Goal: Task Accomplishment & Management: Complete application form

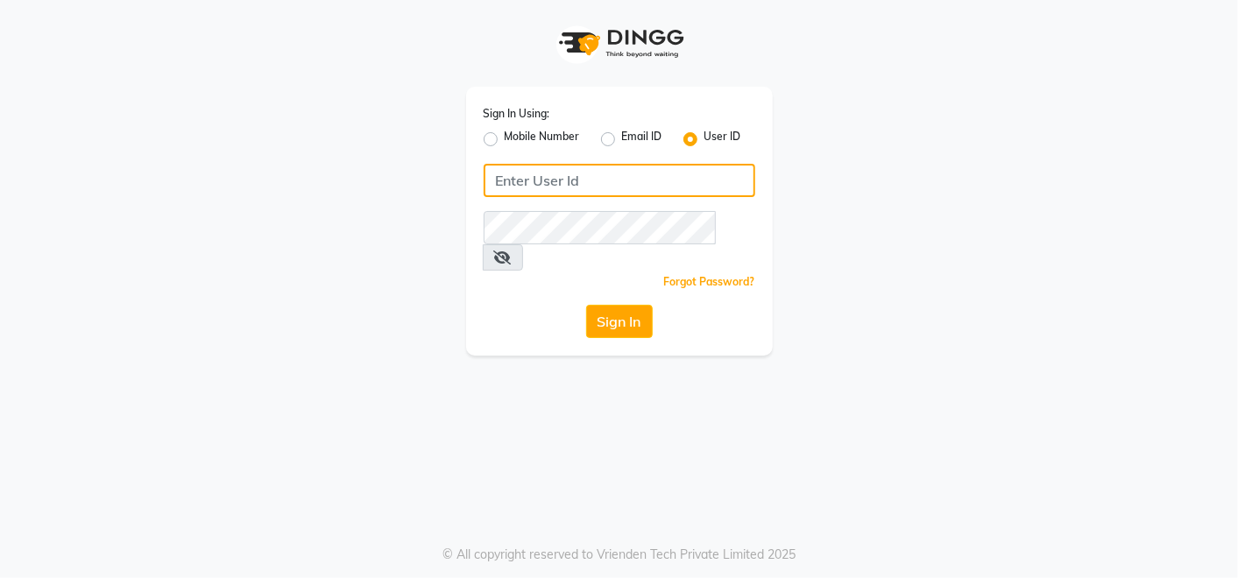
drag, startPoint x: 617, startPoint y: 187, endPoint x: 603, endPoint y: 182, distance: 15.5
click at [617, 187] on input "Username" at bounding box center [618, 180] width 271 height 33
type input "perkuphair"
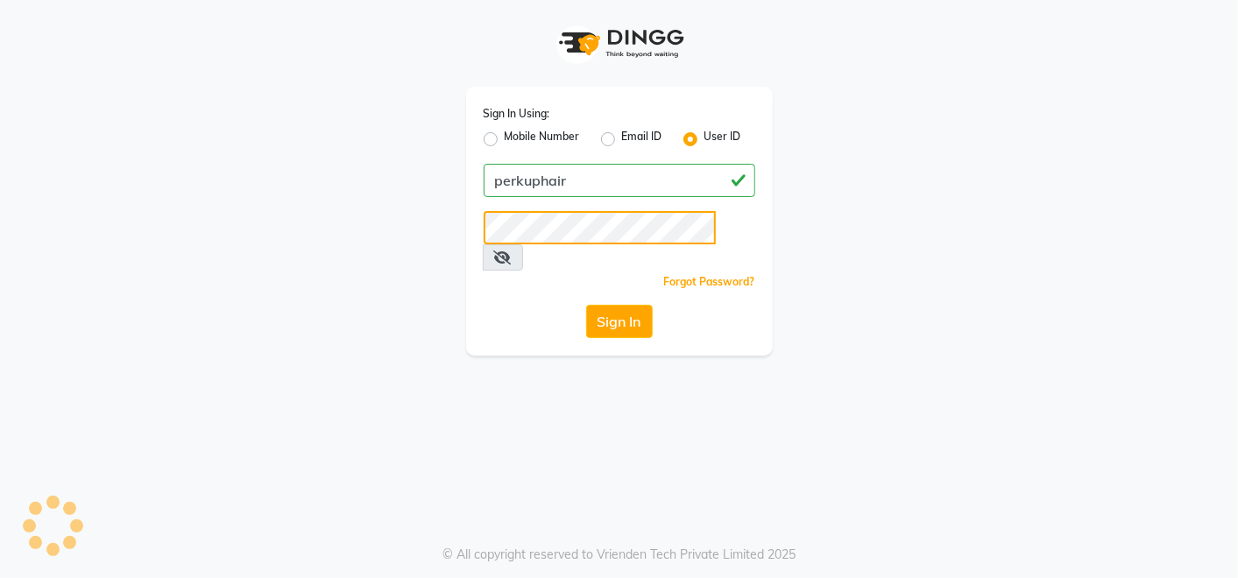
click at [586, 305] on button "Sign In" at bounding box center [619, 321] width 67 height 33
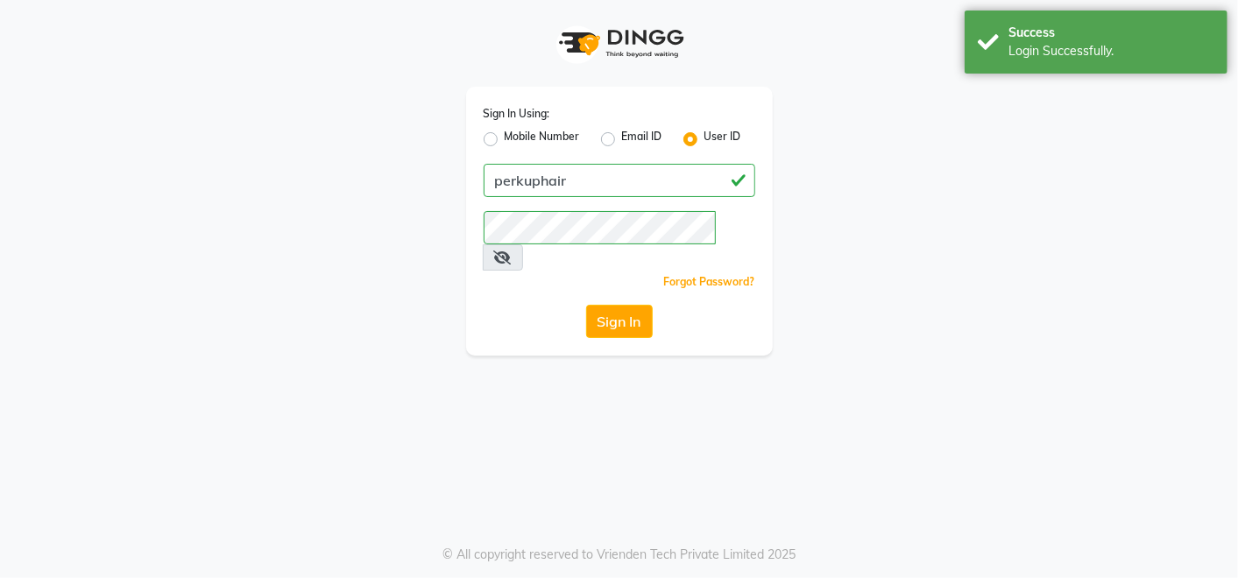
select select "service"
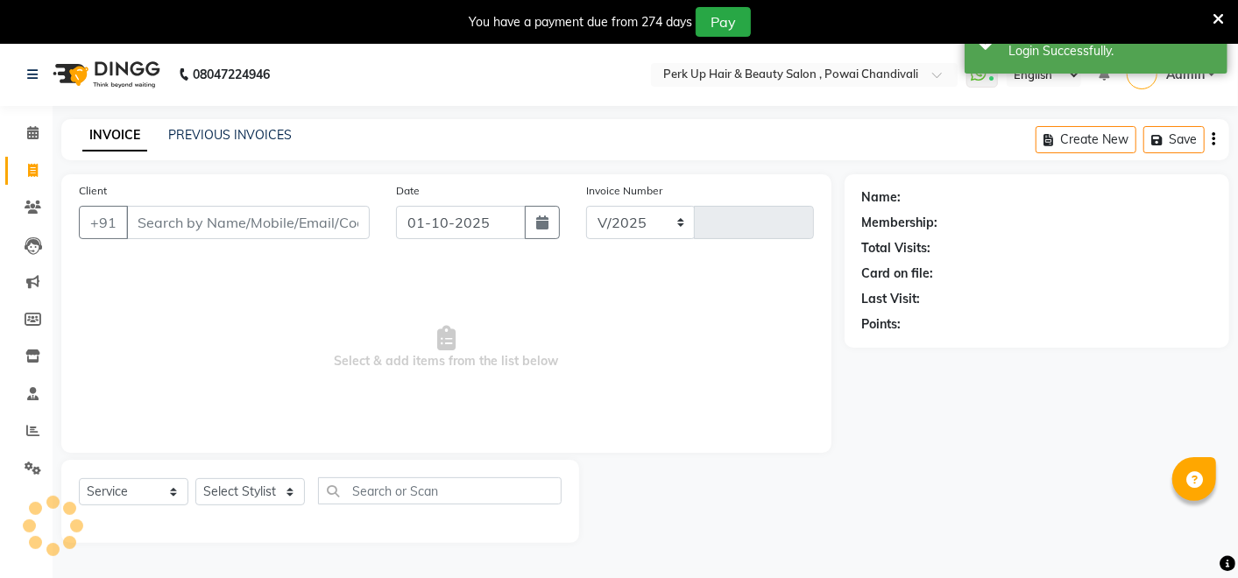
select select "en"
select select "5131"
type input "1985"
click at [225, 140] on link "PREVIOUS INVOICES" at bounding box center [229, 135] width 123 height 16
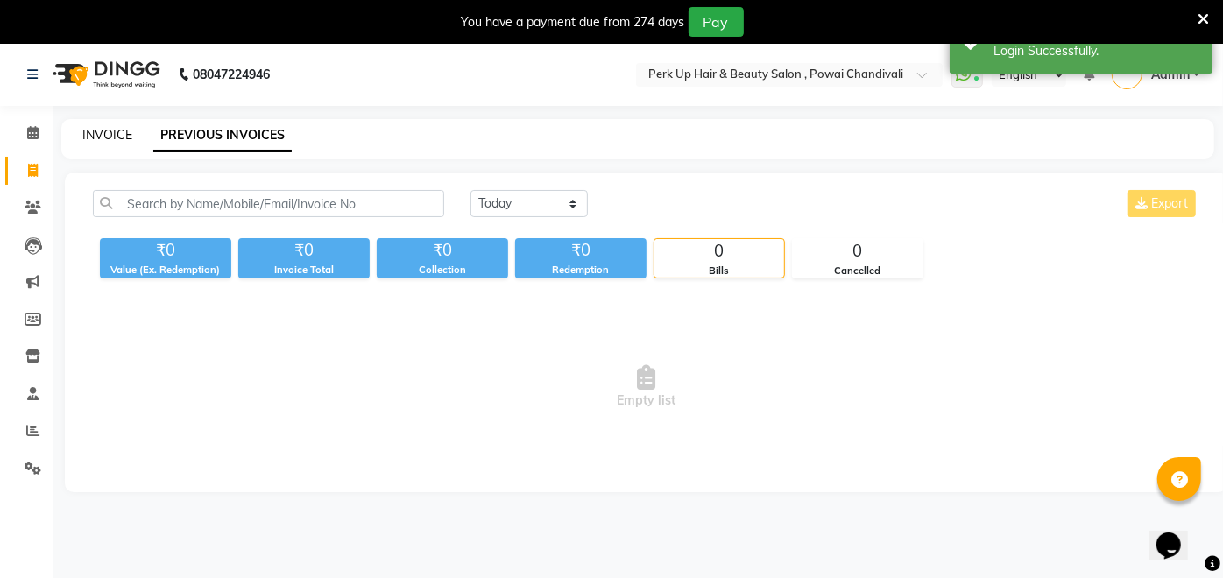
click at [121, 130] on link "INVOICE" at bounding box center [107, 135] width 50 height 16
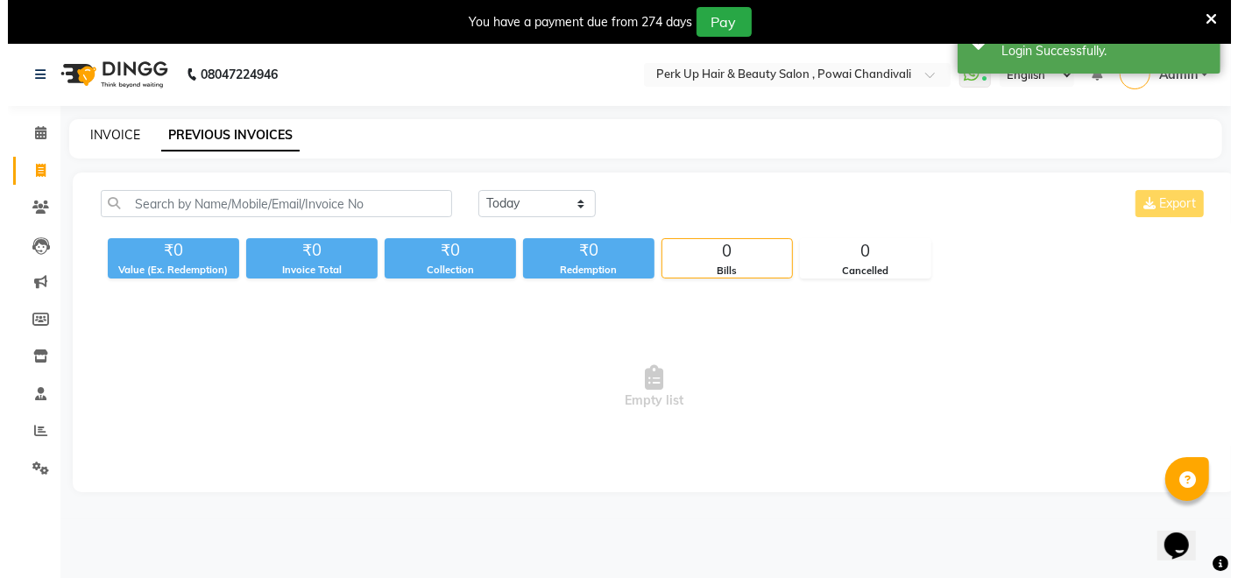
scroll to position [42, 0]
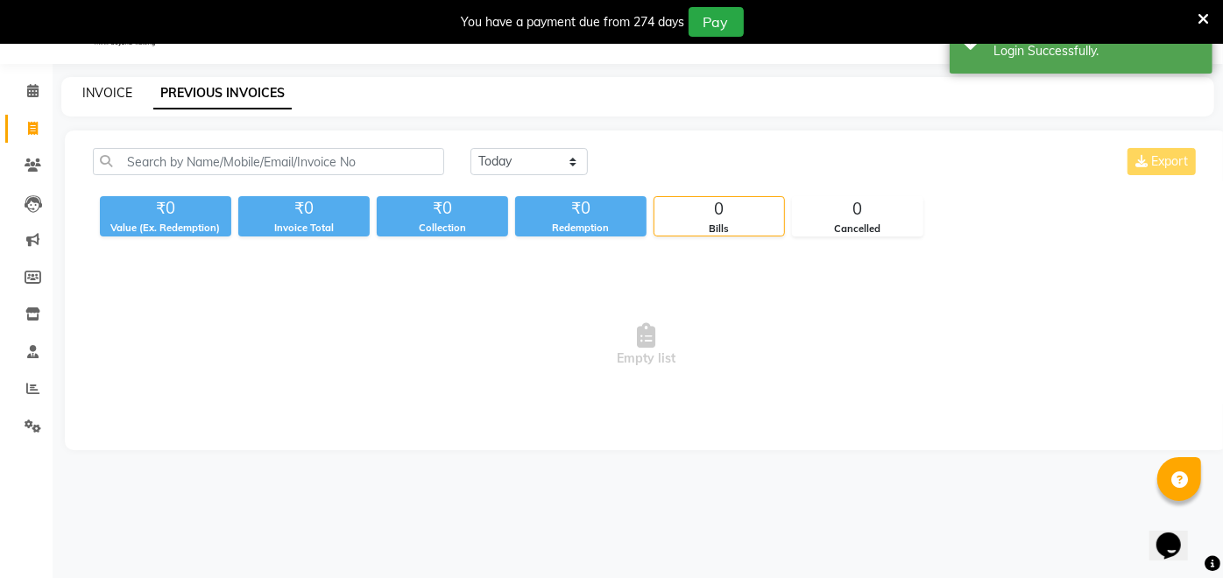
select select "5131"
select select "service"
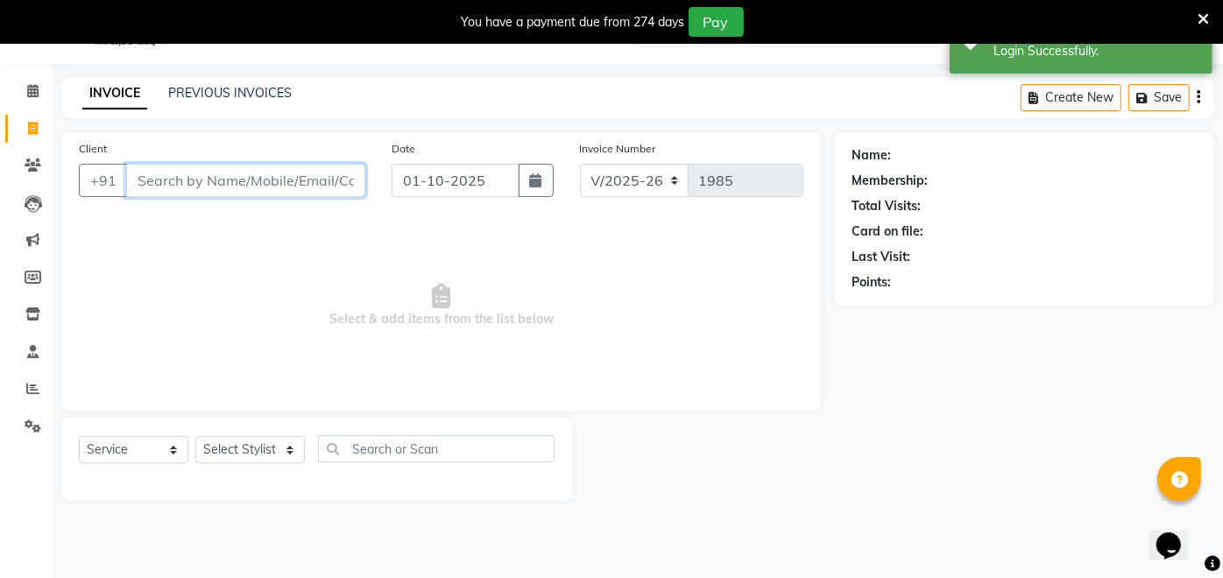
click at [178, 186] on input "Client" at bounding box center [245, 180] width 239 height 33
paste input "9833992863"
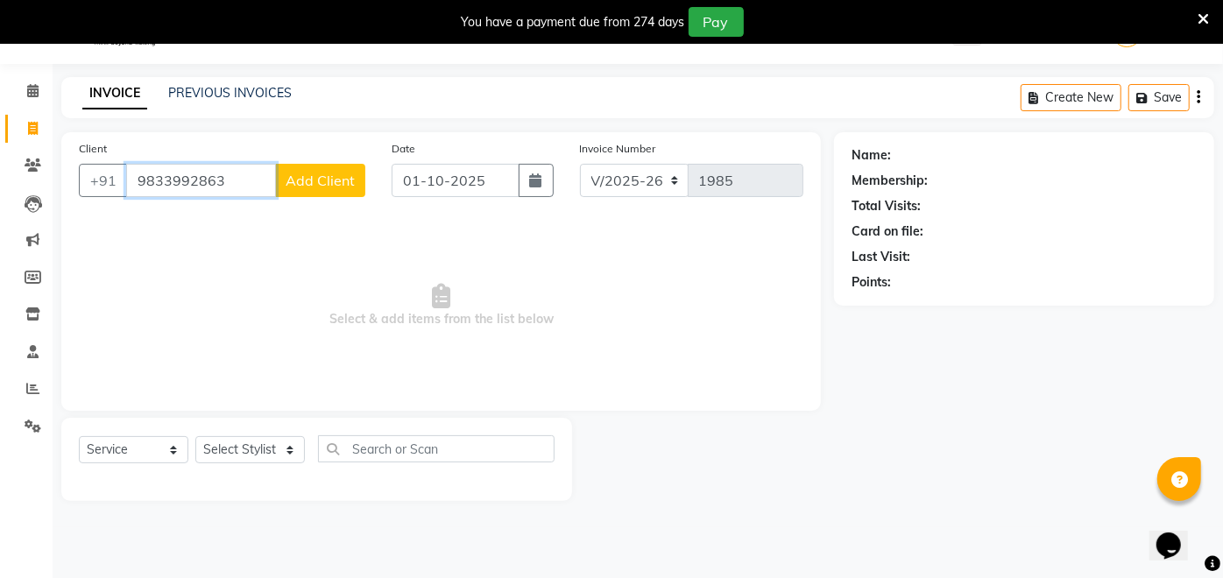
type input "9833992863"
click at [330, 175] on span "Add Client" at bounding box center [320, 181] width 69 height 18
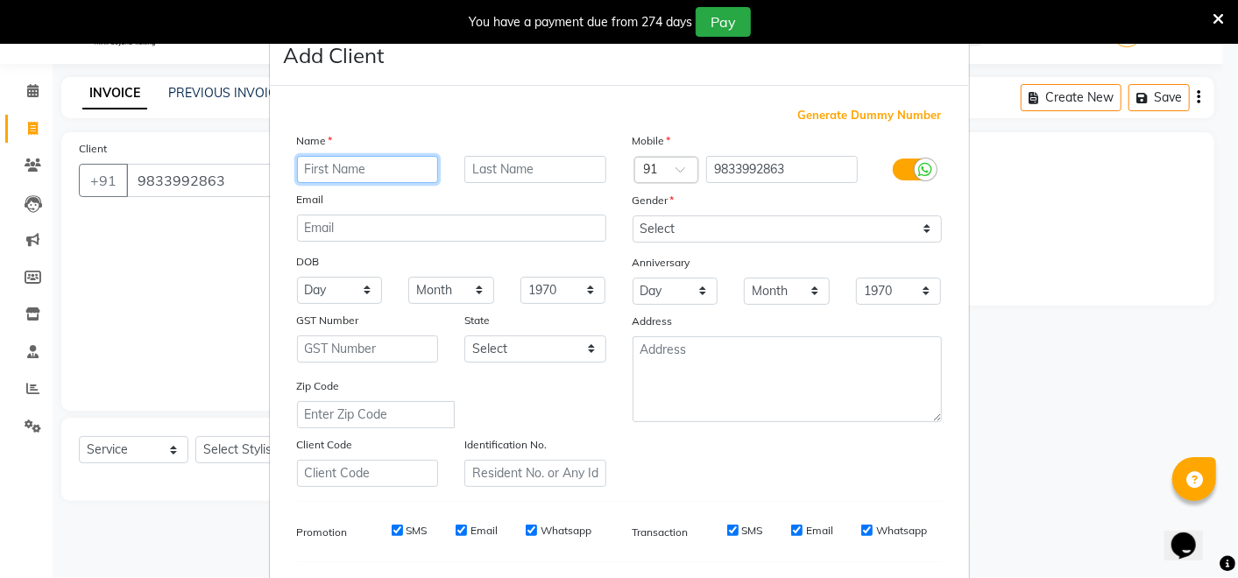
paste input "[PERSON_NAME]"
type input "[PERSON_NAME]"
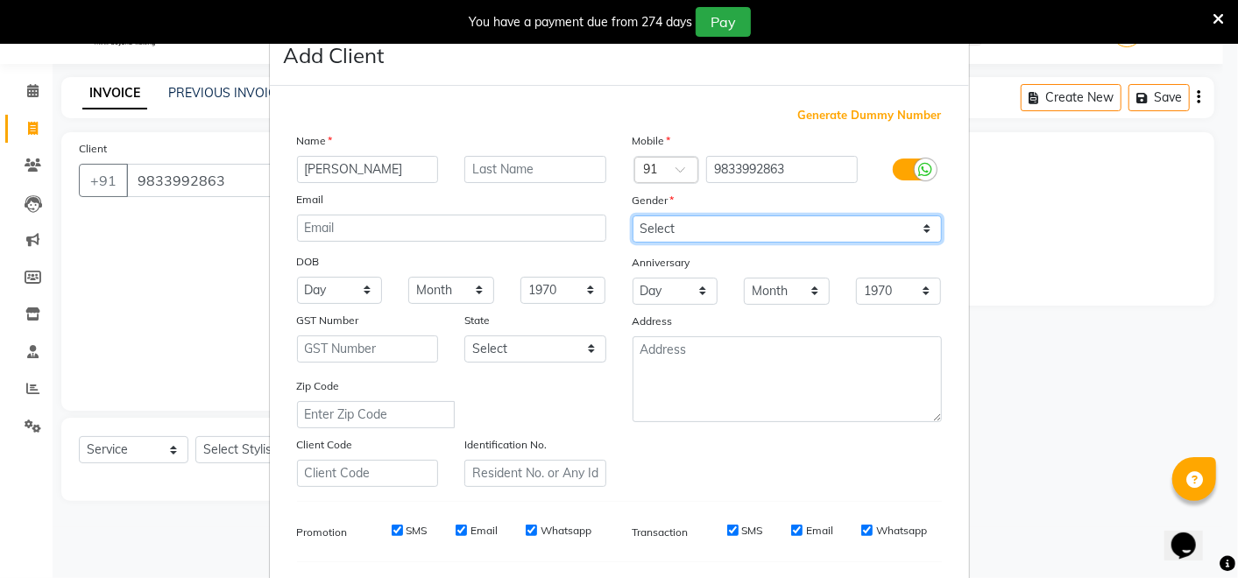
click at [679, 233] on select "Select [DEMOGRAPHIC_DATA] [DEMOGRAPHIC_DATA] Other Prefer Not To Say" at bounding box center [786, 228] width 309 height 27
select select "[DEMOGRAPHIC_DATA]"
click at [632, 215] on select "Select [DEMOGRAPHIC_DATA] [DEMOGRAPHIC_DATA] Other Prefer Not To Say" at bounding box center [786, 228] width 309 height 27
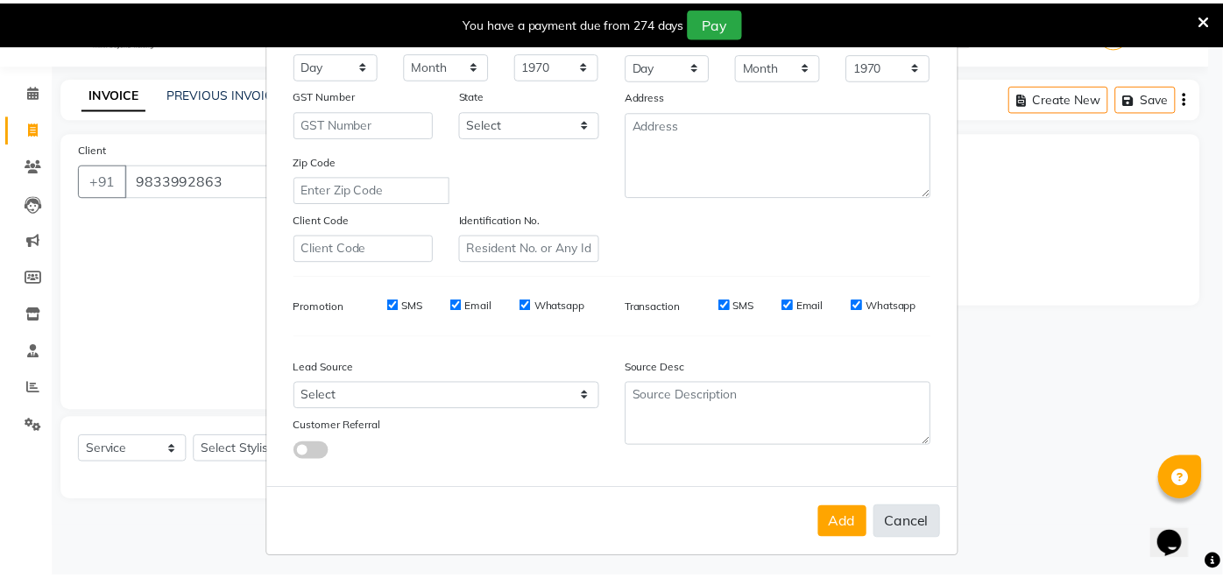
scroll to position [229, 0]
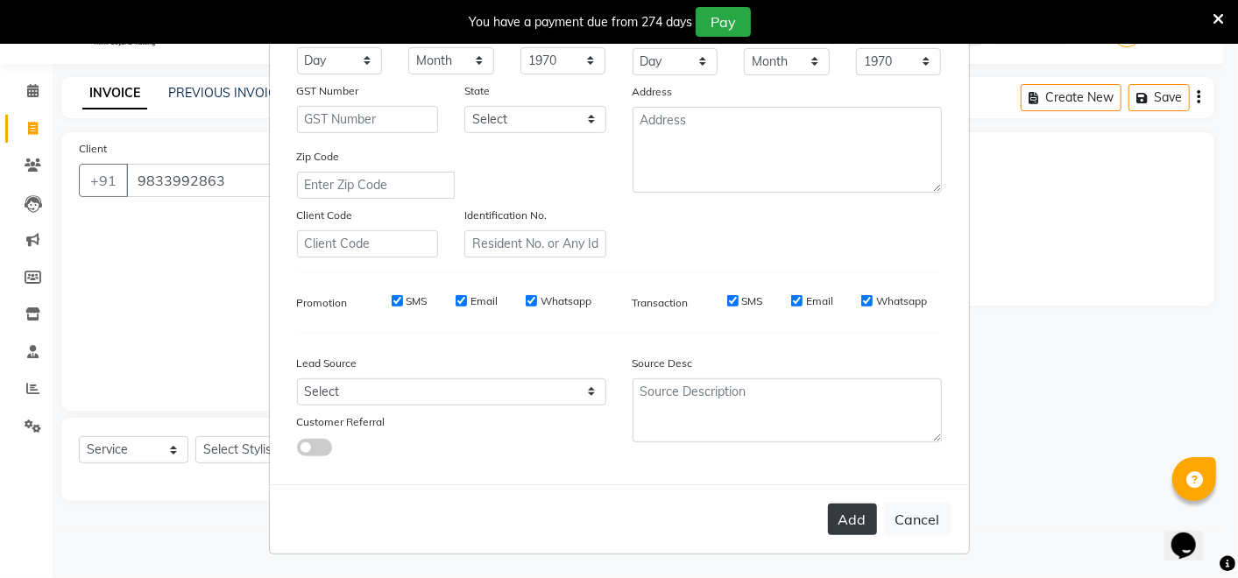
click at [857, 514] on button "Add" at bounding box center [852, 520] width 49 height 32
select select
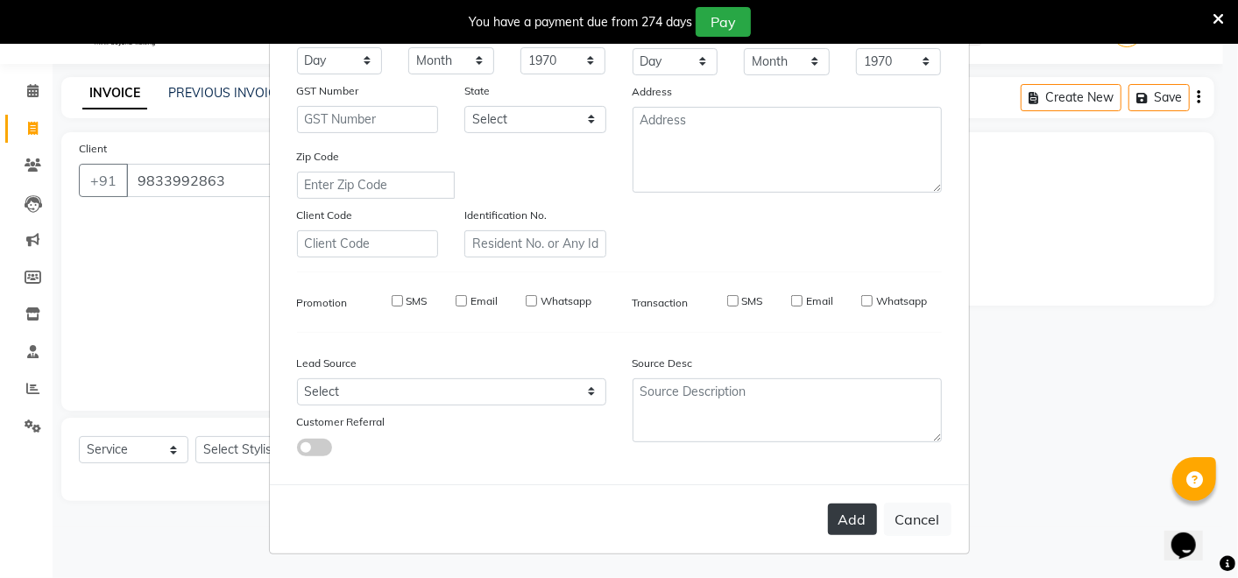
select select
checkbox input "false"
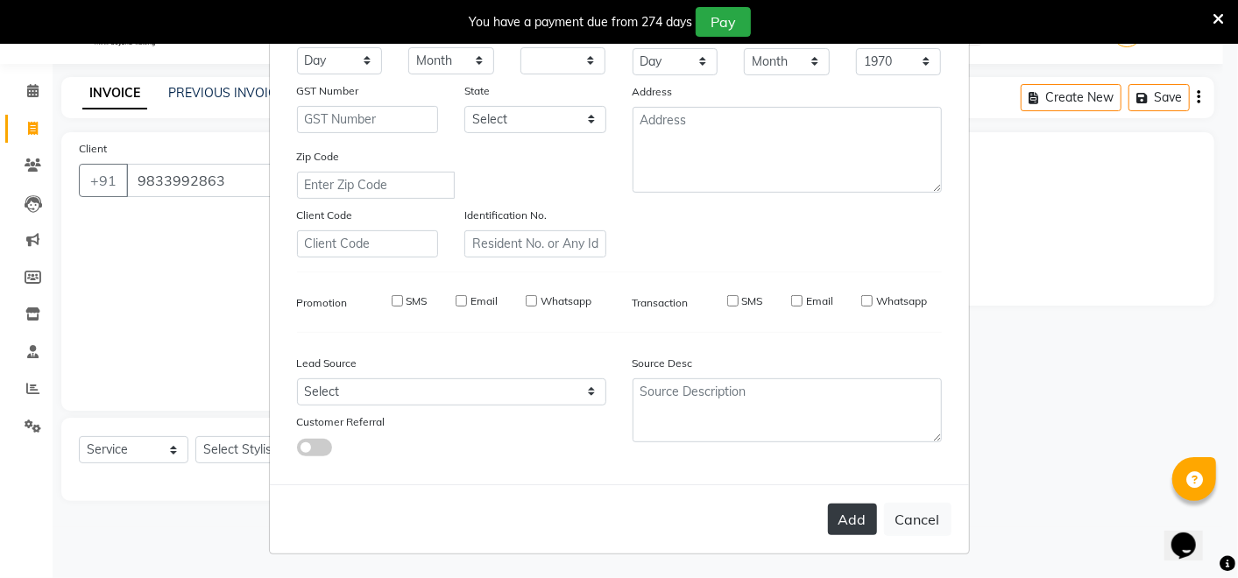
checkbox input "false"
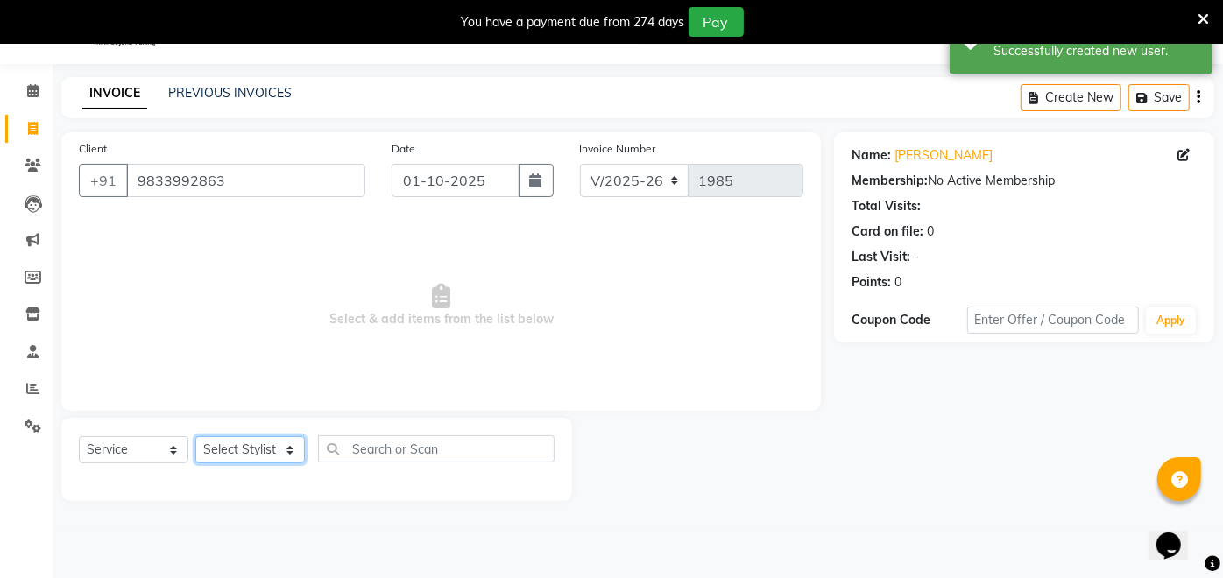
click at [270, 450] on select "Select Stylist [PERSON_NAME] danish [PERSON_NAME] [PERSON_NAME] [PERSON_NAME] […" at bounding box center [249, 449] width 109 height 27
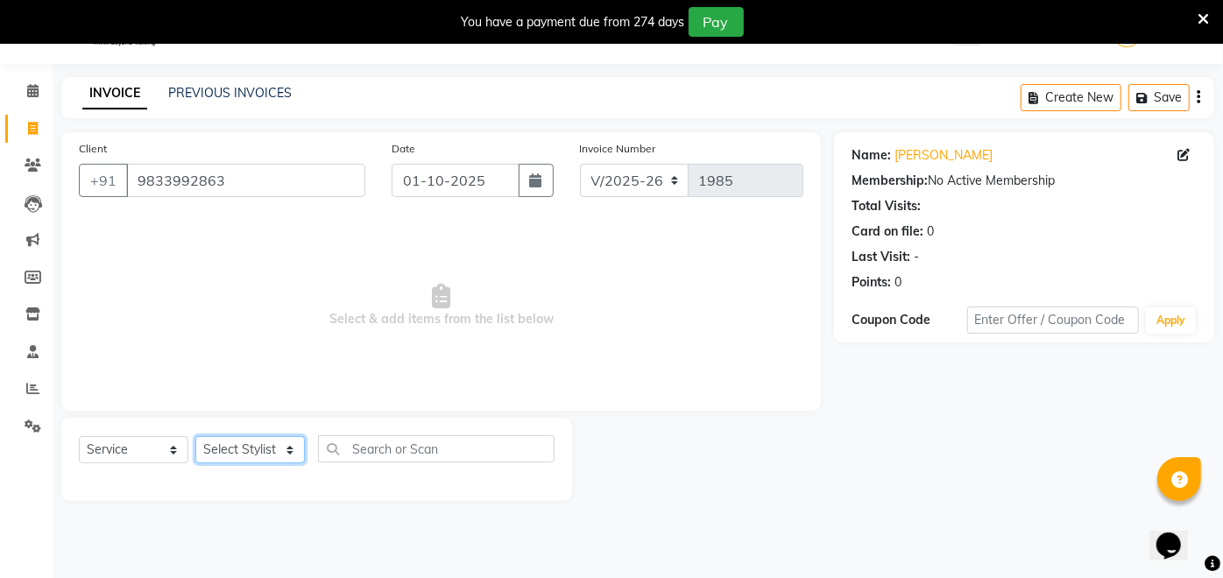
select select "46589"
click at [195, 436] on select "Select Stylist [PERSON_NAME] danish [PERSON_NAME] [PERSON_NAME] [PERSON_NAME] […" at bounding box center [249, 449] width 109 height 27
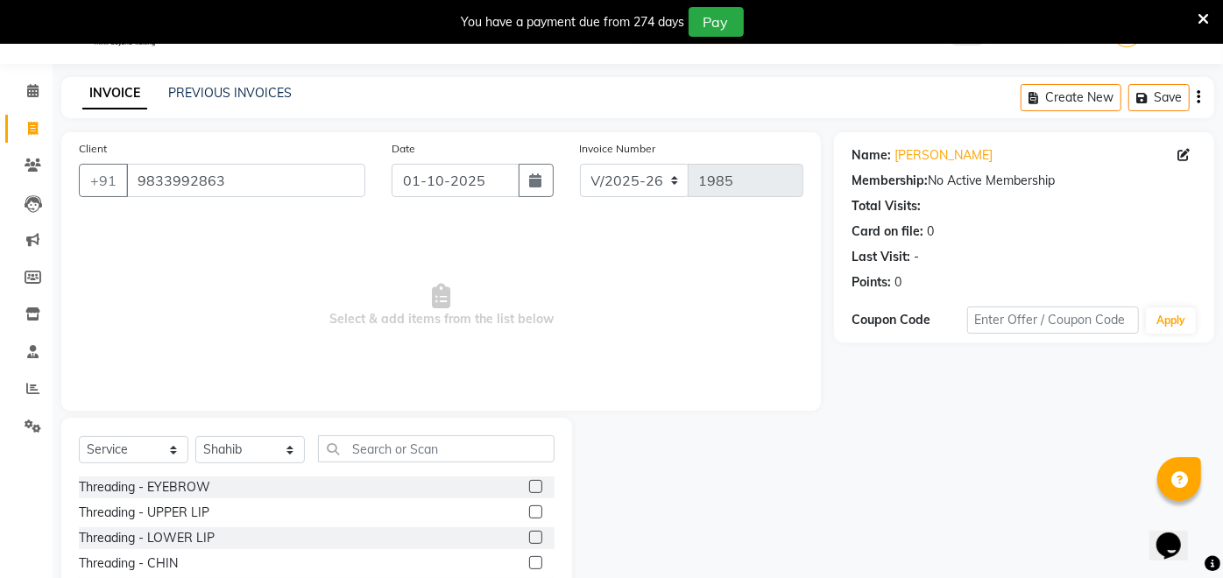
click at [385, 465] on div "Select Service Product Membership Package Voucher Prepaid Gift Card Select Styl…" at bounding box center [317, 455] width 476 height 41
click at [384, 451] on input "text" at bounding box center [436, 448] width 236 height 27
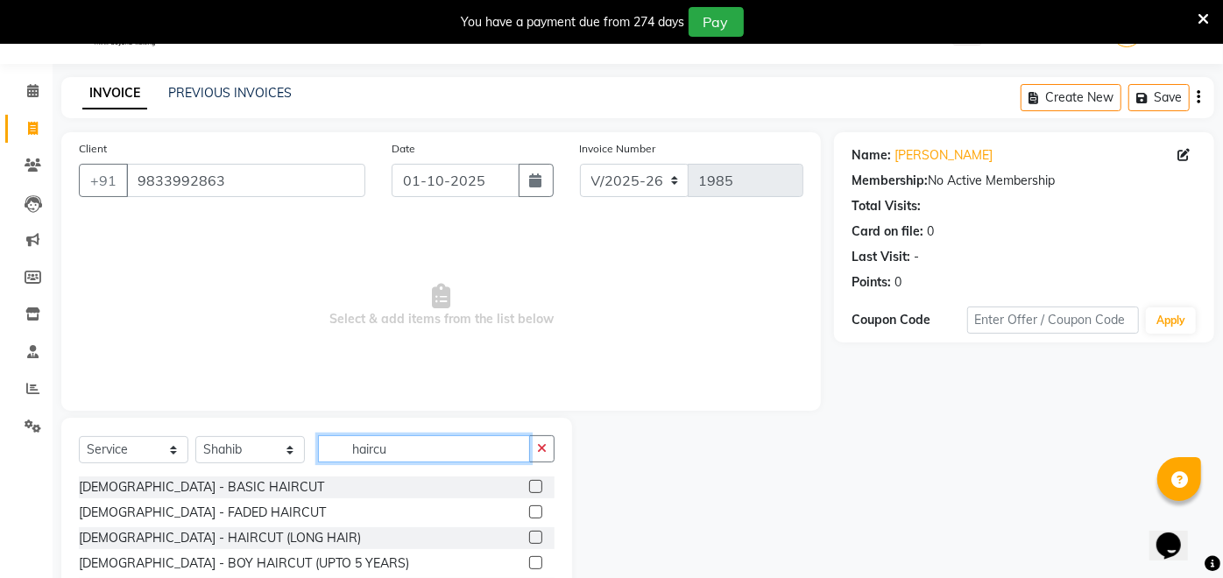
type input "haircu"
click at [529, 483] on label at bounding box center [535, 486] width 13 height 13
click at [529, 483] on input "checkbox" at bounding box center [534, 487] width 11 height 11
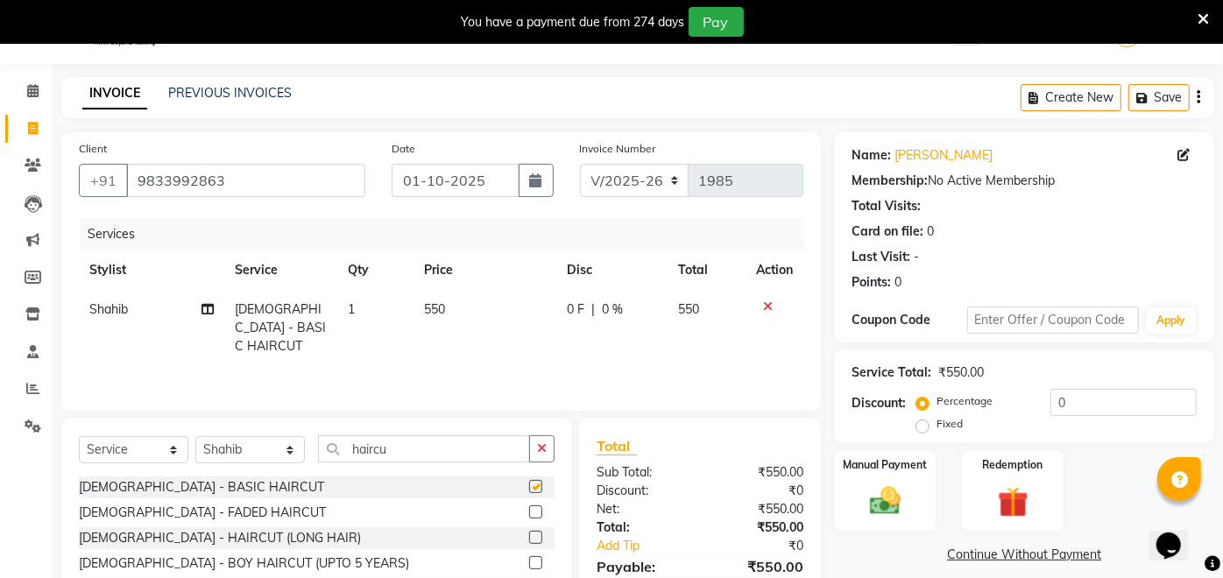
checkbox input "false"
click at [427, 302] on span "550" at bounding box center [434, 309] width 21 height 16
select select "46589"
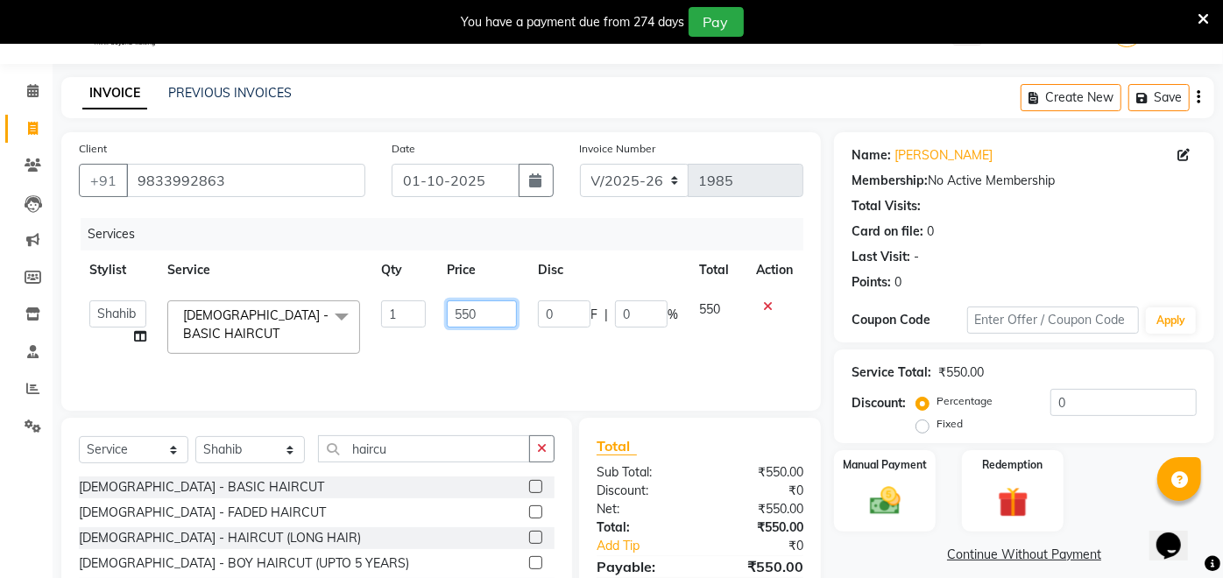
drag, startPoint x: 448, startPoint y: 315, endPoint x: 434, endPoint y: 319, distance: 13.6
click at [434, 319] on tr "[PERSON_NAME] danish [PERSON_NAME] [PERSON_NAME] [PERSON_NAME] [PERSON_NAME] [P…" at bounding box center [441, 327] width 724 height 74
type input "350"
click at [456, 350] on div "Services Stylist Service Qty Price Disc Total Action [PERSON_NAME] danish [PERS…" at bounding box center [441, 305] width 724 height 175
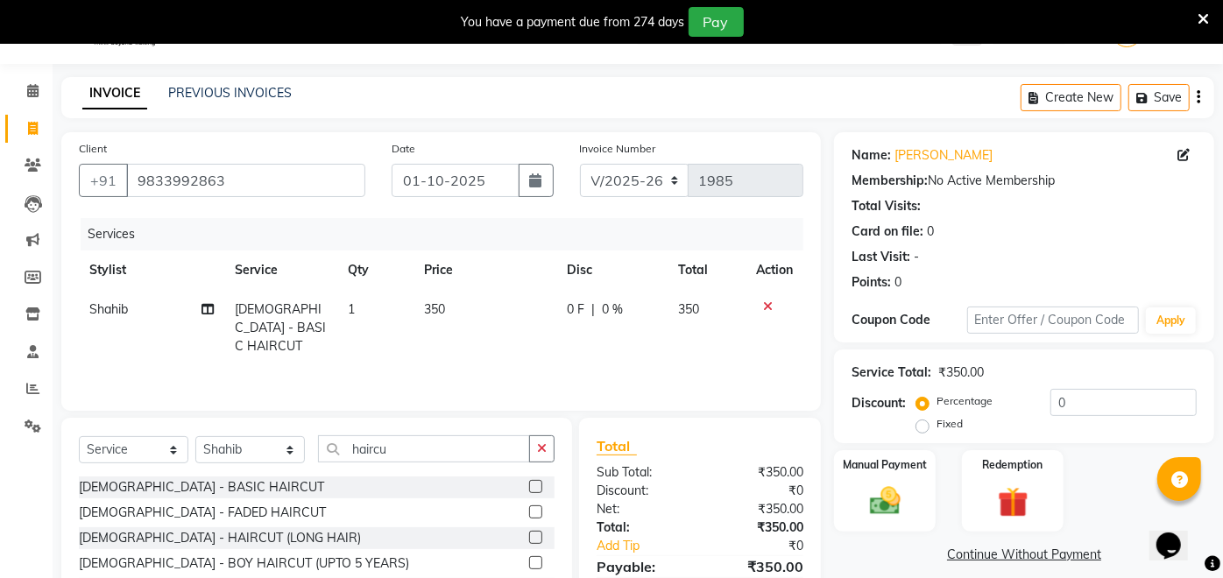
click at [347, 307] on td "1" at bounding box center [375, 328] width 75 height 76
select select "46589"
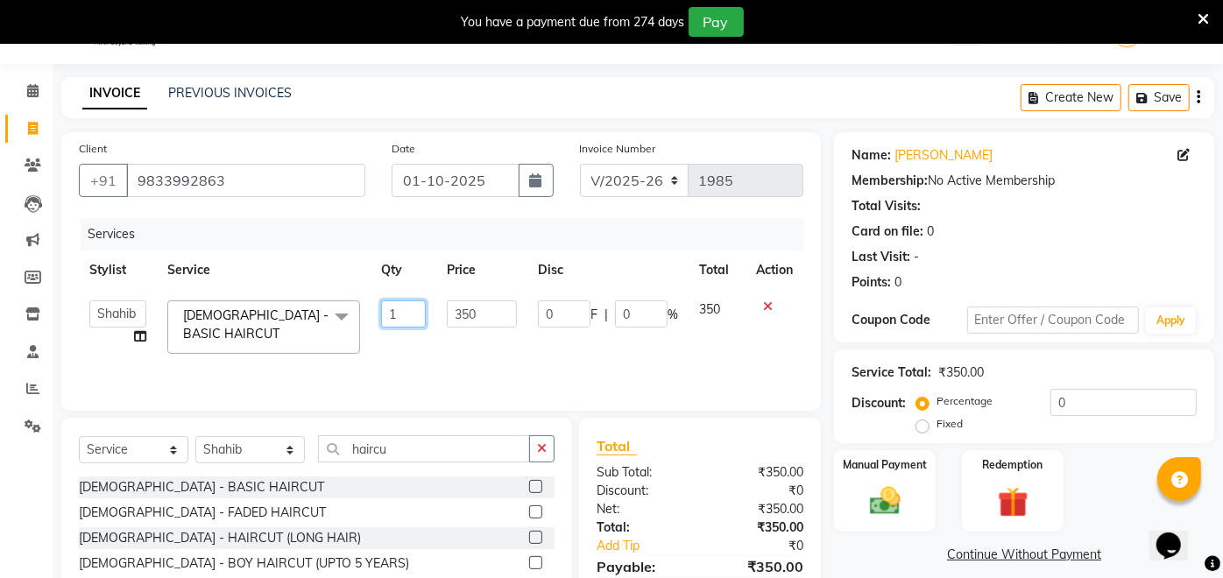
drag, startPoint x: 403, startPoint y: 309, endPoint x: 377, endPoint y: 315, distance: 27.0
click at [377, 315] on td "1" at bounding box center [402, 327] width 65 height 74
type input "2"
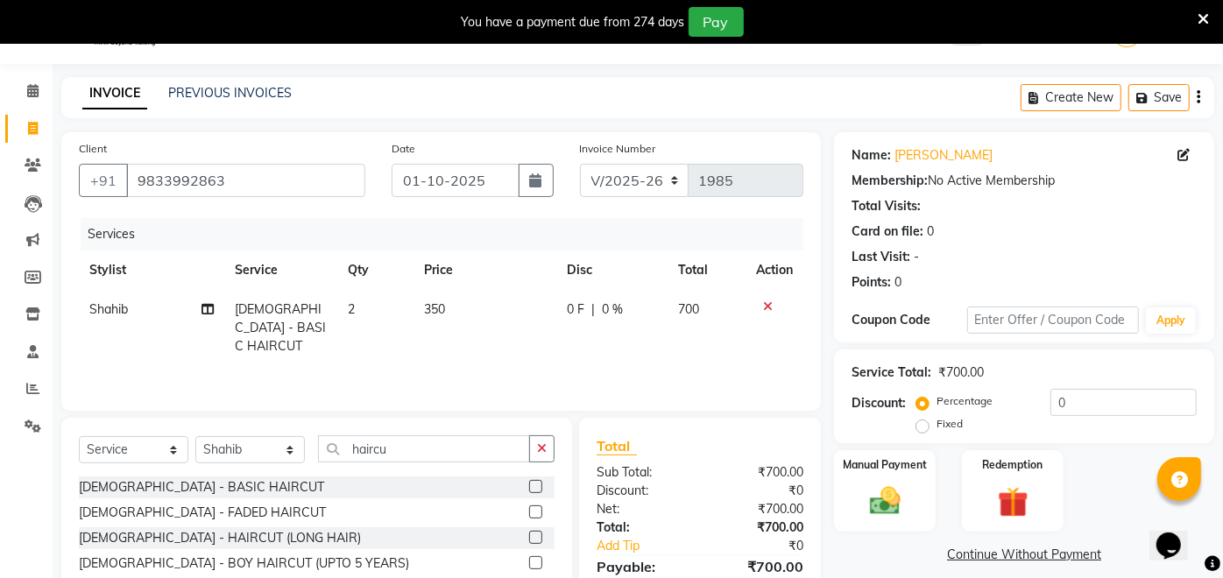
click at [393, 358] on div "Services Stylist Service Qty Price Disc Total Action Shahib [DEMOGRAPHIC_DATA] …" at bounding box center [441, 305] width 724 height 175
click at [422, 435] on input "haircu" at bounding box center [424, 448] width 212 height 27
type input "h"
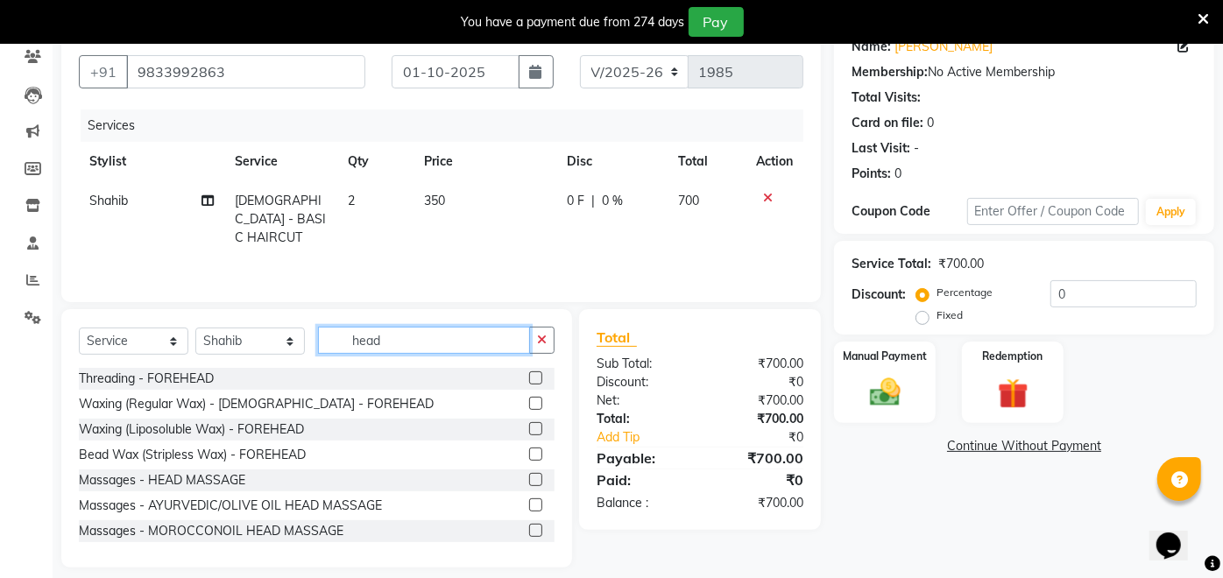
scroll to position [166, 0]
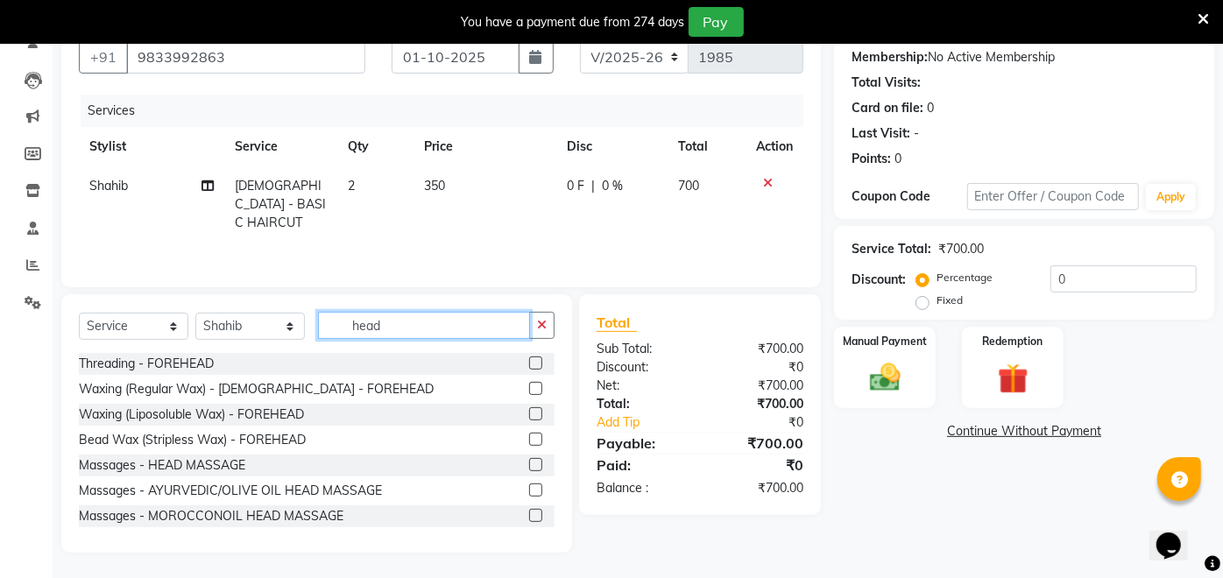
type input "head"
click at [529, 463] on label at bounding box center [535, 464] width 13 height 13
click at [529, 463] on input "checkbox" at bounding box center [534, 465] width 11 height 11
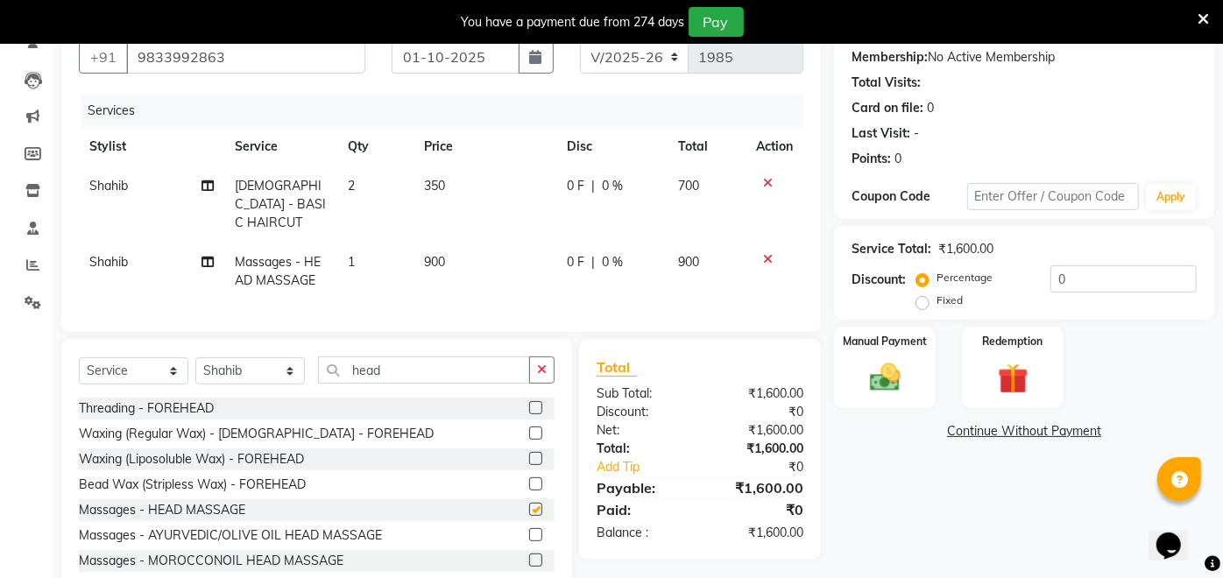
checkbox input "false"
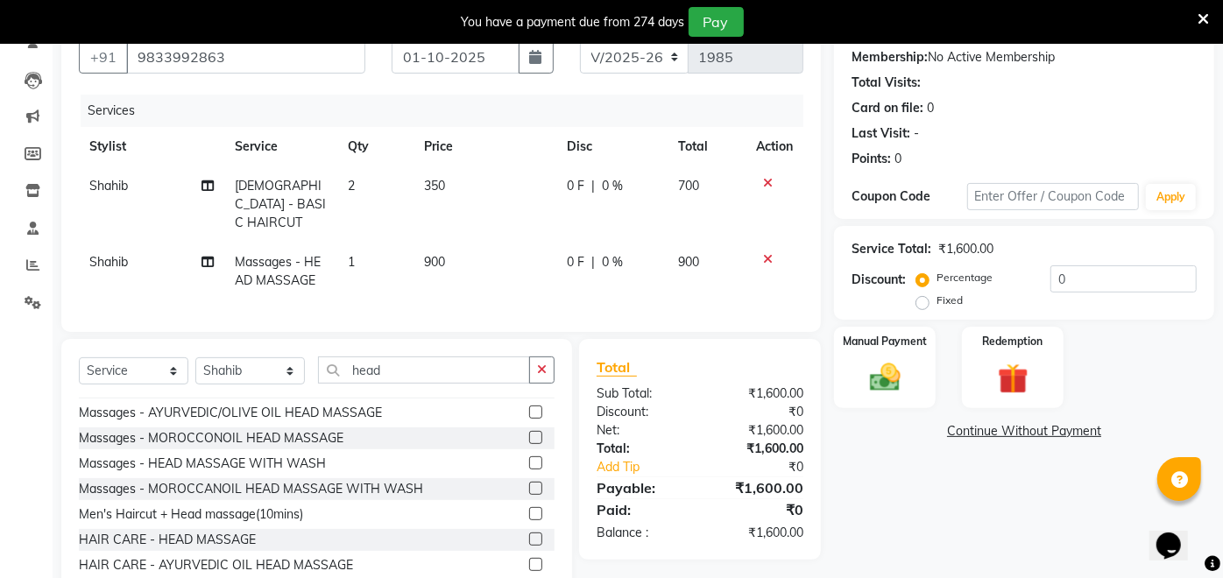
scroll to position [130, 0]
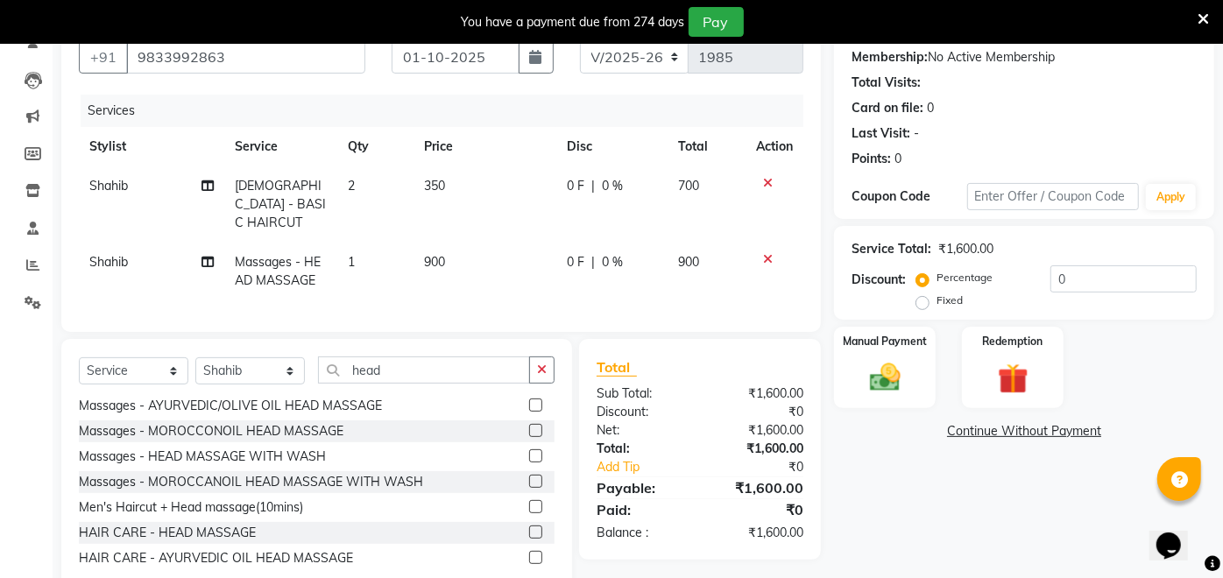
click at [529, 528] on label at bounding box center [535, 531] width 13 height 13
click at [529, 528] on input "checkbox" at bounding box center [534, 532] width 11 height 11
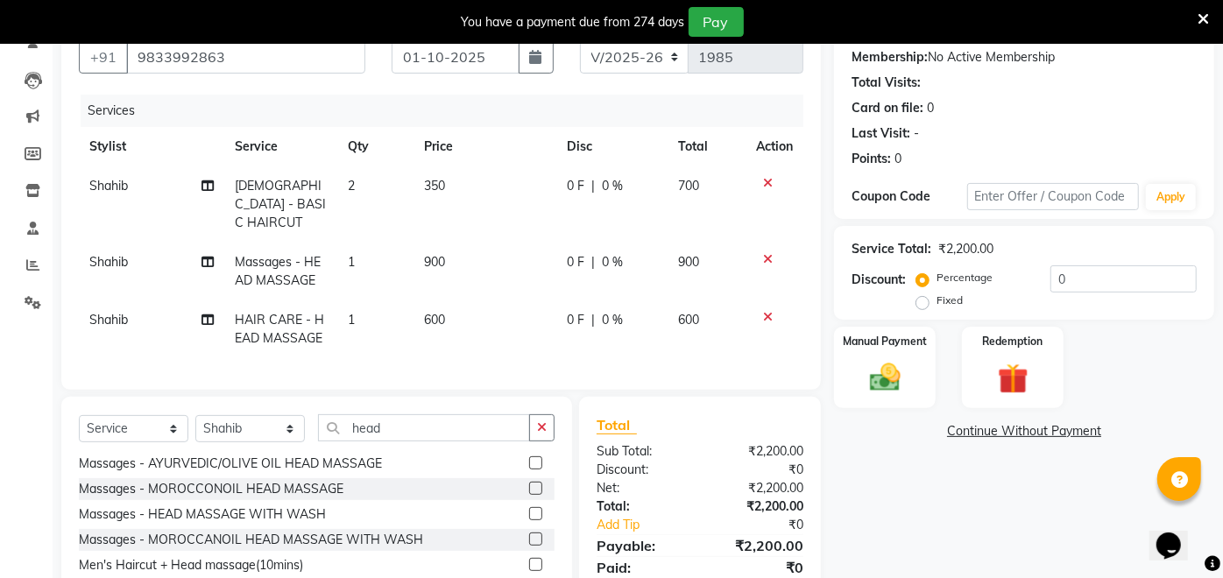
checkbox input "false"
click at [765, 253] on icon at bounding box center [768, 259] width 10 height 12
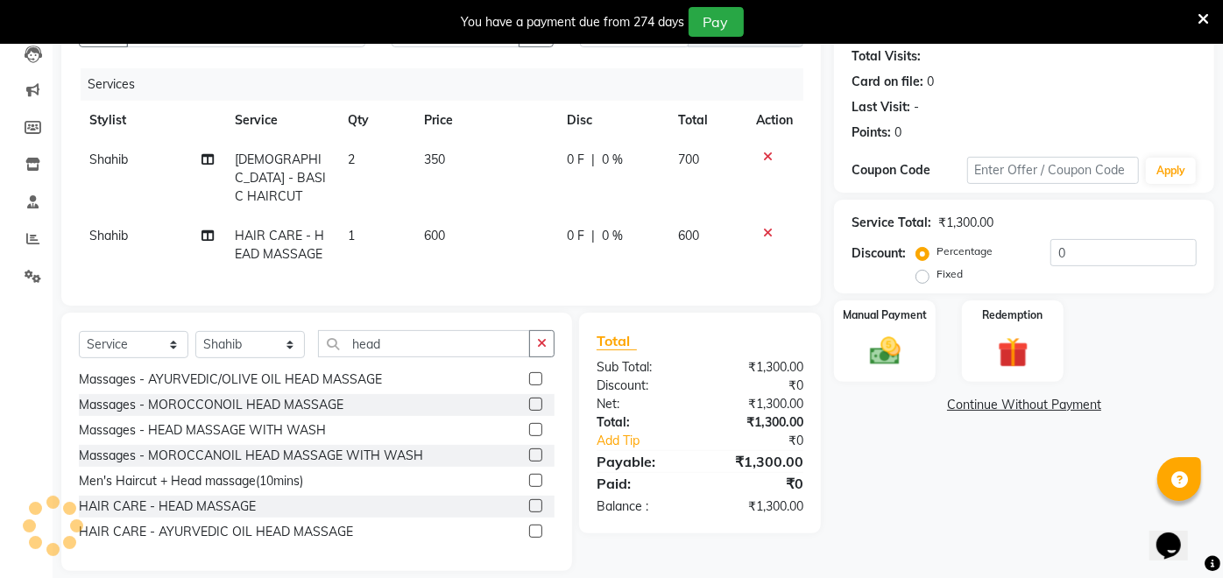
scroll to position [207, 0]
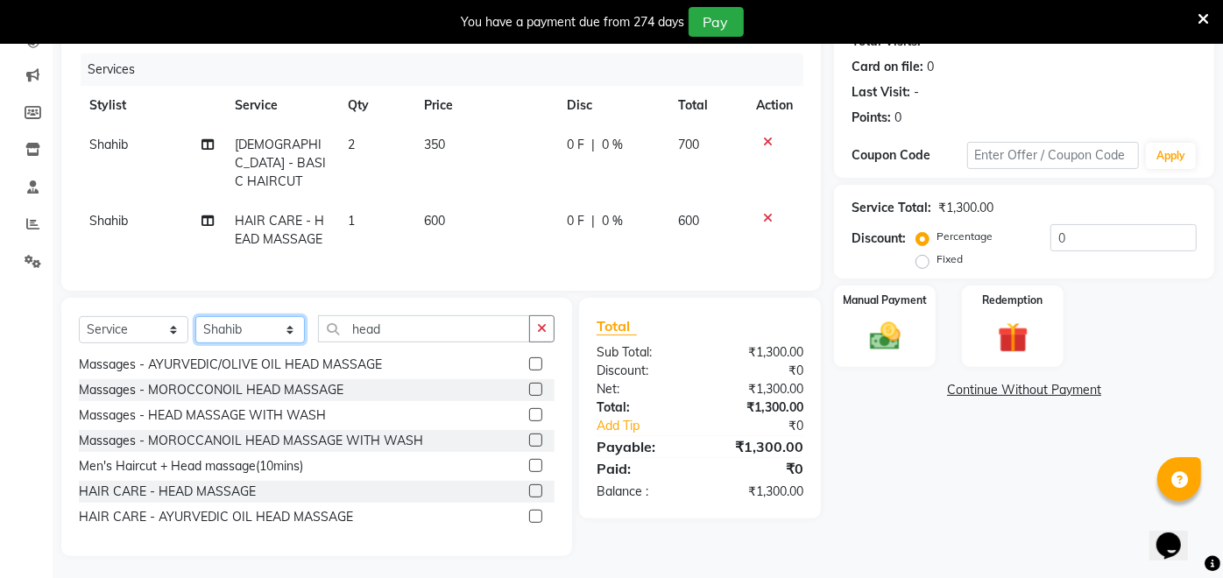
click at [252, 316] on select "Select Stylist [PERSON_NAME] danish [PERSON_NAME] [PERSON_NAME] [PERSON_NAME] […" at bounding box center [249, 329] width 109 height 27
select select "32903"
click at [195, 316] on select "Select Stylist [PERSON_NAME] danish [PERSON_NAME] [PERSON_NAME] [PERSON_NAME] […" at bounding box center [249, 329] width 109 height 27
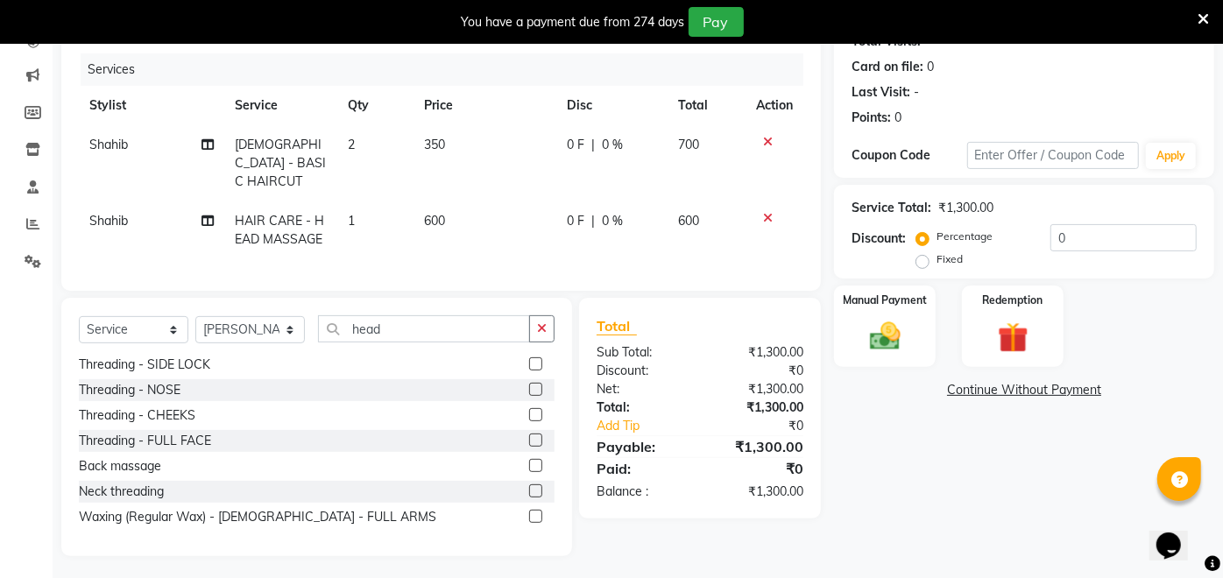
click at [414, 307] on div "Select Service Product Membership Package Voucher Prepaid Gift Card Select Styl…" at bounding box center [316, 427] width 511 height 258
click at [427, 320] on input "head" at bounding box center [424, 328] width 212 height 27
type input "h"
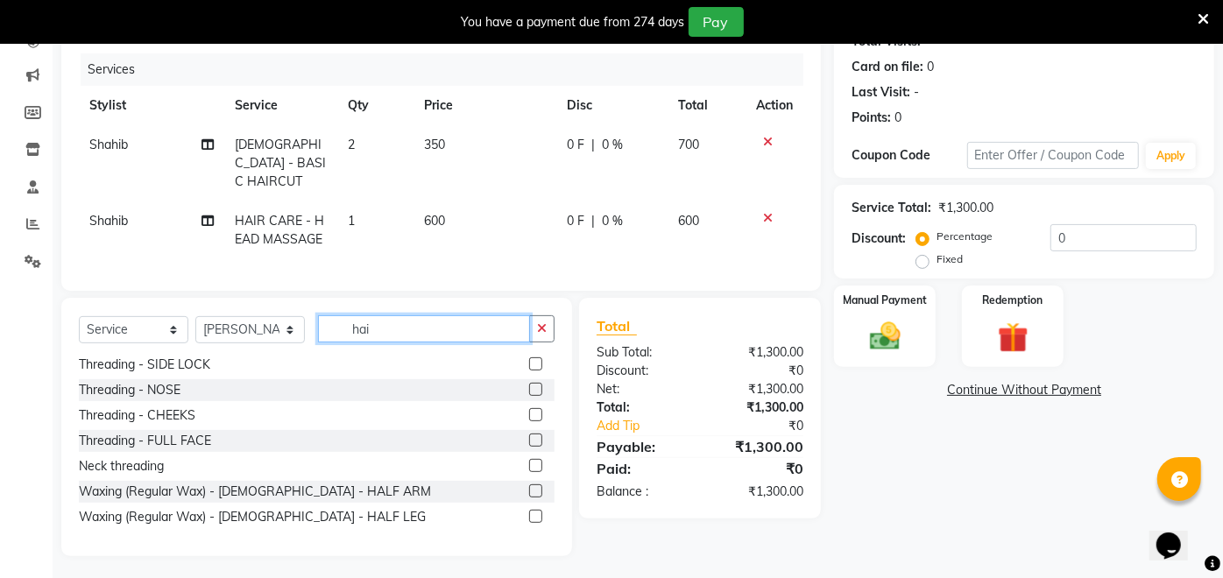
scroll to position [0, 0]
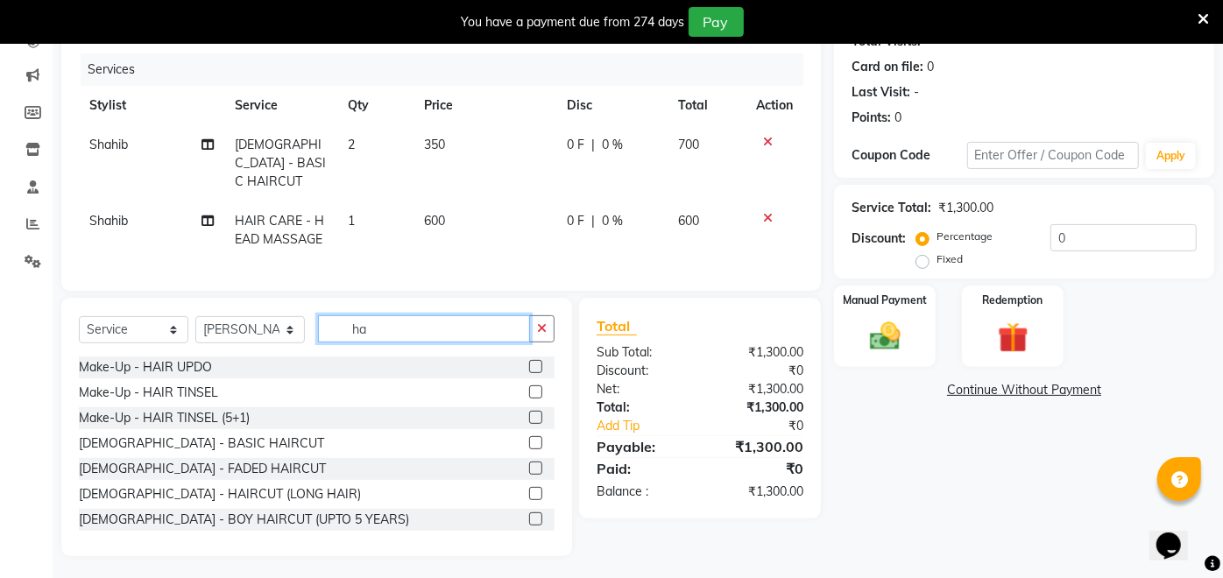
type input "h"
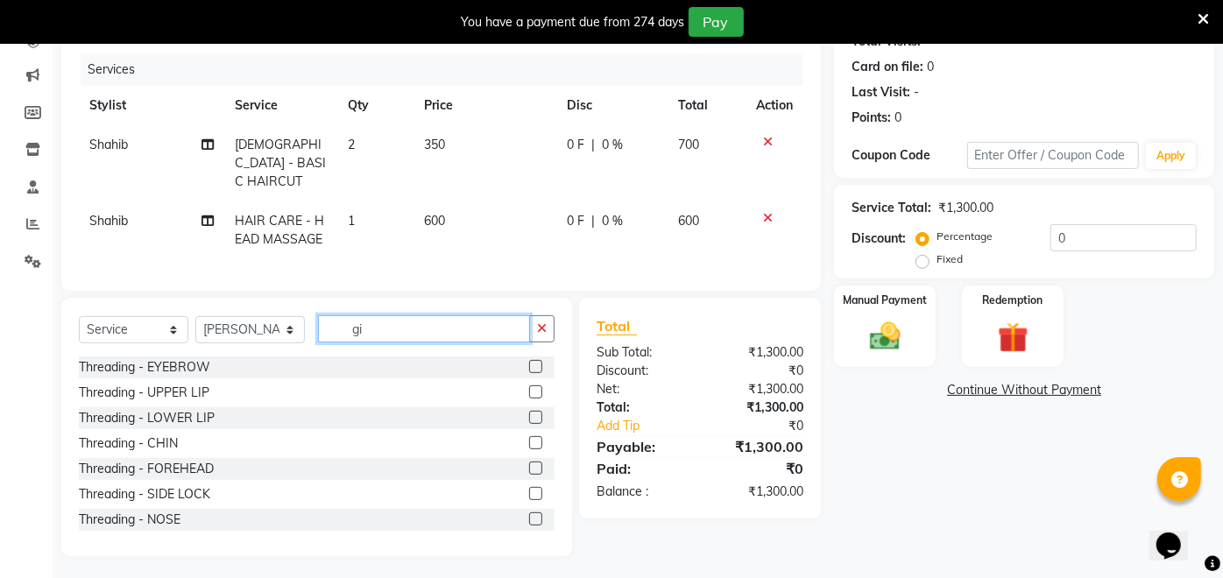
scroll to position [169, 0]
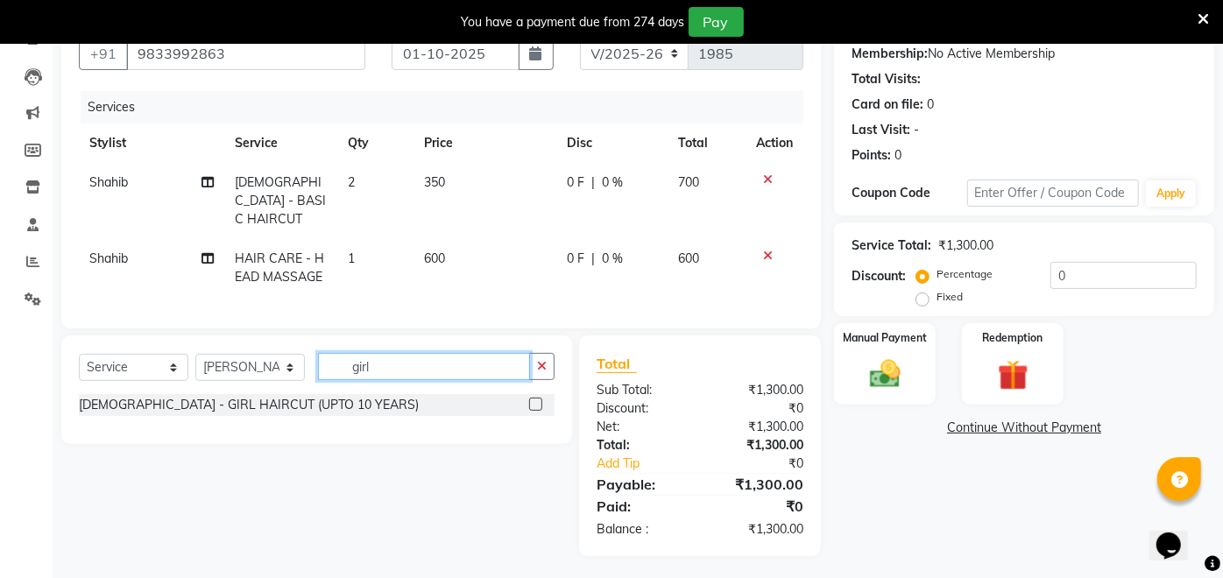
type input "girl"
click at [533, 406] on div at bounding box center [534, 407] width 11 height 18
click at [532, 398] on label at bounding box center [535, 404] width 13 height 13
click at [532, 399] on input "checkbox" at bounding box center [534, 404] width 11 height 11
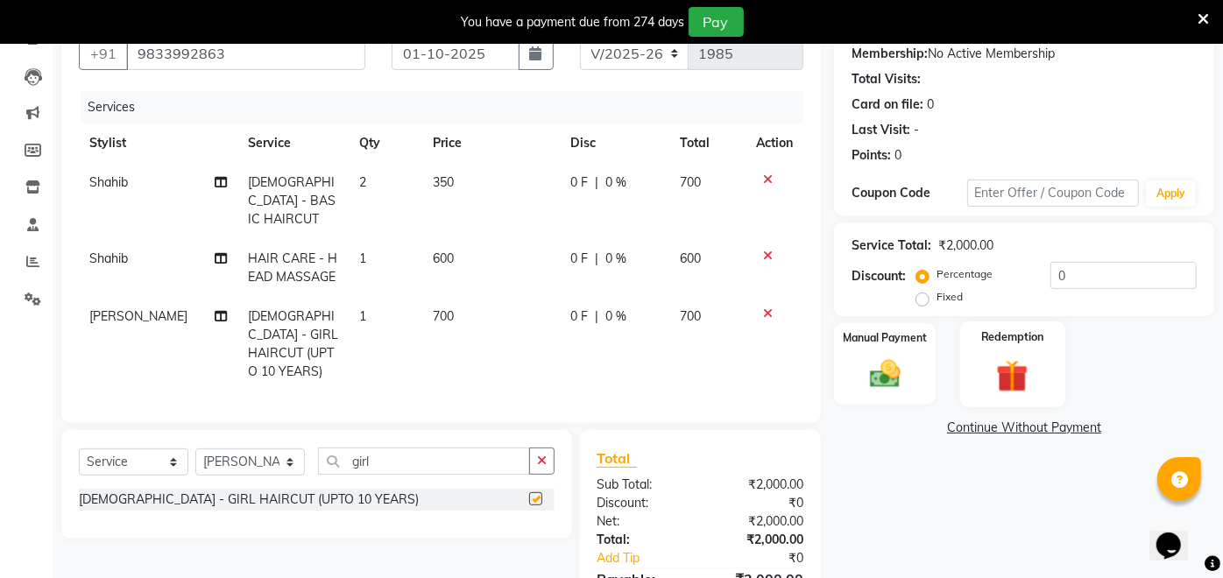
checkbox input "false"
drag, startPoint x: 1078, startPoint y: 279, endPoint x: 1027, endPoint y: 274, distance: 51.0
click at [1027, 274] on div "Percentage Fixed 0" at bounding box center [1058, 285] width 277 height 47
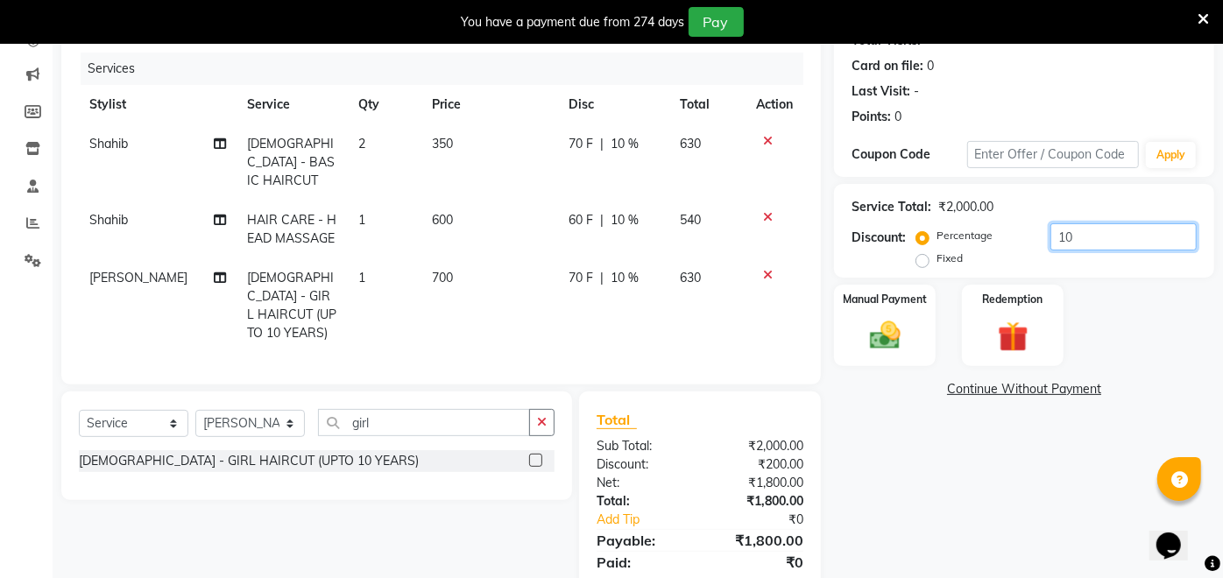
scroll to position [245, 0]
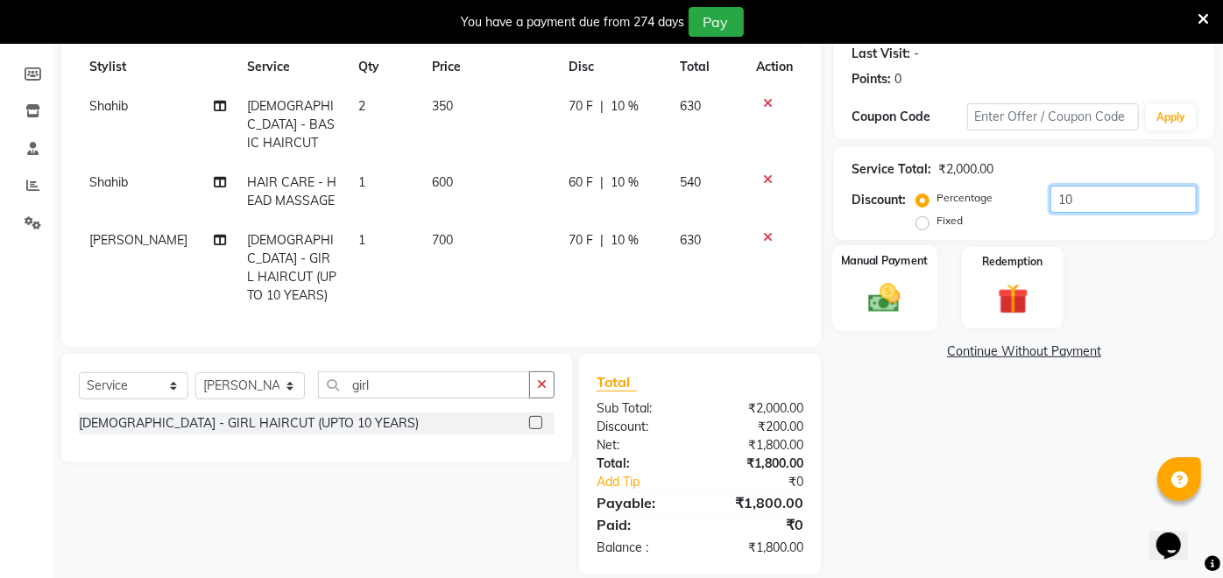
type input "10"
click at [896, 302] on img at bounding box center [885, 297] width 52 height 37
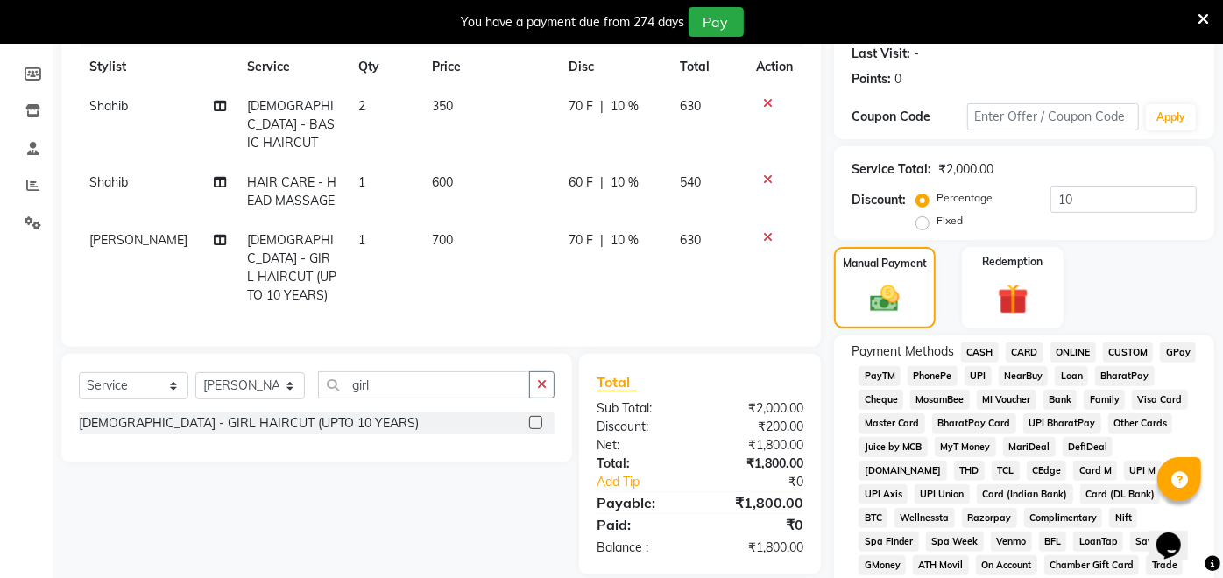
drag, startPoint x: 890, startPoint y: 377, endPoint x: 579, endPoint y: 320, distance: 316.1
click at [888, 377] on span "PayTM" at bounding box center [879, 376] width 42 height 20
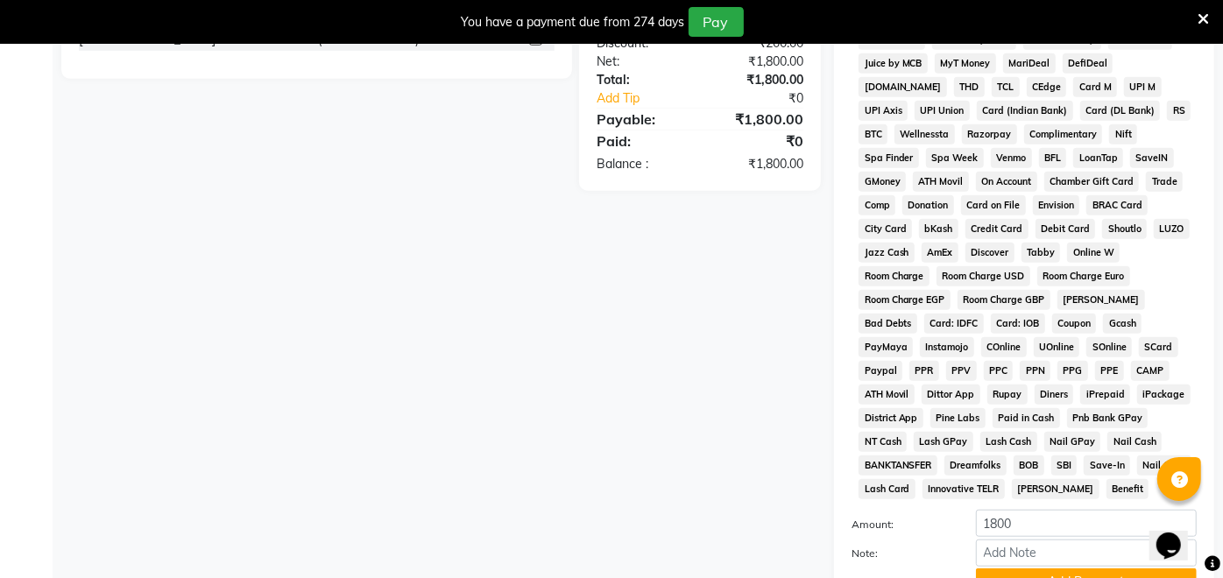
scroll to position [762, 0]
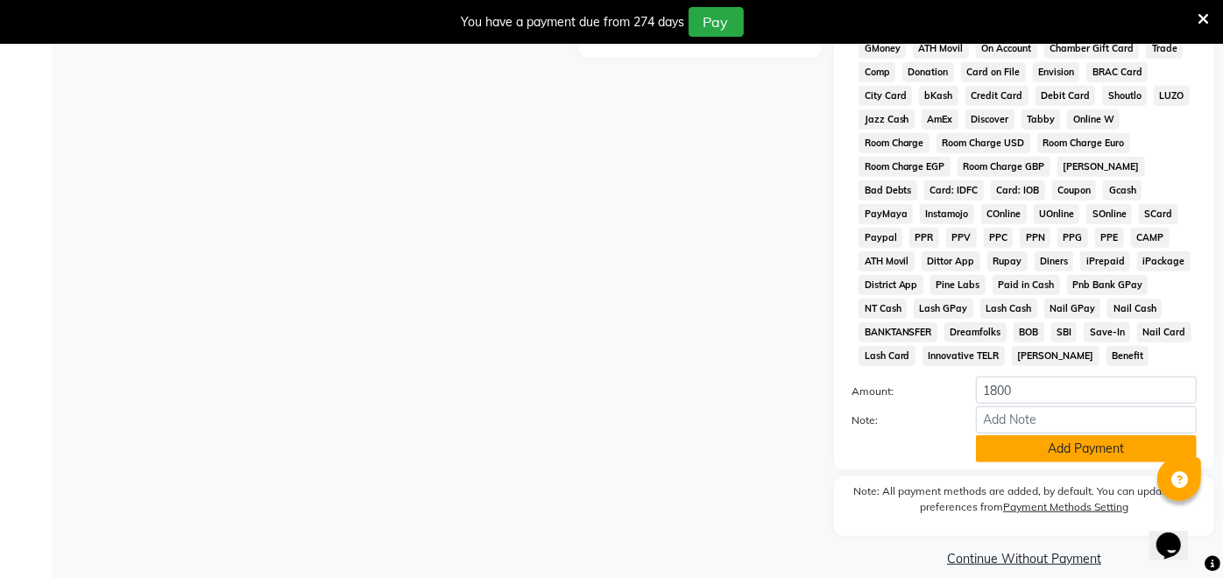
click at [1097, 435] on button "Add Payment" at bounding box center [1086, 448] width 221 height 27
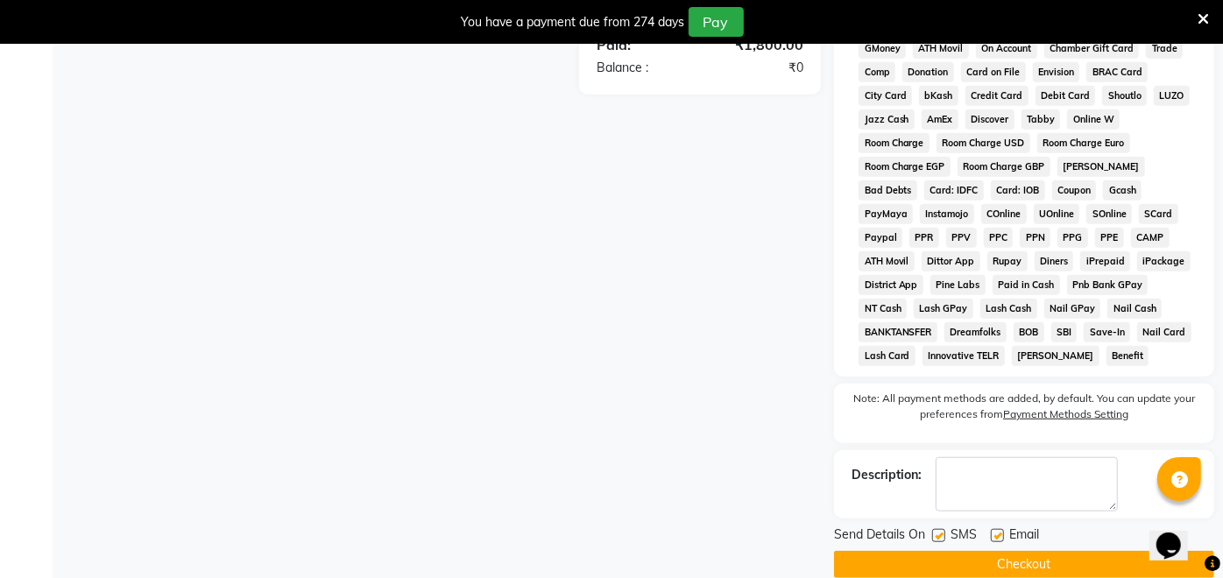
click at [997, 529] on label at bounding box center [997, 535] width 13 height 13
click at [997, 531] on input "checkbox" at bounding box center [996, 536] width 11 height 11
checkbox input "false"
click at [941, 529] on label at bounding box center [938, 535] width 13 height 13
click at [941, 531] on input "checkbox" at bounding box center [937, 536] width 11 height 11
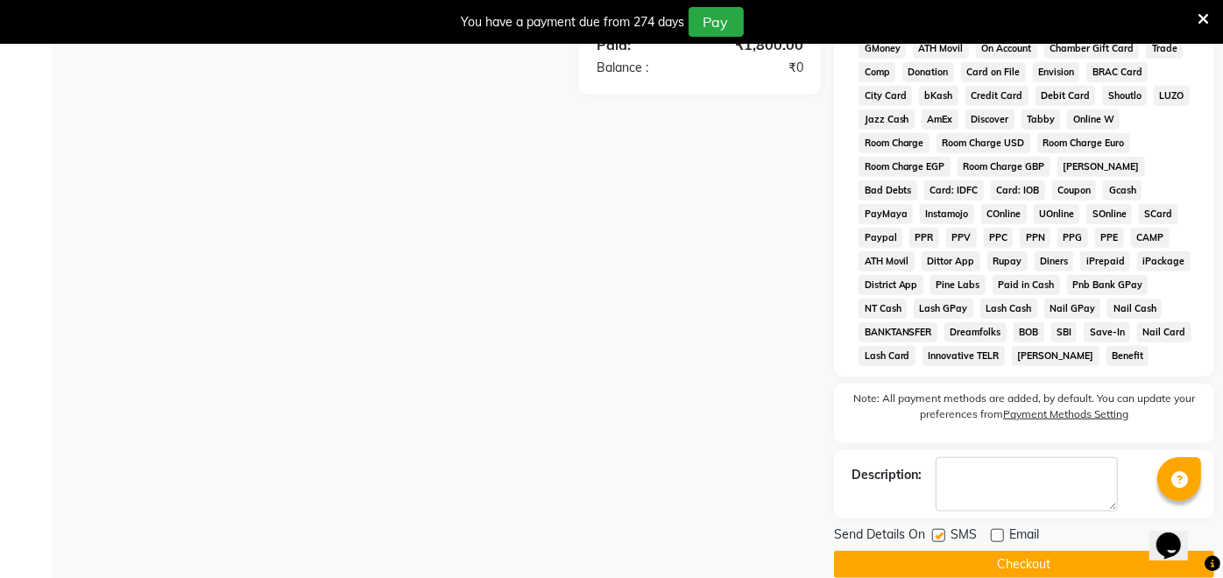
checkbox input "false"
click at [940, 551] on button "Checkout" at bounding box center [1024, 564] width 380 height 27
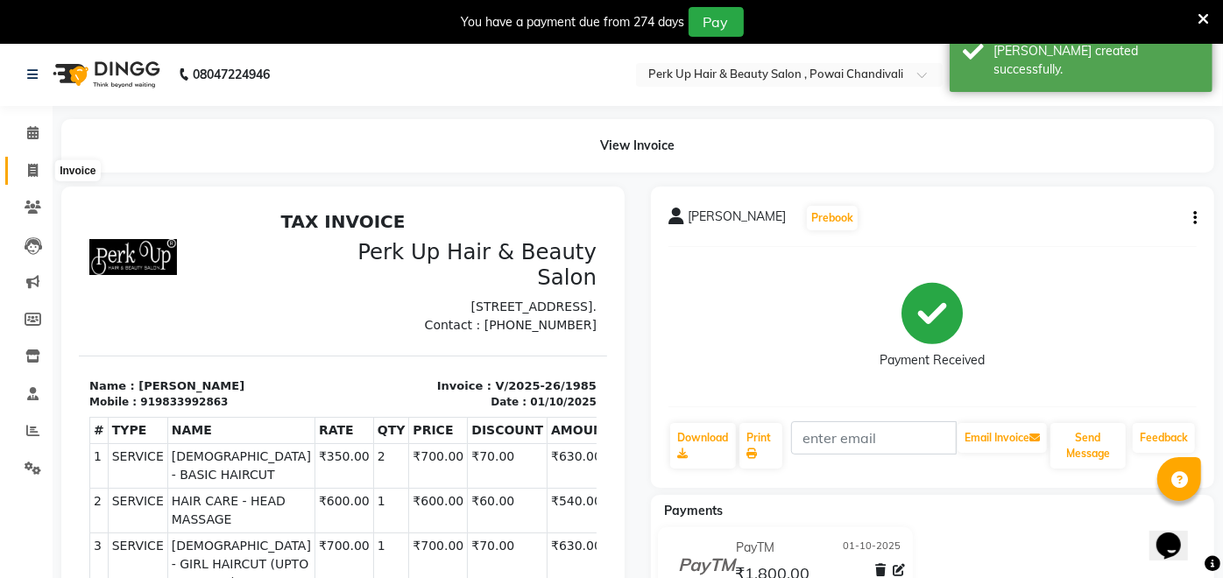
click at [33, 170] on icon at bounding box center [33, 170] width 10 height 13
select select "5131"
select select "service"
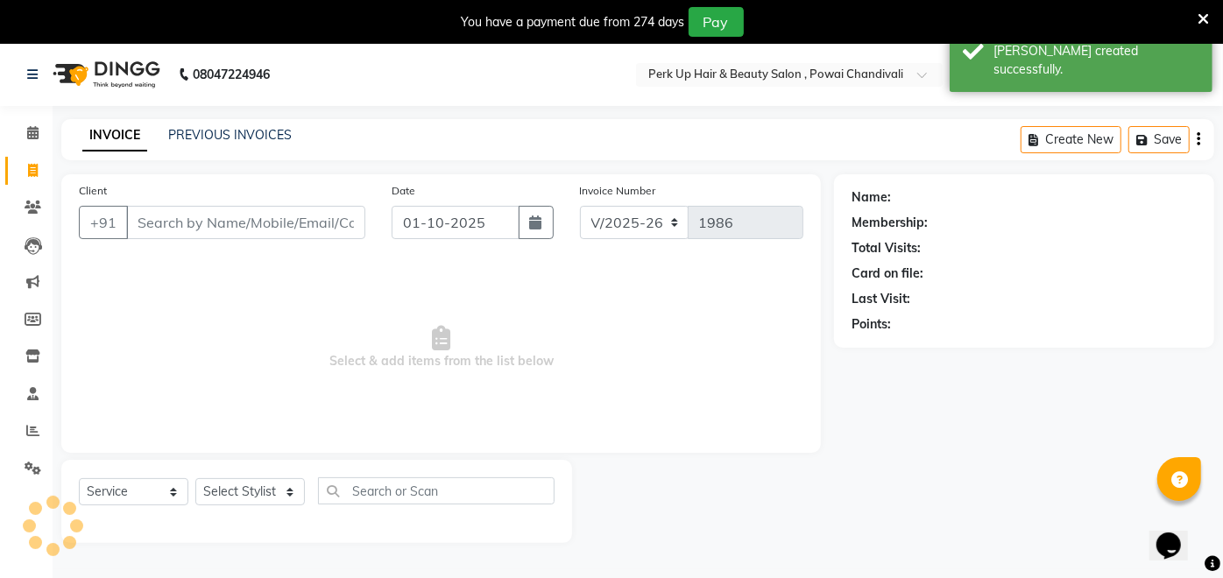
scroll to position [42, 0]
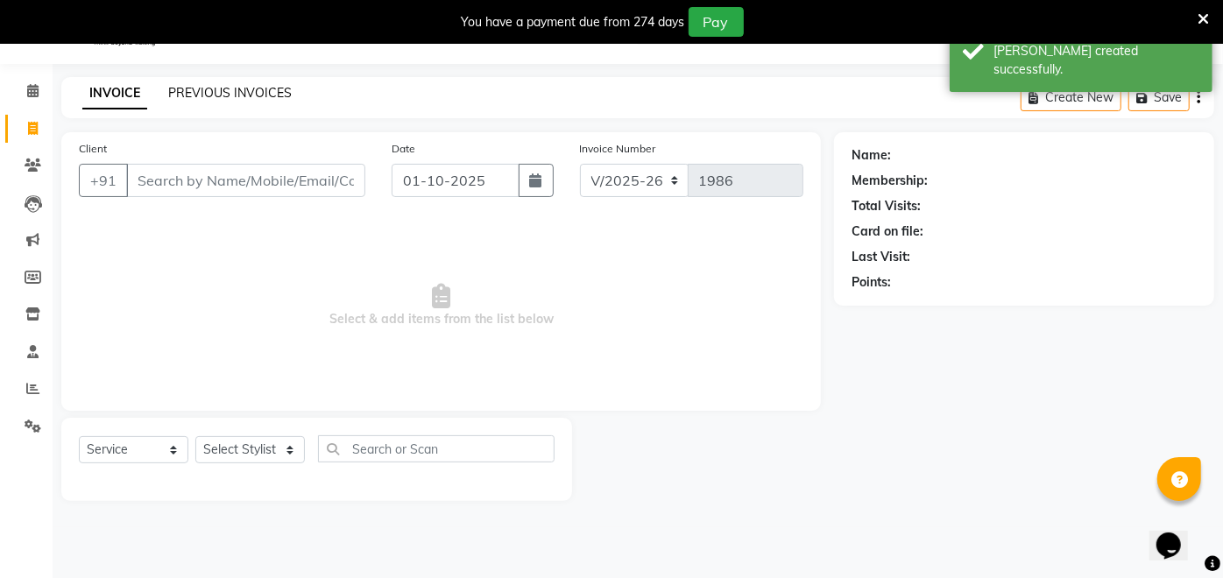
click at [225, 88] on link "PREVIOUS INVOICES" at bounding box center [229, 93] width 123 height 16
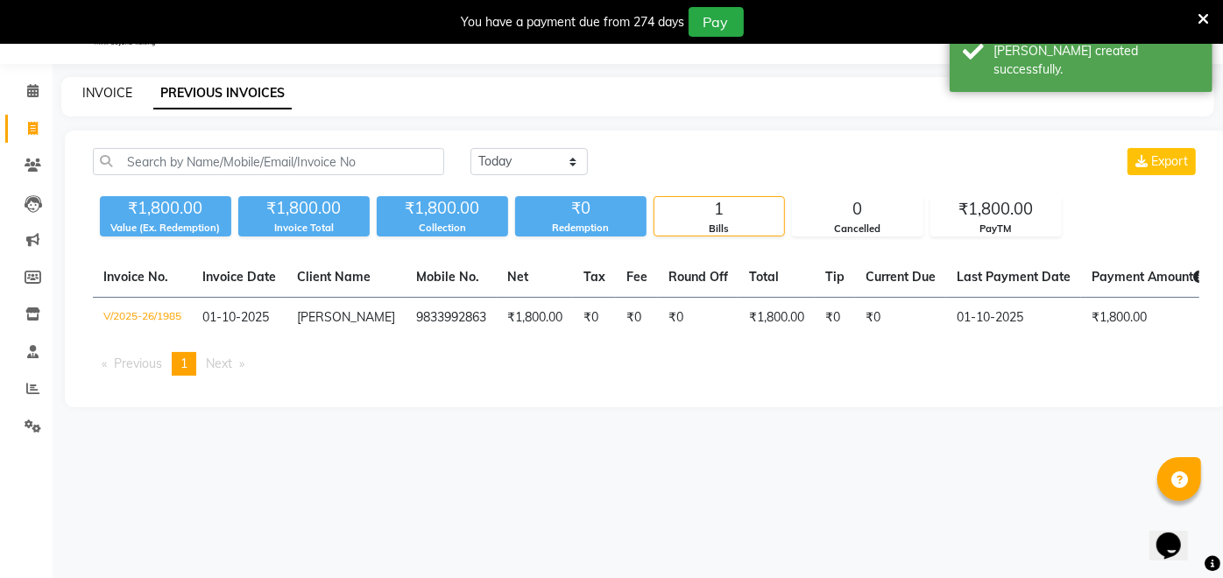
click at [91, 90] on link "INVOICE" at bounding box center [107, 93] width 50 height 16
select select "5131"
select select "service"
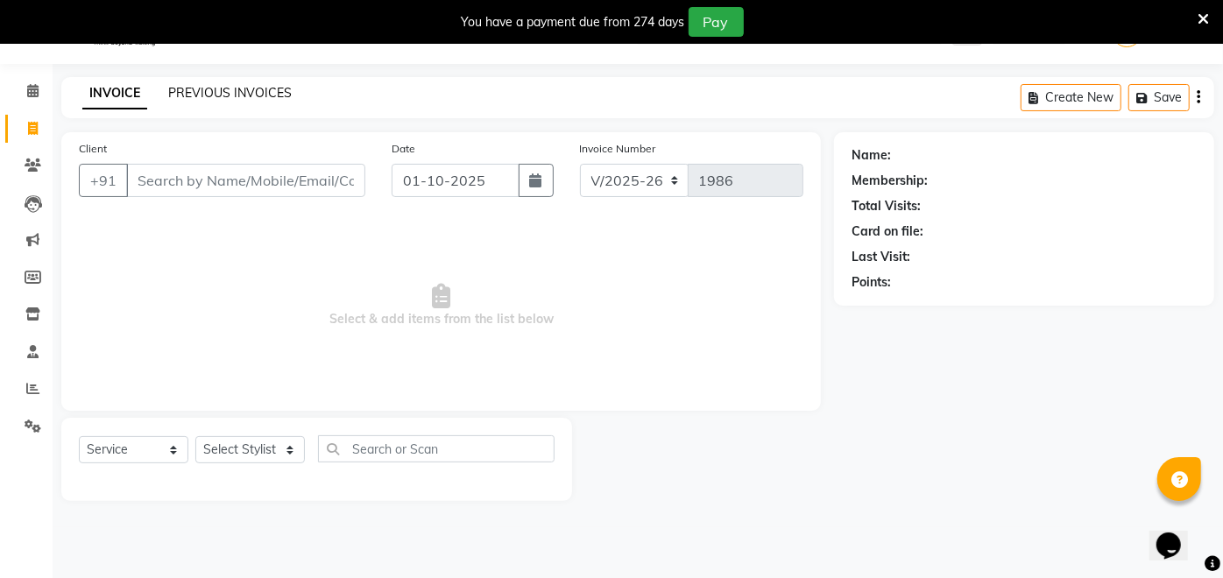
click at [236, 99] on link "PREVIOUS INVOICES" at bounding box center [229, 93] width 123 height 16
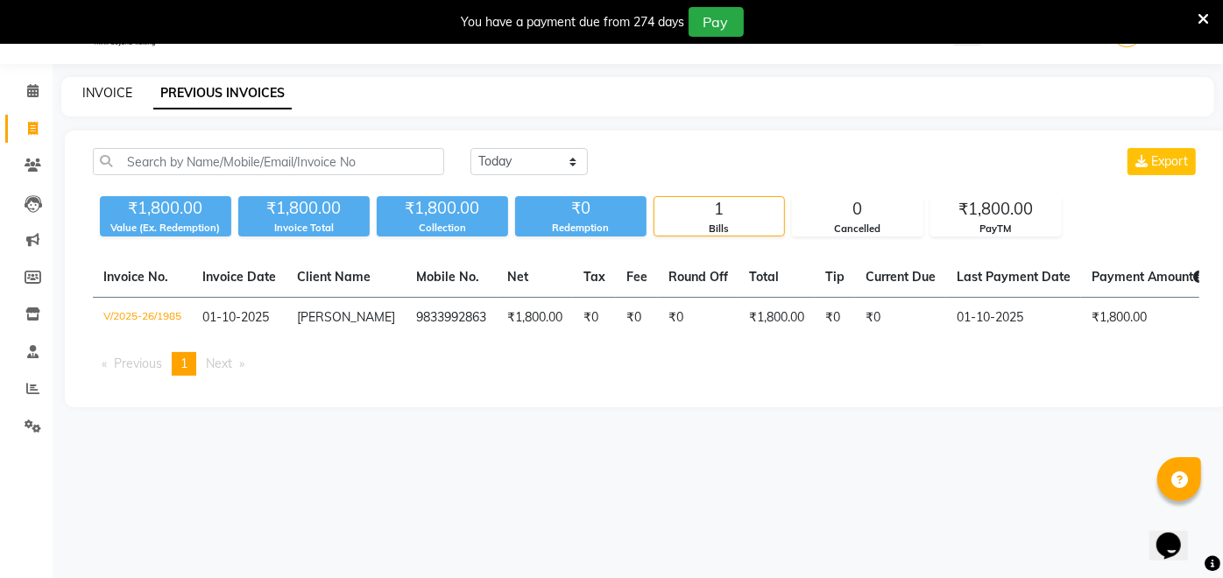
click at [119, 86] on link "INVOICE" at bounding box center [107, 93] width 50 height 16
select select "5131"
select select "service"
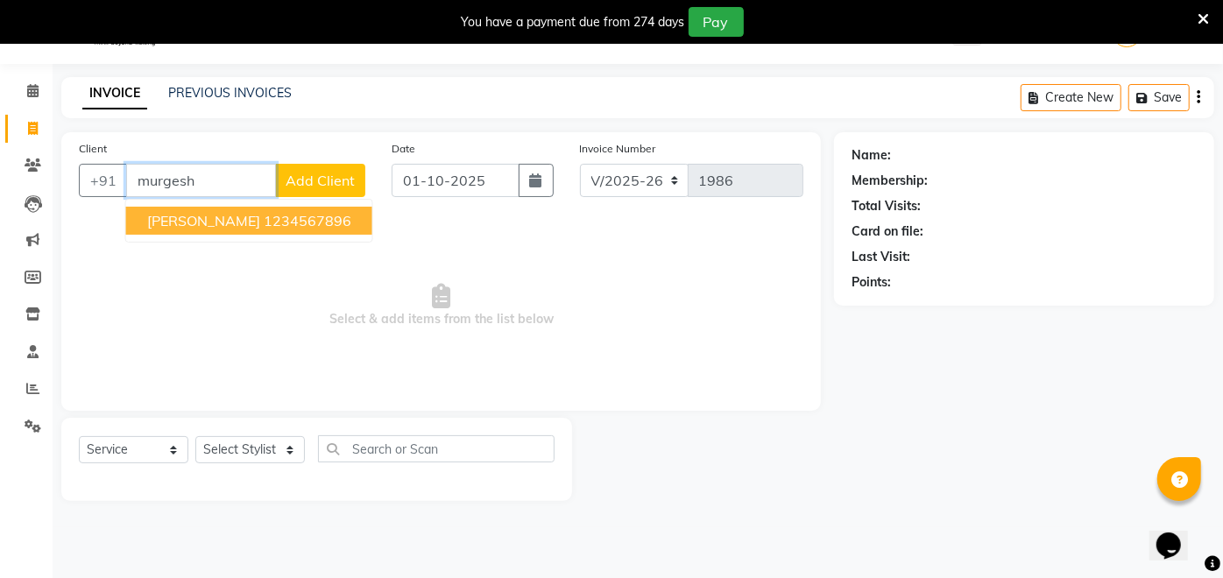
drag, startPoint x: 263, startPoint y: 214, endPoint x: 260, endPoint y: 278, distance: 64.0
click at [264, 215] on ngb-highlight "1234567896" at bounding box center [308, 221] width 88 height 18
type input "1234567896"
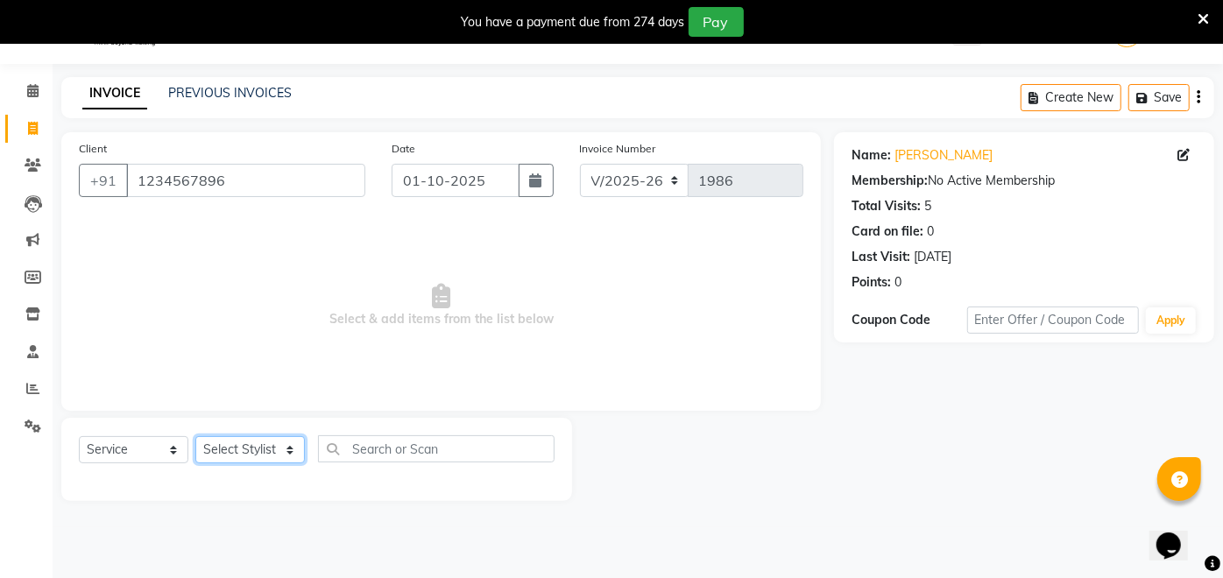
click at [241, 445] on select "Select Stylist [PERSON_NAME] danish [PERSON_NAME] [PERSON_NAME] [PERSON_NAME] […" at bounding box center [249, 449] width 109 height 27
select select "46589"
click at [195, 436] on select "Select Stylist [PERSON_NAME] danish [PERSON_NAME] [PERSON_NAME] [PERSON_NAME] […" at bounding box center [249, 449] width 109 height 27
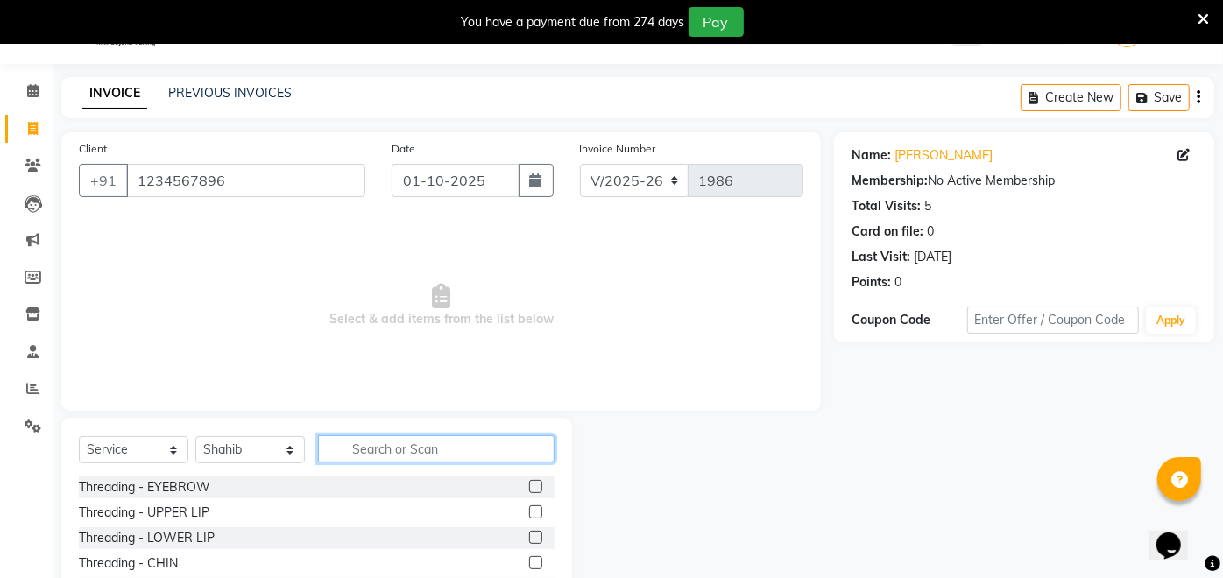
click at [455, 460] on input "text" at bounding box center [436, 448] width 236 height 27
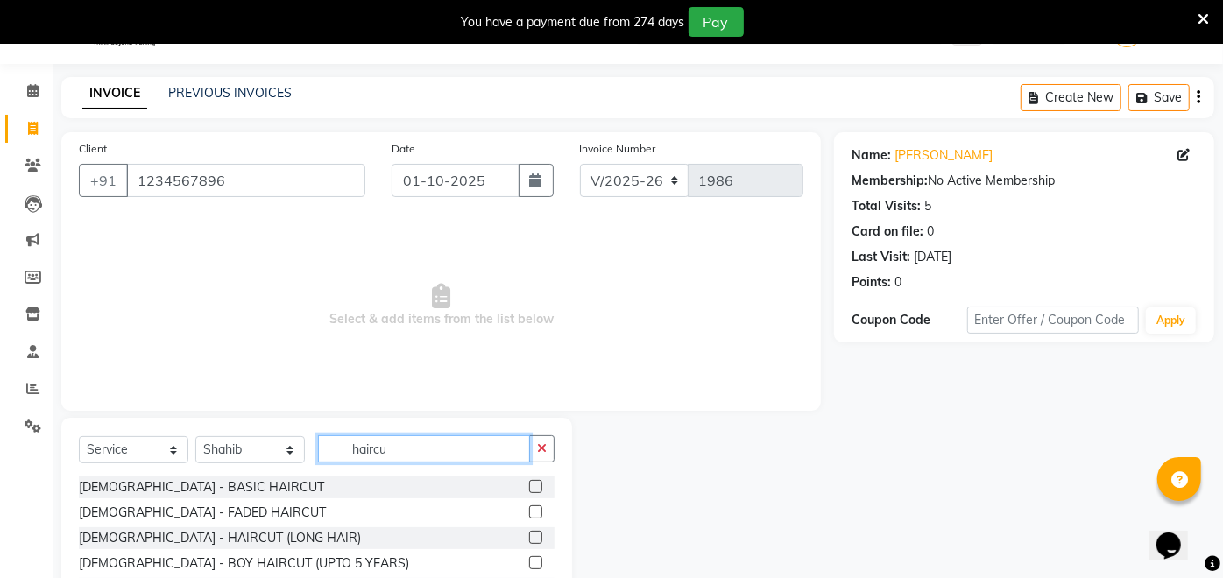
type input "haircu"
click at [529, 481] on label at bounding box center [535, 486] width 13 height 13
click at [529, 482] on input "checkbox" at bounding box center [534, 487] width 11 height 11
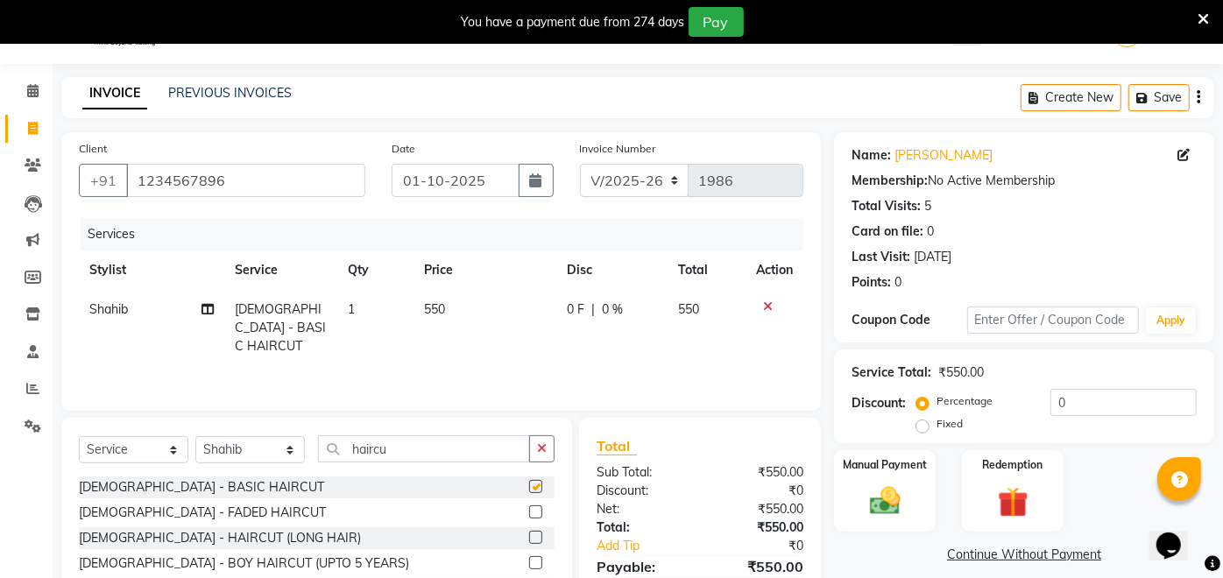
checkbox input "false"
drag, startPoint x: 398, startPoint y: 448, endPoint x: 333, endPoint y: 462, distance: 66.3
click at [333, 462] on div "Select Service Product Membership Package Voucher Prepaid Gift Card Select Styl…" at bounding box center [317, 455] width 476 height 41
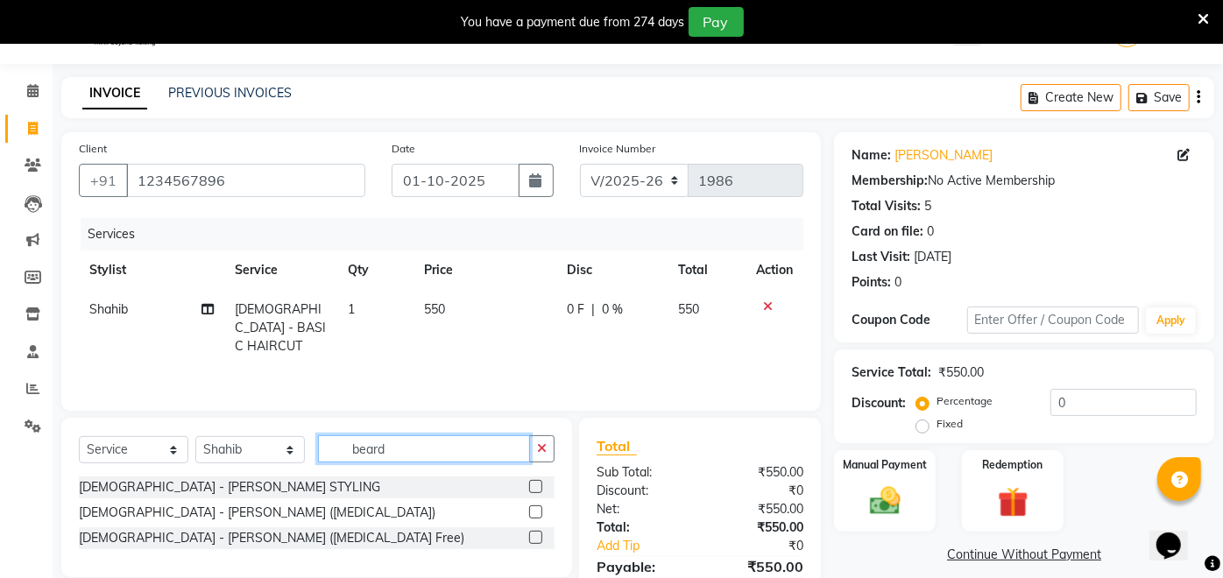
type input "beard"
click at [534, 486] on label at bounding box center [535, 486] width 13 height 13
click at [534, 486] on input "checkbox" at bounding box center [534, 487] width 11 height 11
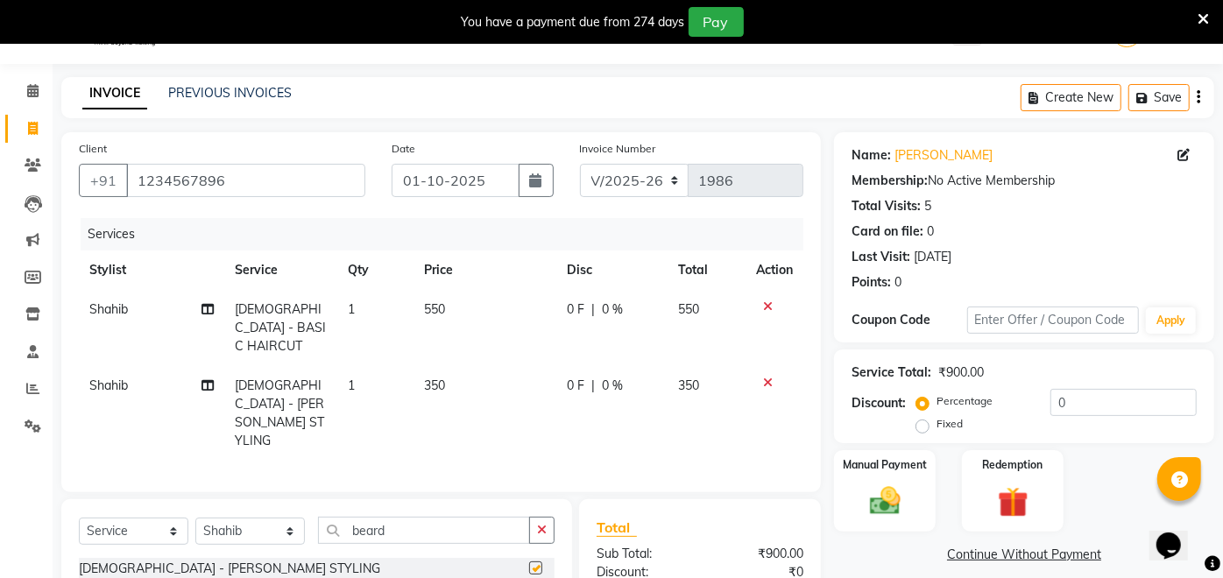
checkbox input "false"
click at [435, 313] on span "550" at bounding box center [434, 309] width 21 height 16
select select "46589"
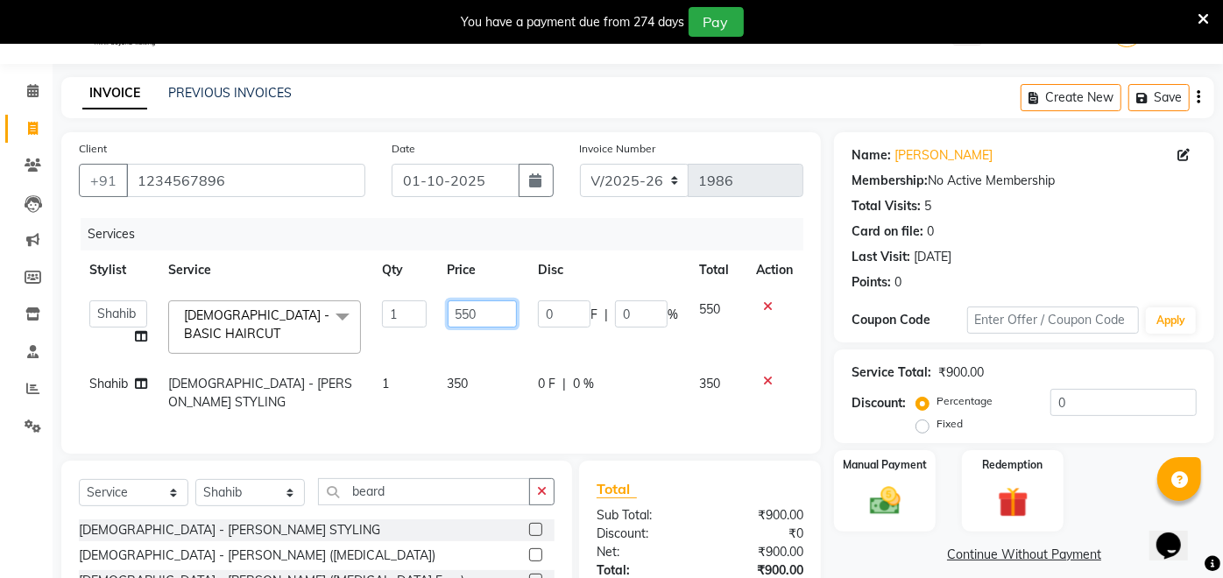
drag, startPoint x: 485, startPoint y: 313, endPoint x: 436, endPoint y: 317, distance: 49.2
click at [437, 317] on td "550" at bounding box center [482, 327] width 91 height 74
type input "350"
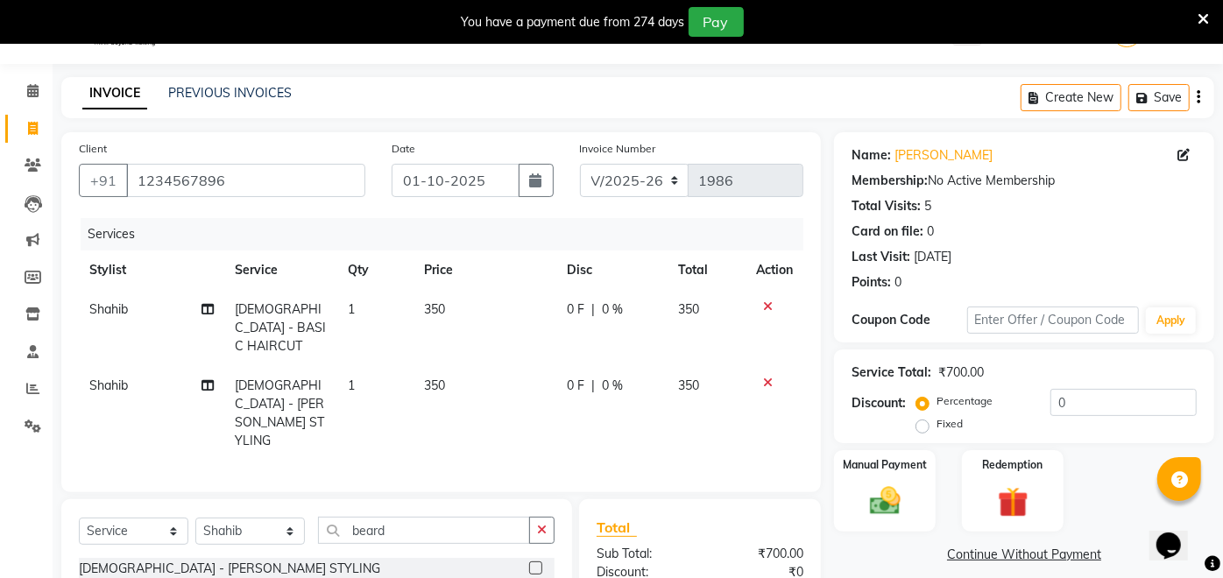
click at [557, 337] on td "0 F | 0 %" at bounding box center [612, 328] width 112 height 76
select select "46589"
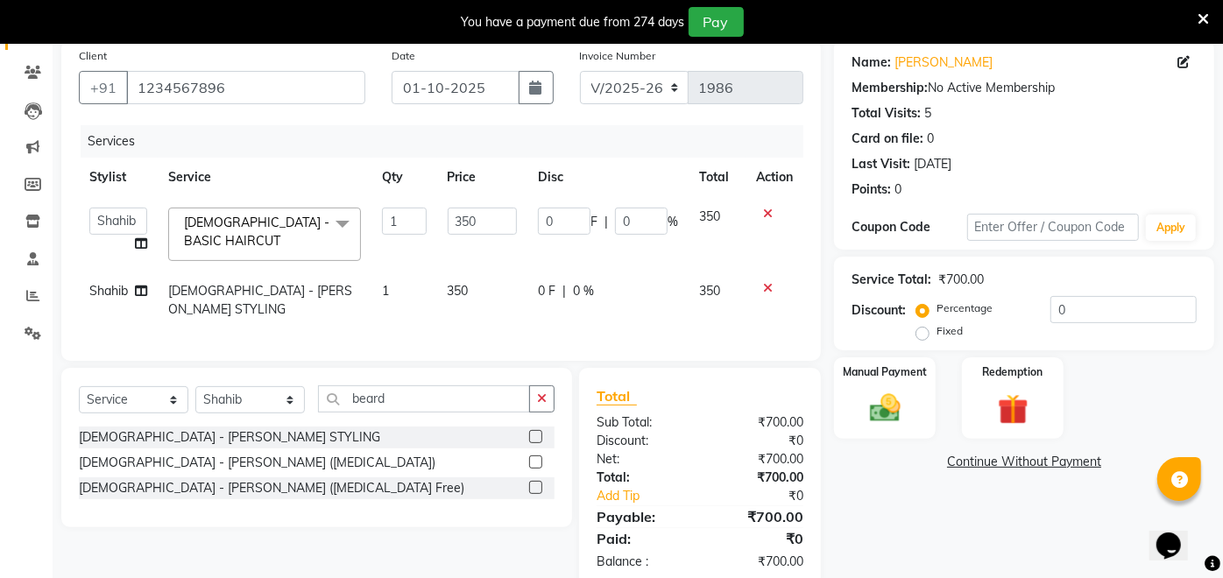
scroll to position [166, 0]
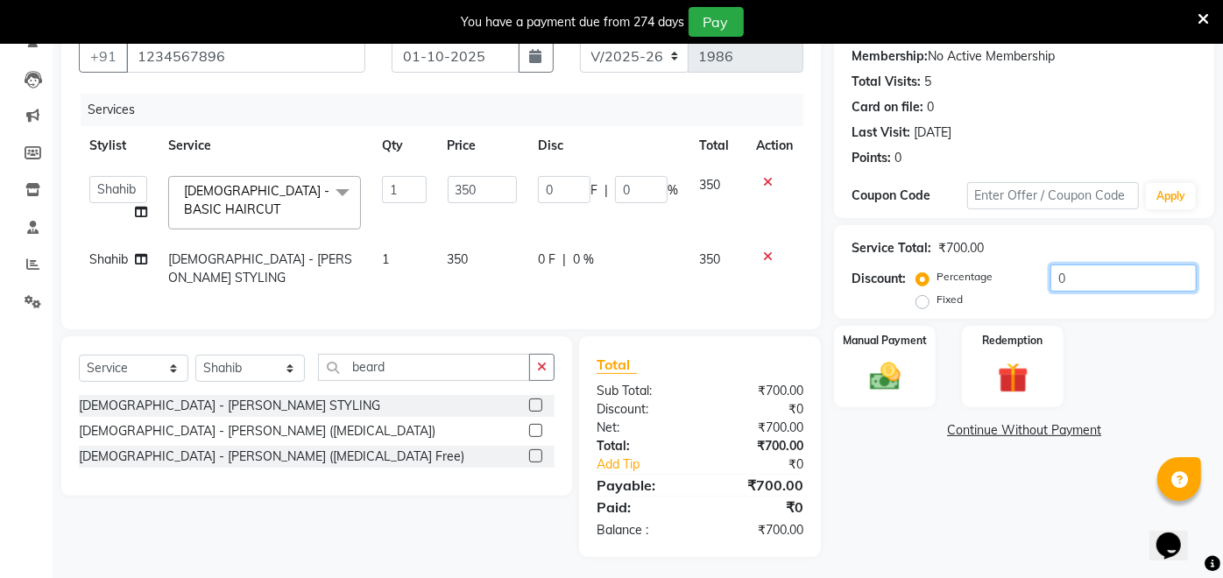
drag, startPoint x: 1104, startPoint y: 277, endPoint x: 998, endPoint y: 277, distance: 106.0
click at [998, 277] on div "Percentage Fixed 0" at bounding box center [1058, 287] width 277 height 47
type input "5"
type input "17.5"
type input "5"
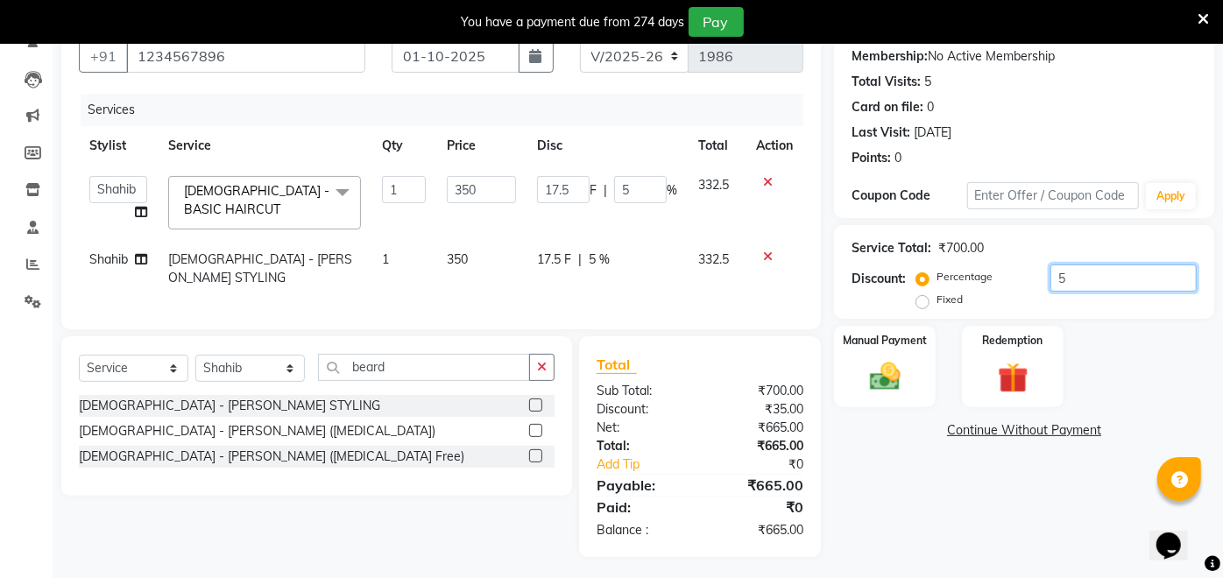
type input "50"
type input "175"
type input "50"
click at [561, 252] on span "175 F" at bounding box center [554, 259] width 32 height 18
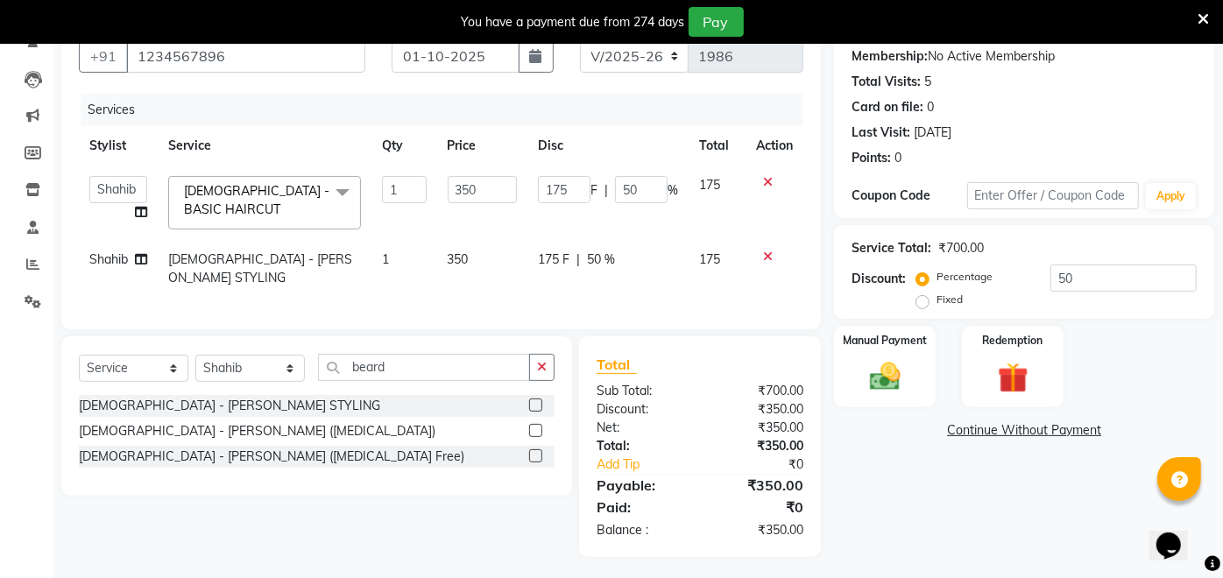
select select "46589"
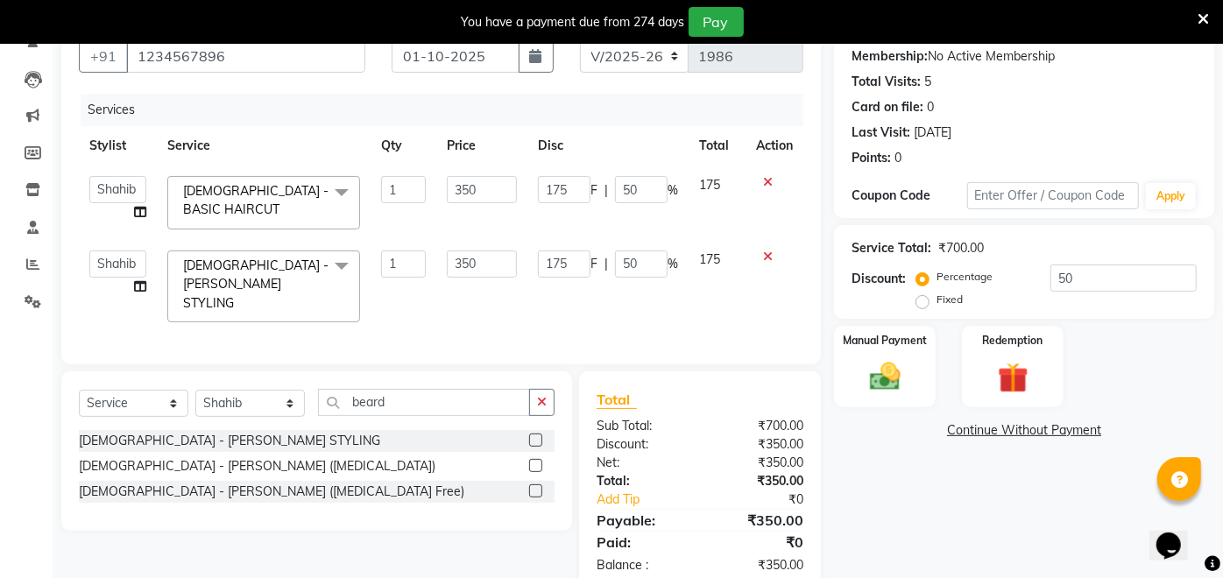
click at [512, 287] on td "350" at bounding box center [481, 286] width 91 height 93
drag, startPoint x: 576, startPoint y: 260, endPoint x: 532, endPoint y: 268, distance: 44.5
click at [532, 268] on td "175 F | 50 %" at bounding box center [607, 286] width 161 height 93
type input "225"
click at [575, 300] on div "Services Stylist Service Qty Price Disc Total Action [PERSON_NAME] danish [PERS…" at bounding box center [441, 220] width 724 height 253
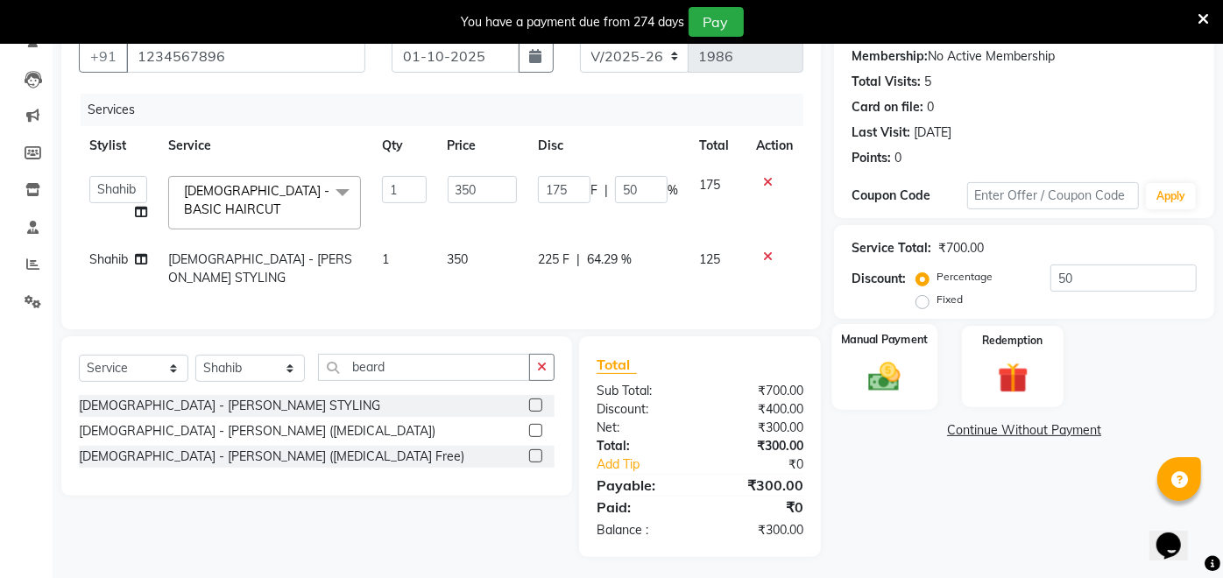
click at [896, 358] on img at bounding box center [885, 376] width 52 height 37
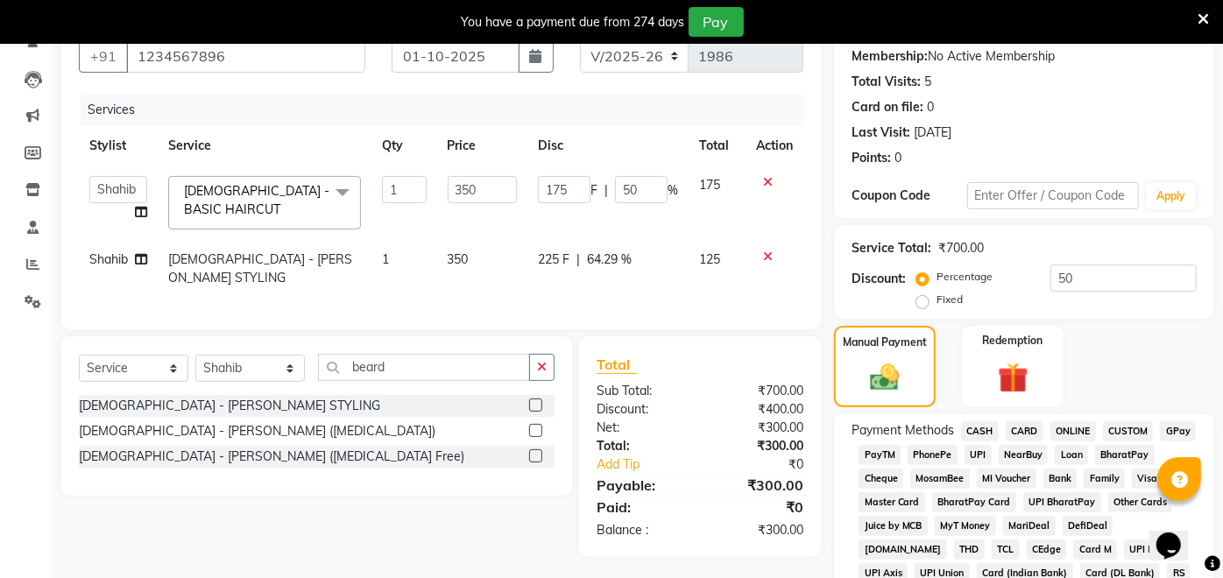
click at [885, 450] on span "PayTM" at bounding box center [879, 455] width 42 height 20
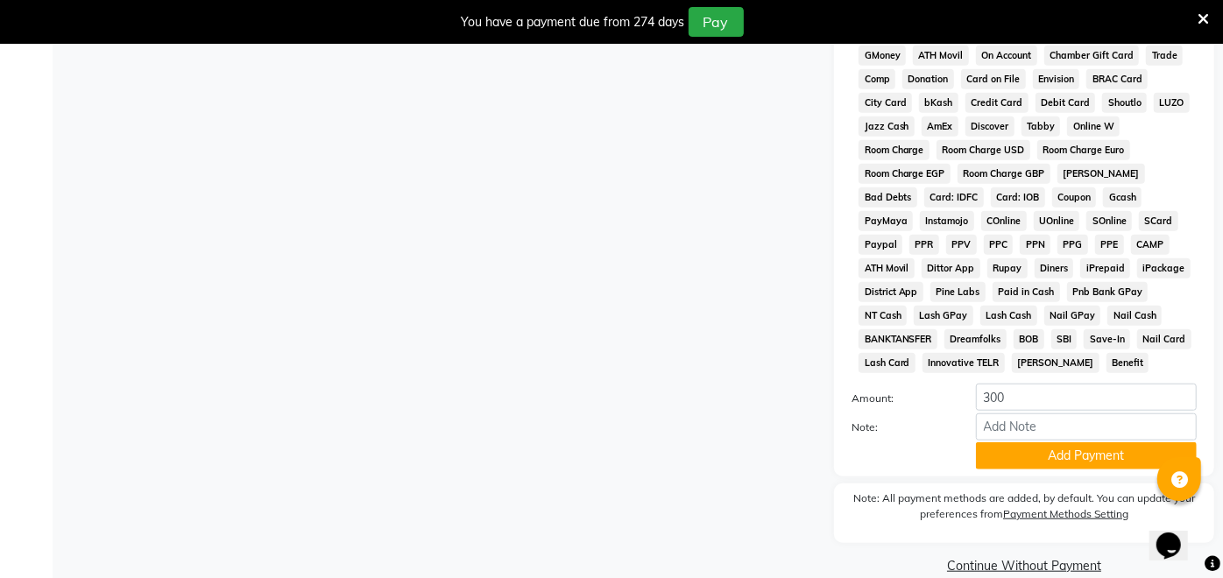
scroll to position [762, 0]
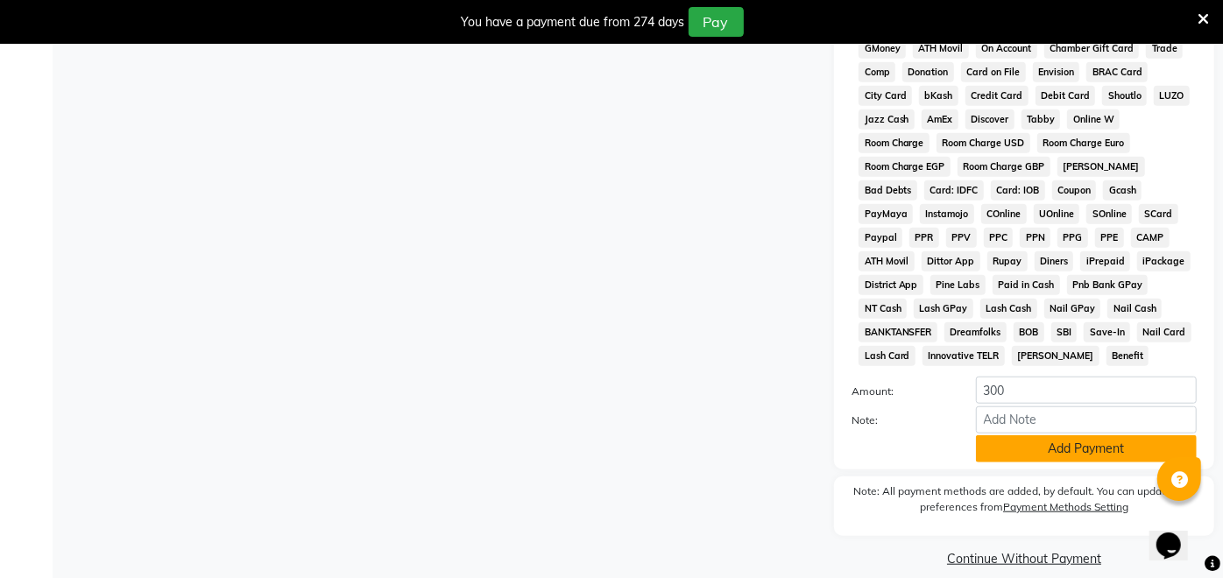
click at [1083, 435] on button "Add Payment" at bounding box center [1086, 448] width 221 height 27
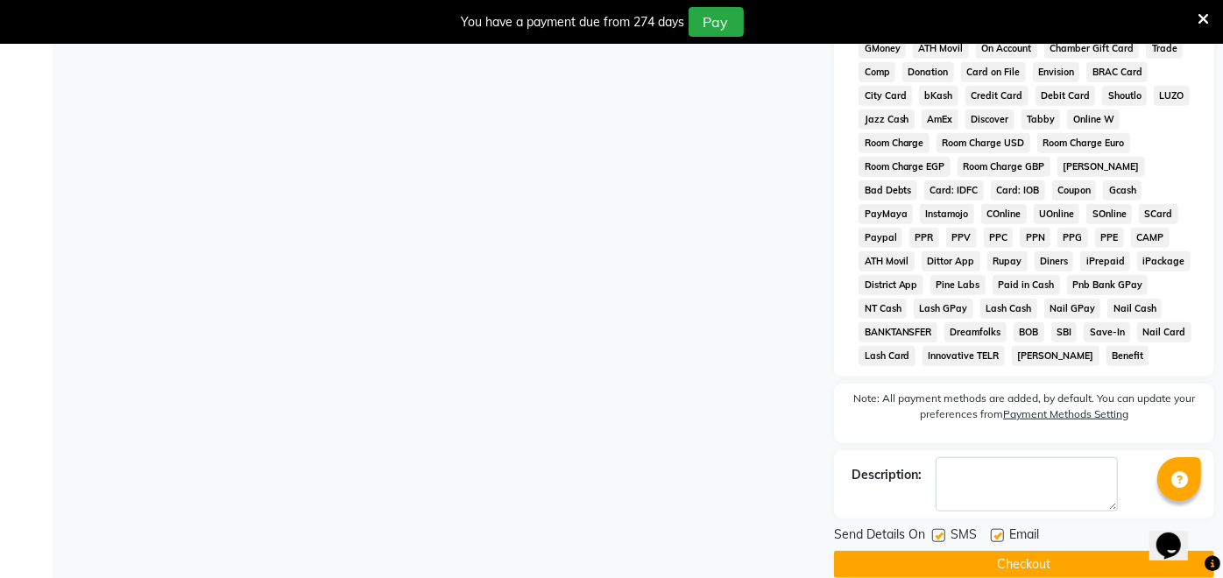
click at [998, 529] on label at bounding box center [997, 535] width 13 height 13
click at [998, 531] on input "checkbox" at bounding box center [996, 536] width 11 height 11
checkbox input "false"
click at [939, 529] on label at bounding box center [938, 535] width 13 height 13
click at [939, 531] on input "checkbox" at bounding box center [937, 536] width 11 height 11
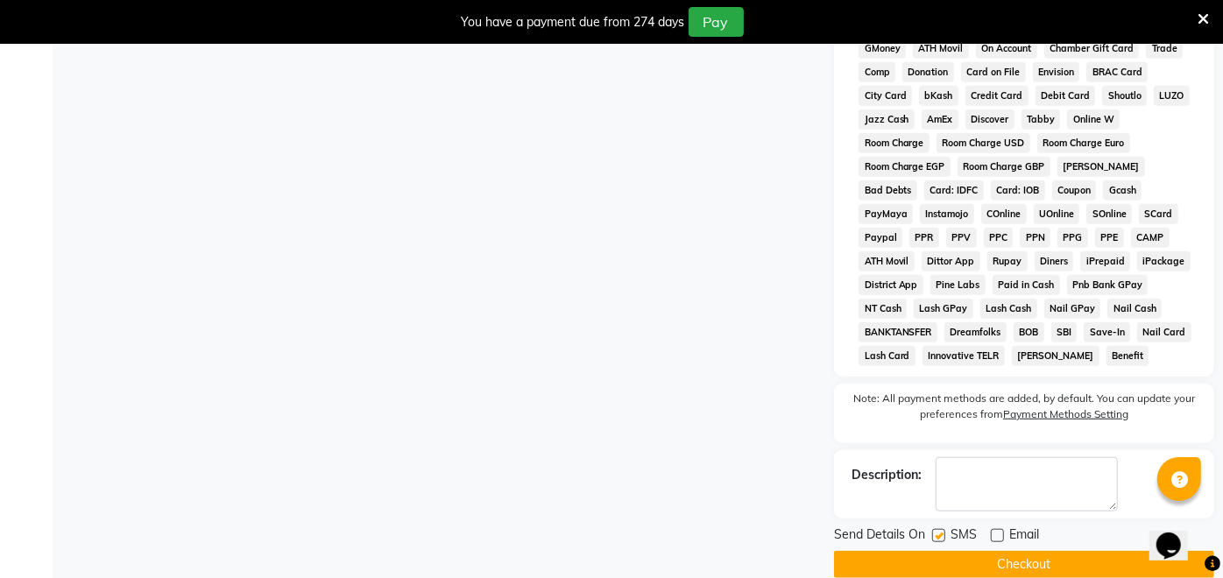
checkbox input "false"
click at [933, 551] on button "Checkout" at bounding box center [1024, 564] width 380 height 27
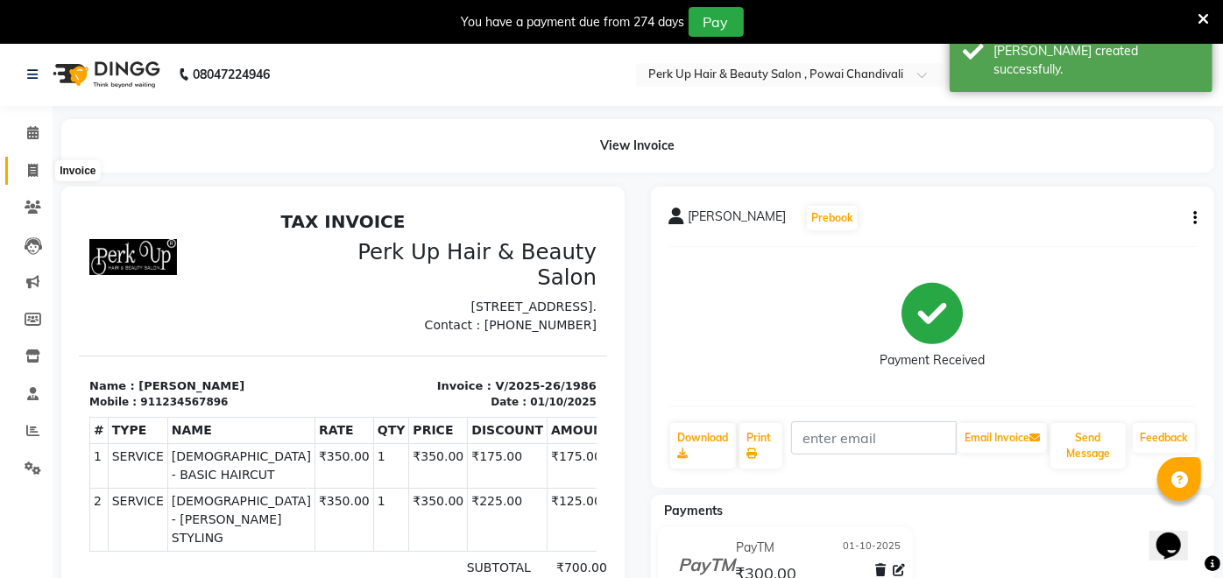
click at [26, 168] on span at bounding box center [33, 171] width 31 height 20
select select "service"
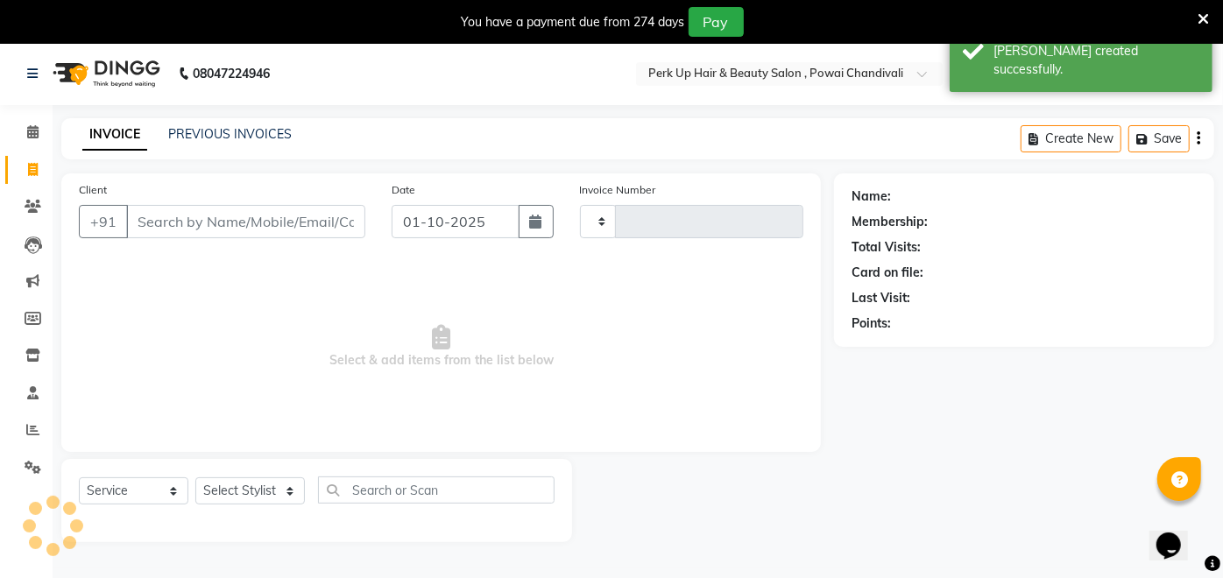
type input "1987"
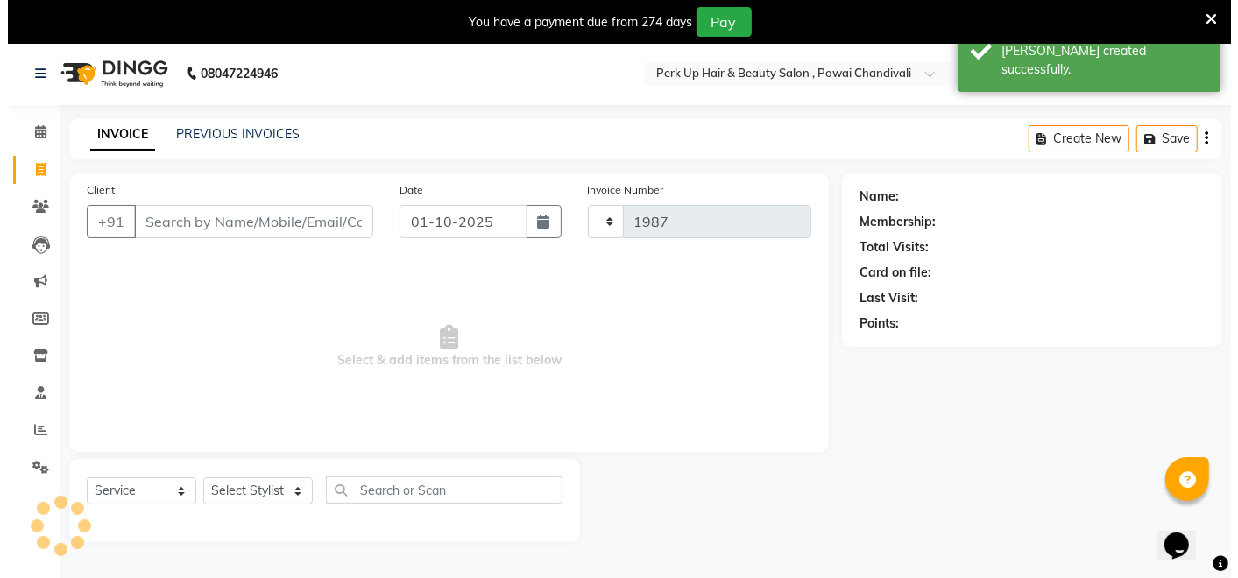
scroll to position [42, 0]
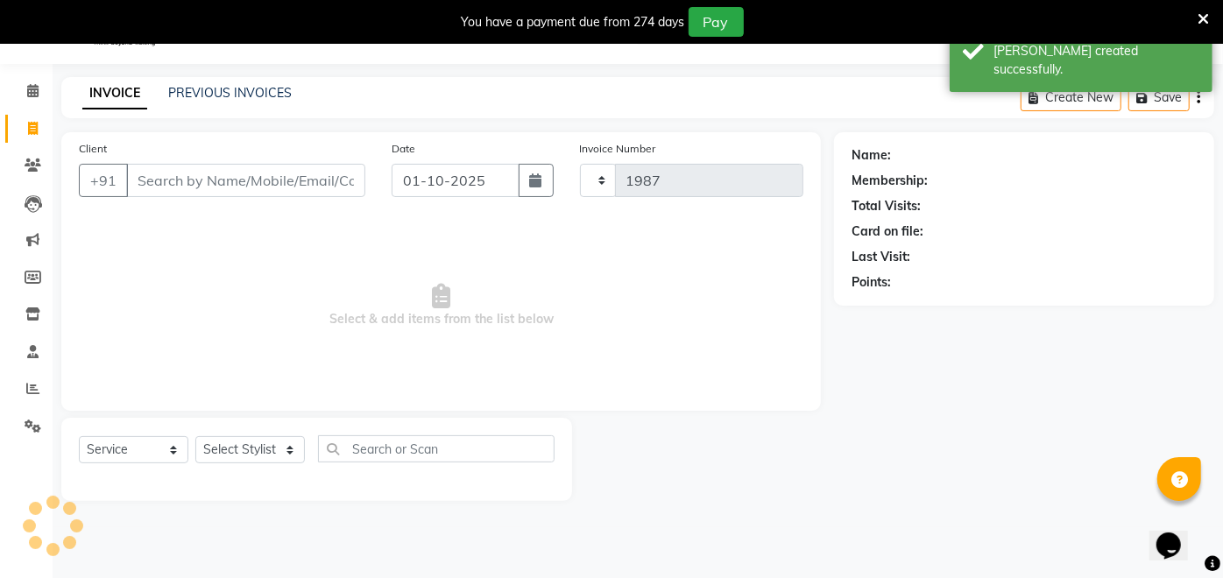
select select "5131"
click at [222, 80] on div "INVOICE PREVIOUS INVOICES Create New Save" at bounding box center [637, 97] width 1153 height 41
click at [222, 87] on link "PREVIOUS INVOICES" at bounding box center [229, 93] width 123 height 16
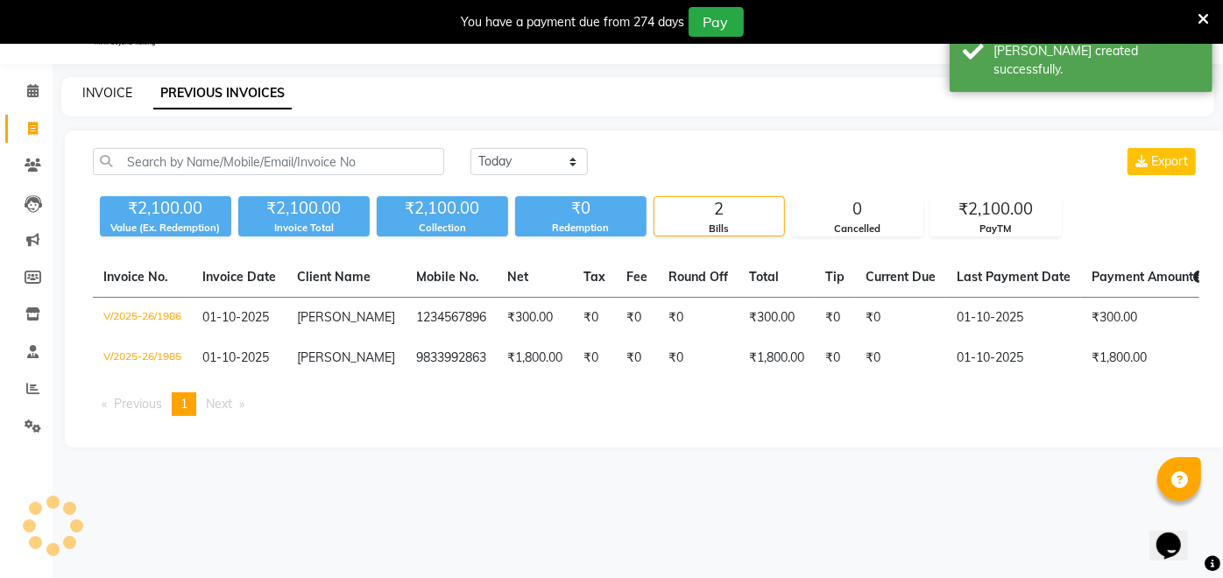
click at [109, 86] on link "INVOICE" at bounding box center [107, 93] width 50 height 16
select select "5131"
select select "service"
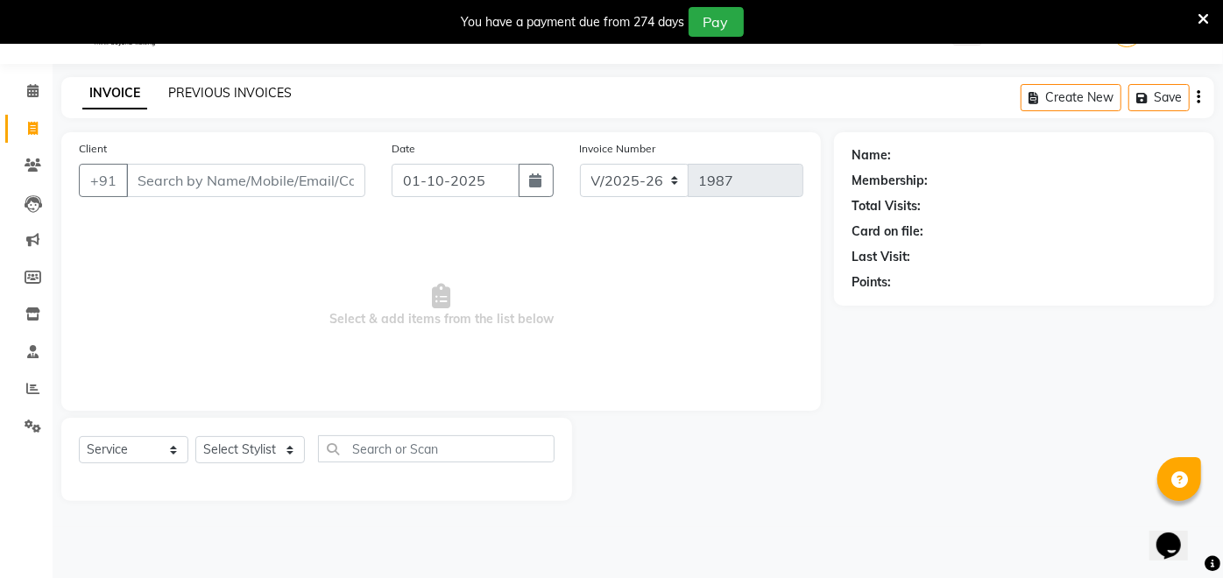
click at [222, 87] on link "PREVIOUS INVOICES" at bounding box center [229, 93] width 123 height 16
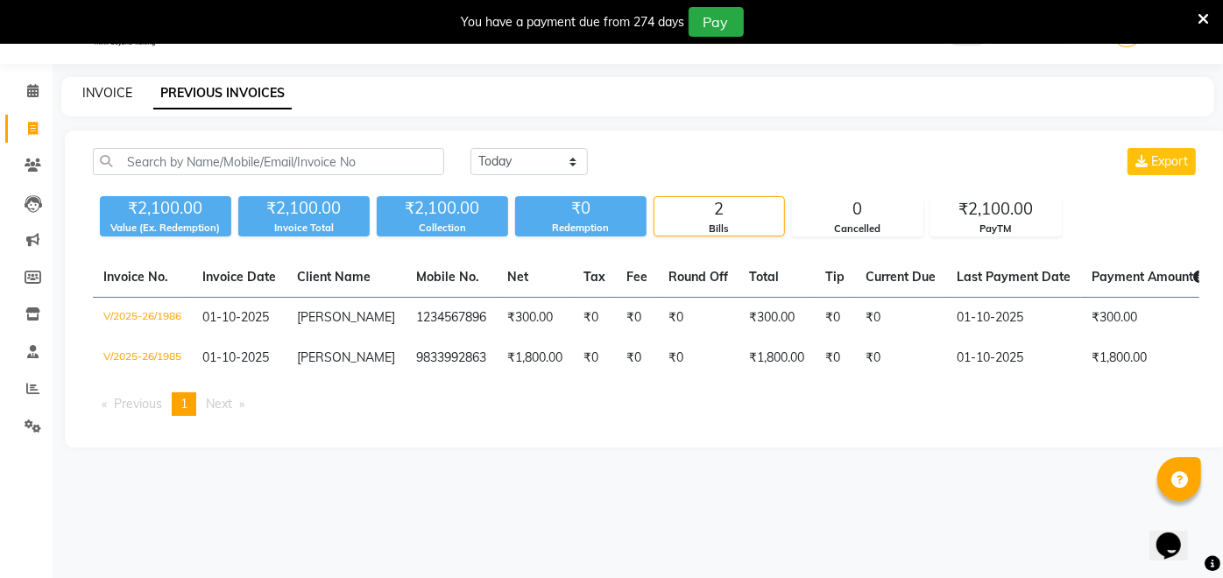
click at [119, 92] on link "INVOICE" at bounding box center [107, 93] width 50 height 16
select select "5131"
select select "service"
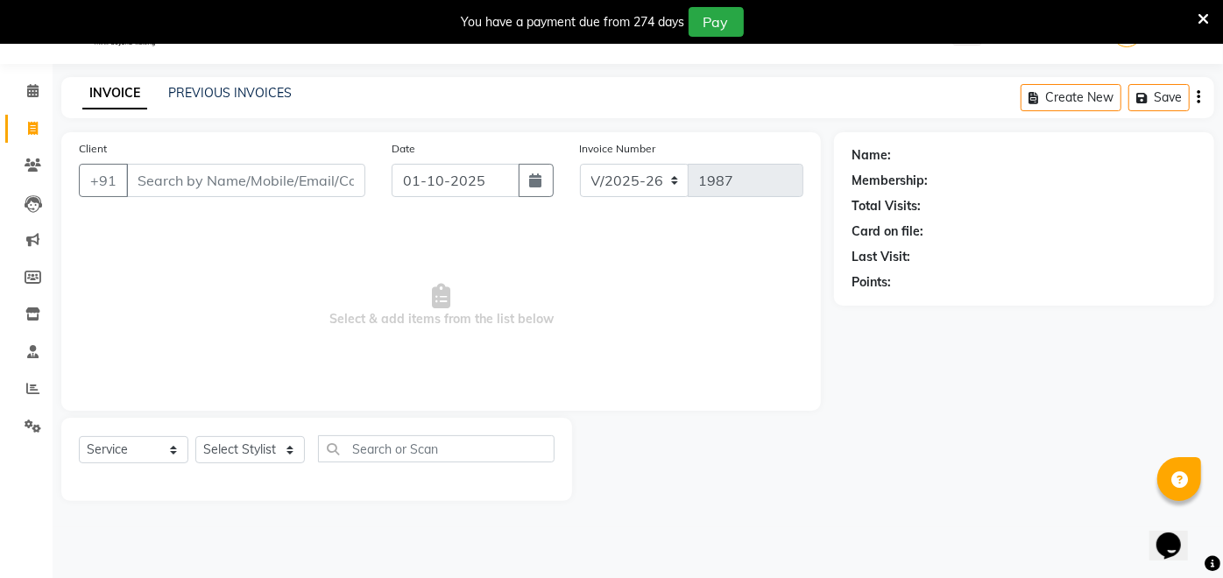
click at [269, 139] on div "Client +91" at bounding box center [222, 175] width 313 height 72
click at [237, 74] on div "08047224946 Select Location × Perk Up Hair & Beauty Salon , Powai Chandivali Wh…" at bounding box center [611, 290] width 1223 height 578
click at [232, 81] on div "INVOICE PREVIOUS INVOICES Create New Save" at bounding box center [637, 97] width 1153 height 41
click at [235, 93] on link "PREVIOUS INVOICES" at bounding box center [229, 93] width 123 height 16
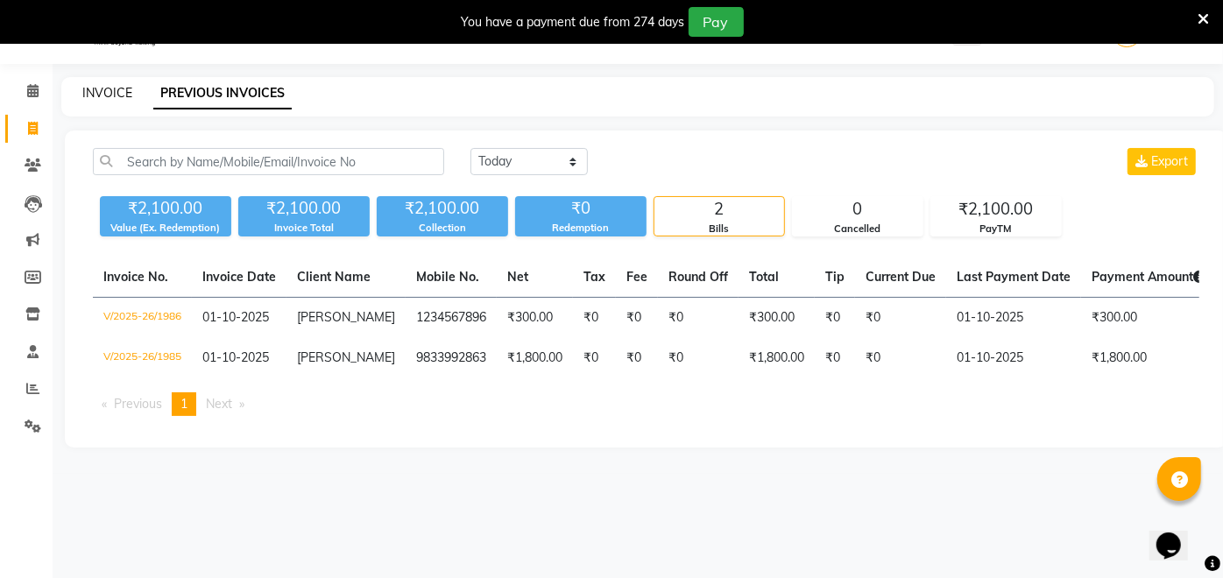
click at [120, 90] on link "INVOICE" at bounding box center [107, 93] width 50 height 16
select select "service"
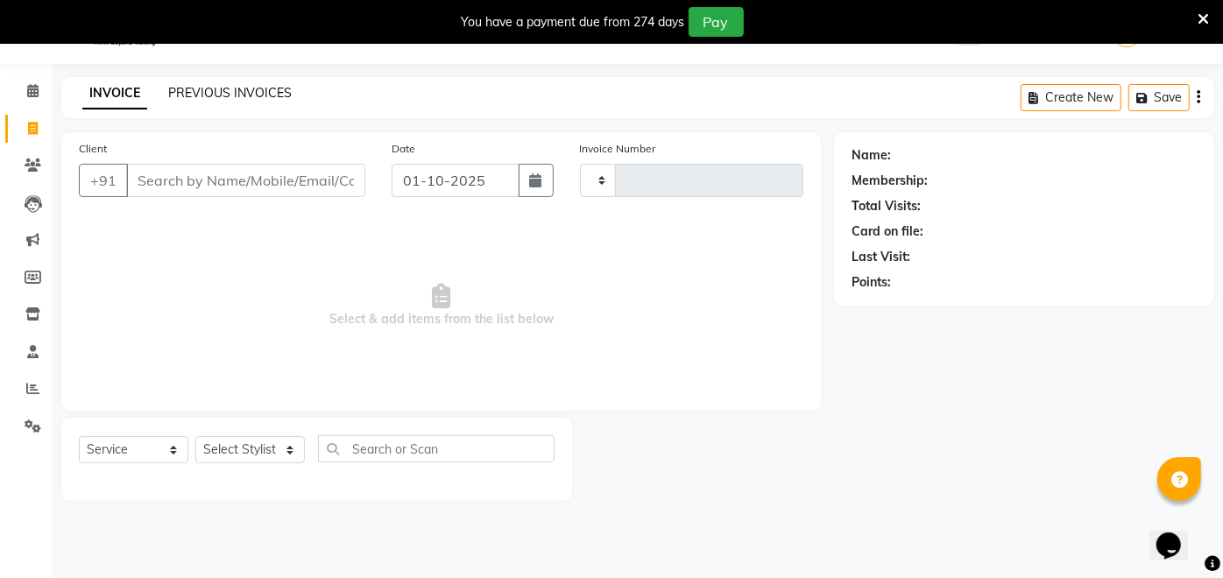
type input "1987"
select select "5131"
click at [309, 180] on input "Client" at bounding box center [245, 180] width 239 height 33
type input "8692067468"
click at [325, 187] on span "Add Client" at bounding box center [320, 181] width 69 height 18
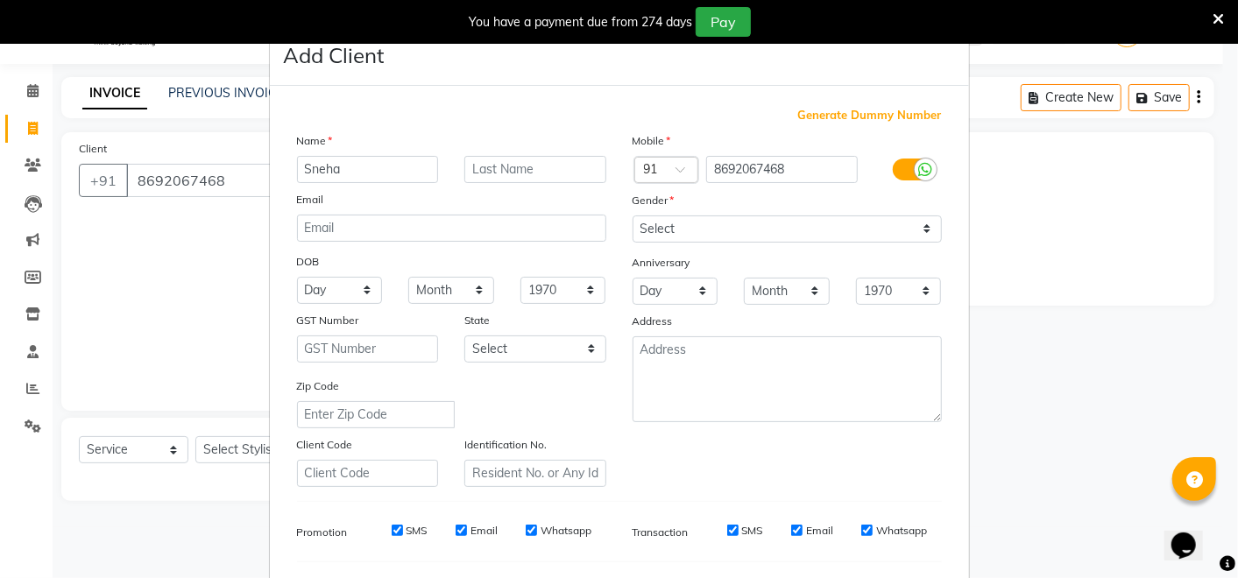
type input "Sneha"
click at [752, 170] on input "8692067468" at bounding box center [782, 169] width 152 height 27
click at [397, 162] on input "Sneha" at bounding box center [368, 169] width 142 height 27
click at [510, 166] on input "text" at bounding box center [535, 169] width 142 height 27
type input "Danuka"
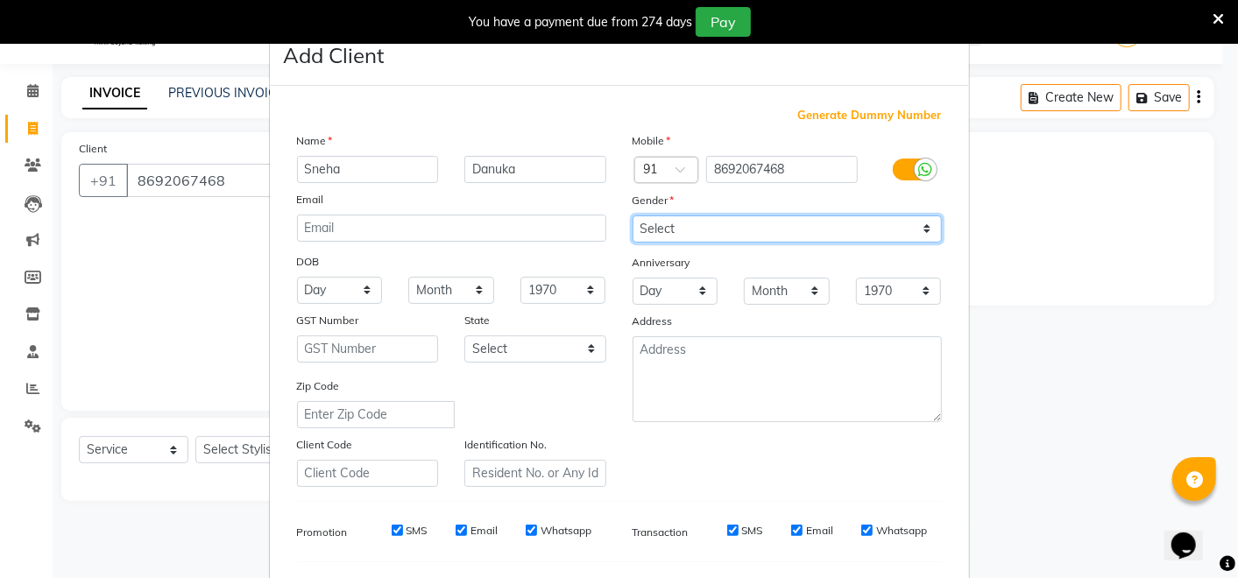
click at [695, 225] on select "Select [DEMOGRAPHIC_DATA] [DEMOGRAPHIC_DATA] Other Prefer Not To Say" at bounding box center [786, 228] width 309 height 27
select select "[DEMOGRAPHIC_DATA]"
click at [632, 215] on select "Select [DEMOGRAPHIC_DATA] [DEMOGRAPHIC_DATA] Other Prefer Not To Say" at bounding box center [786, 228] width 309 height 27
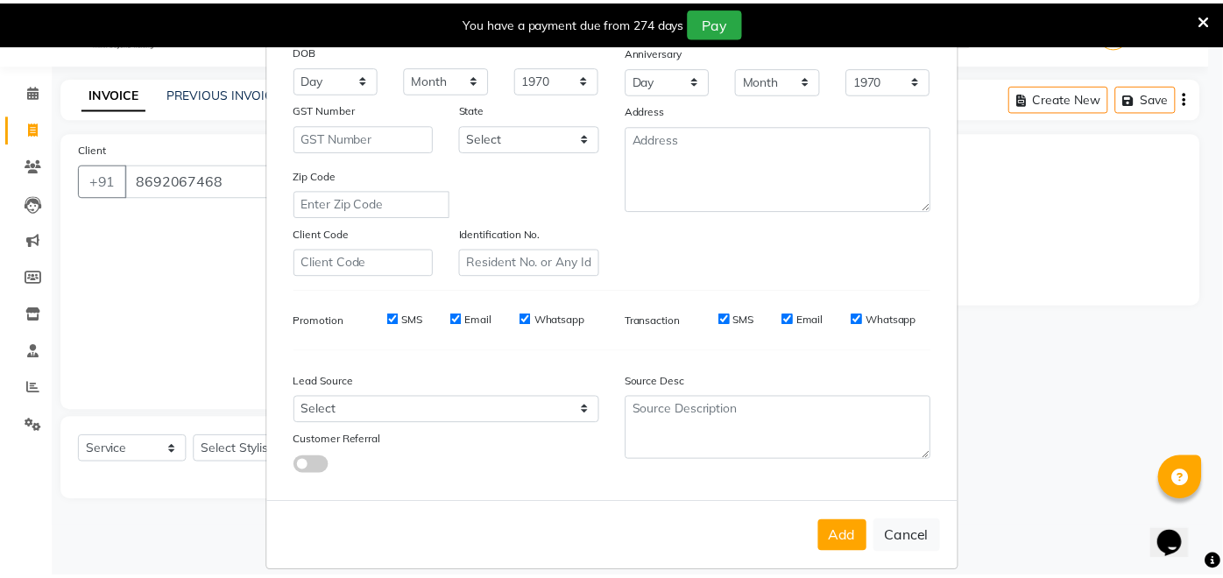
scroll to position [229, 0]
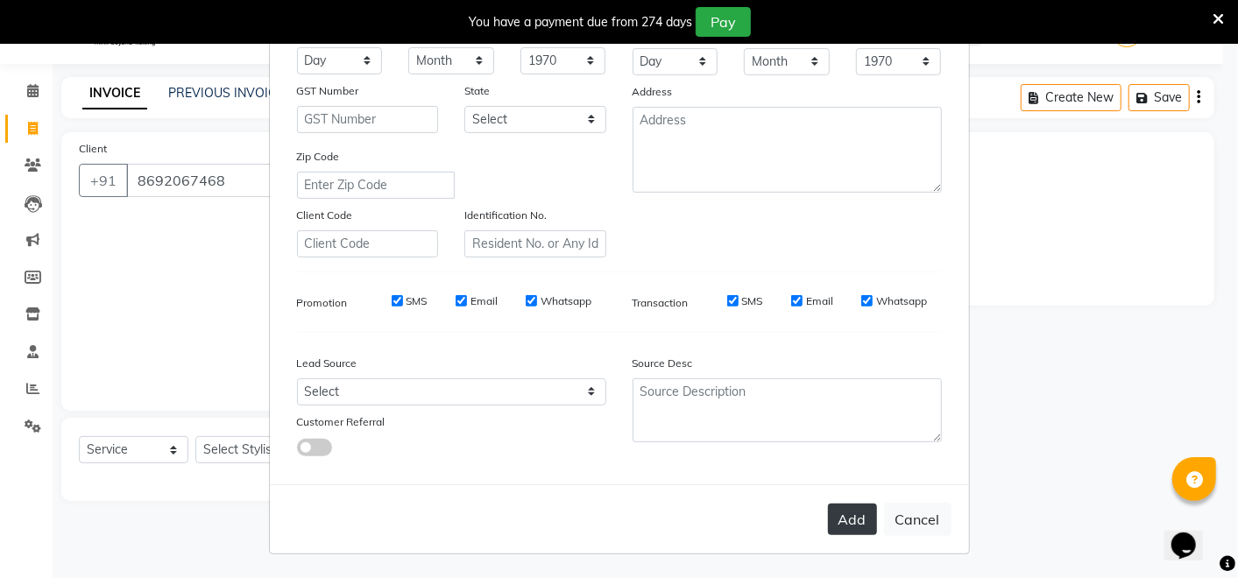
click at [833, 511] on button "Add" at bounding box center [852, 520] width 49 height 32
select select
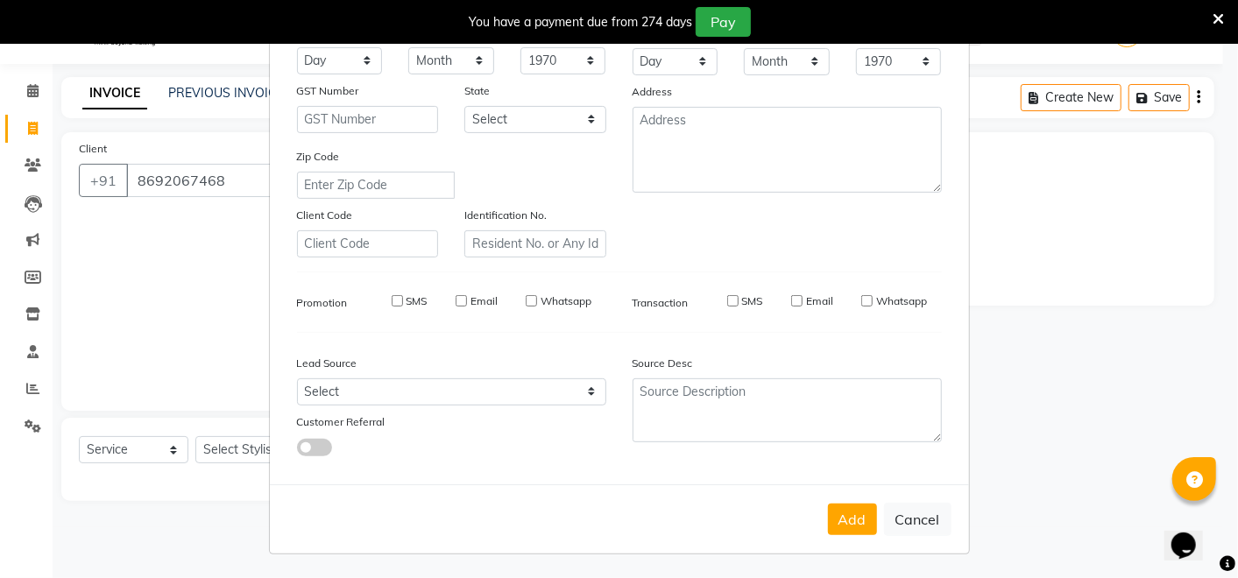
select select
checkbox input "false"
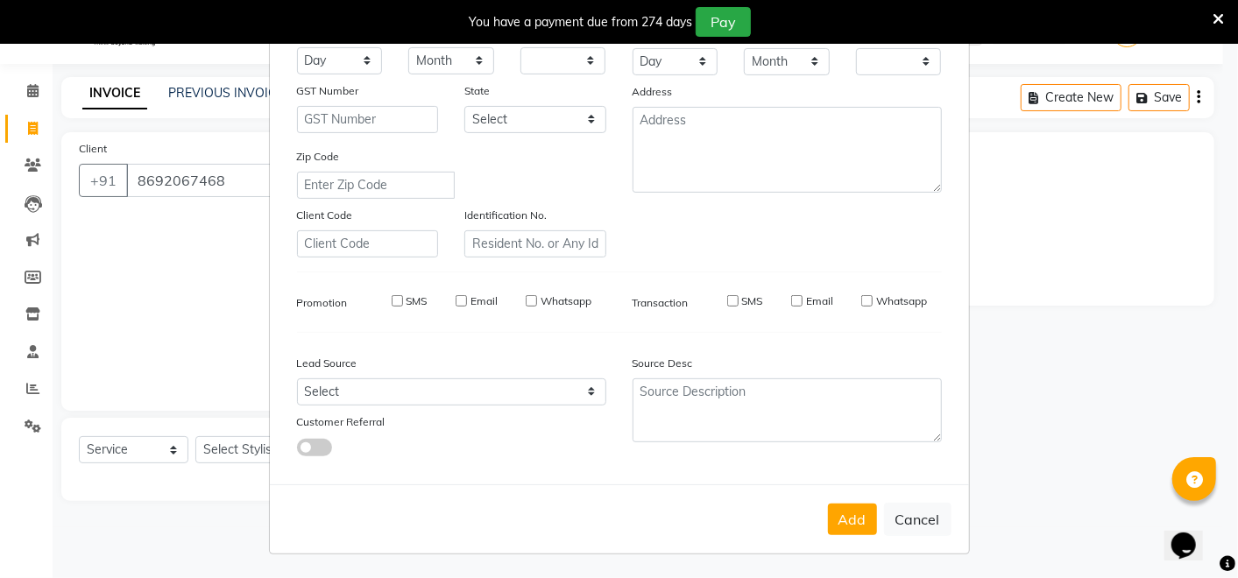
checkbox input "false"
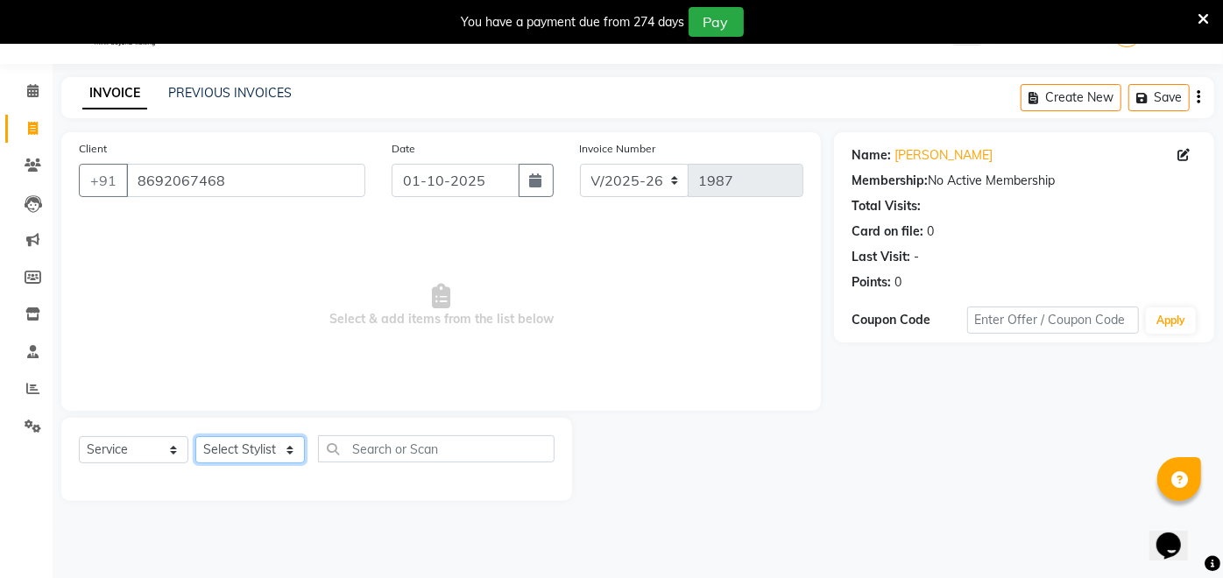
click at [254, 456] on select "Select Stylist [PERSON_NAME] danish [PERSON_NAME] [PERSON_NAME] [PERSON_NAME] […" at bounding box center [249, 449] width 109 height 27
select select "46589"
click at [195, 436] on select "Select Stylist [PERSON_NAME] danish [PERSON_NAME] [PERSON_NAME] [PERSON_NAME] […" at bounding box center [249, 449] width 109 height 27
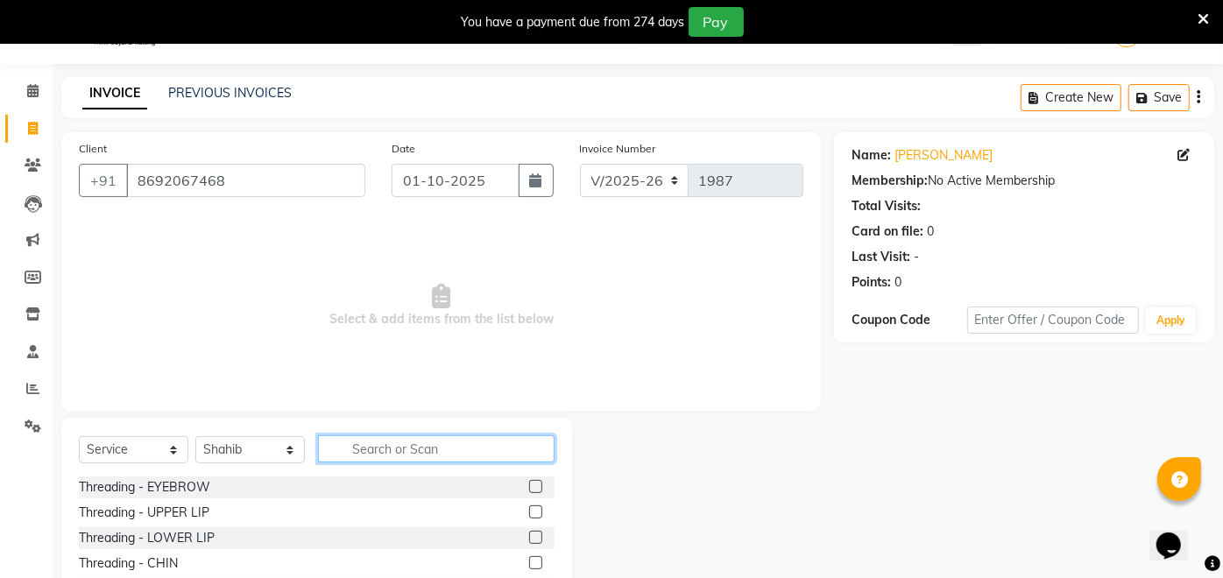
click at [443, 453] on input "text" at bounding box center [436, 448] width 236 height 27
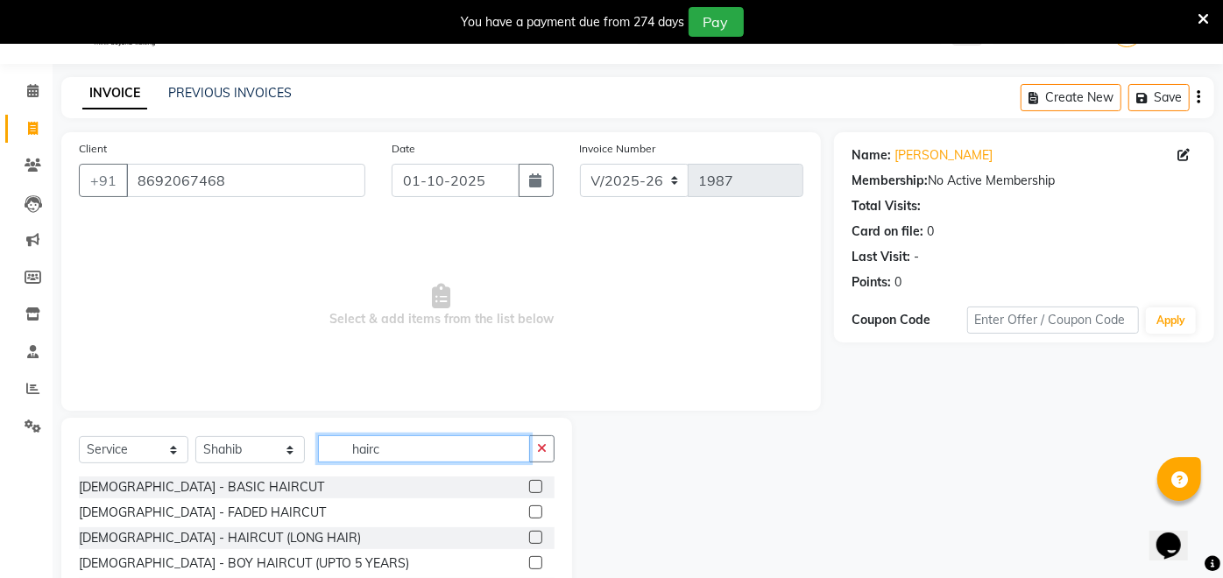
type input "hairc"
click at [529, 559] on label at bounding box center [535, 562] width 13 height 13
click at [529, 559] on input "checkbox" at bounding box center [534, 563] width 11 height 11
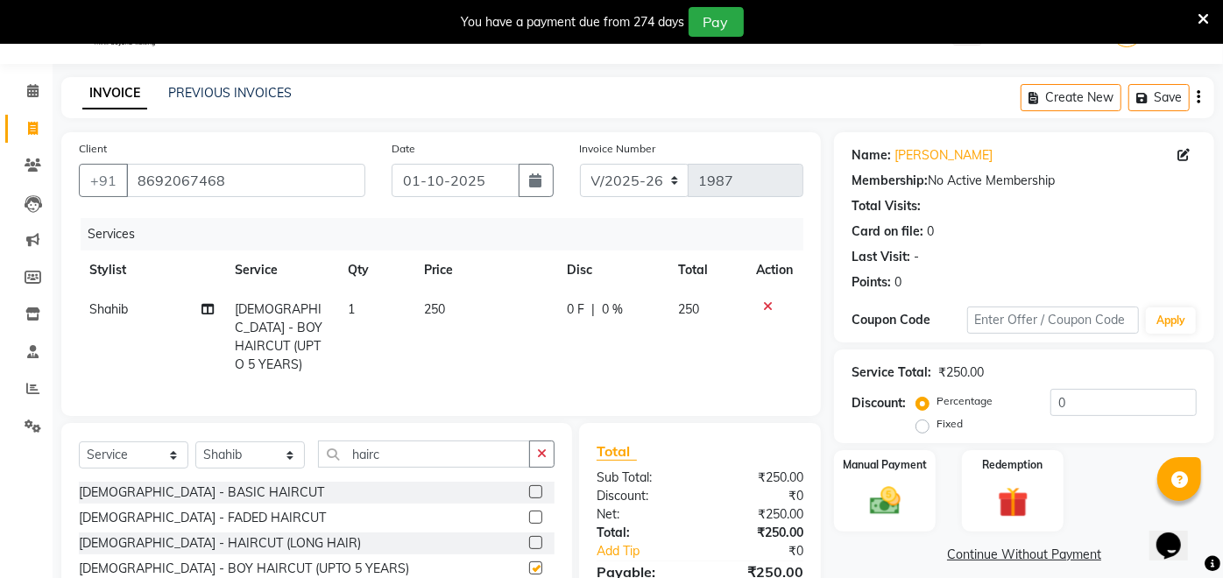
checkbox input "false"
click at [445, 313] on span "250" at bounding box center [434, 309] width 21 height 16
select select "46589"
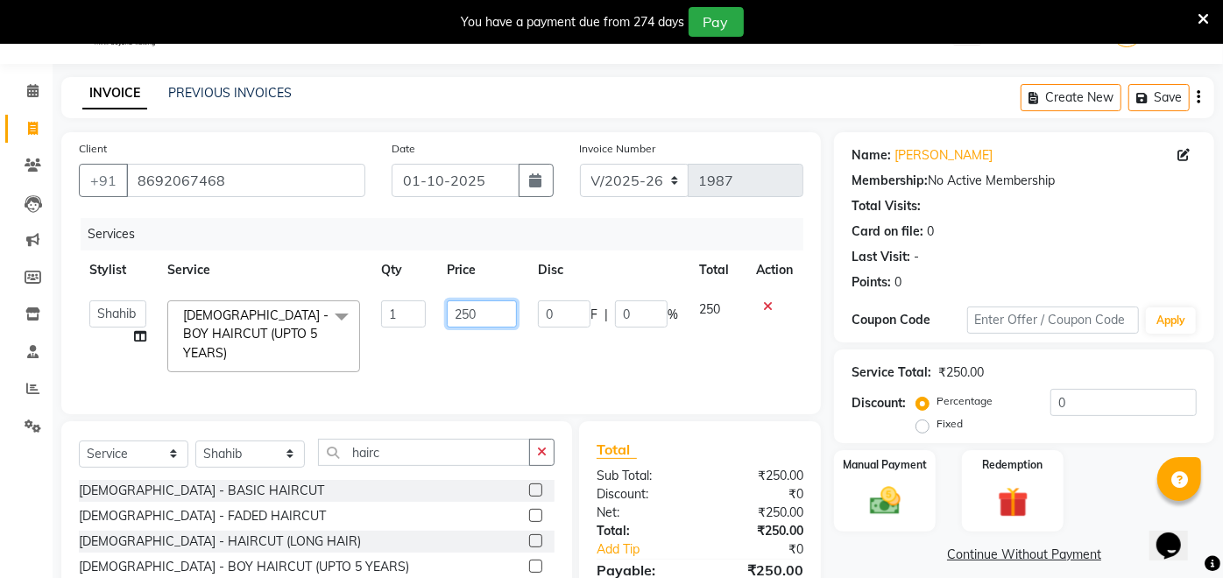
drag, startPoint x: 493, startPoint y: 313, endPoint x: 440, endPoint y: 319, distance: 53.8
click at [440, 319] on td "250" at bounding box center [481, 336] width 91 height 93
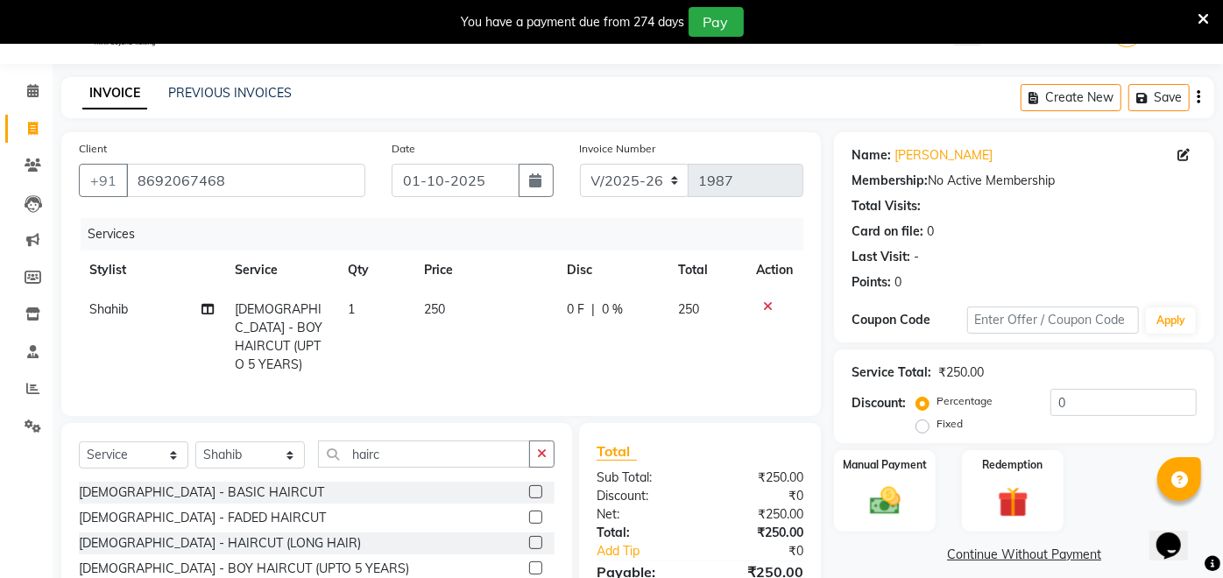
click at [529, 485] on label at bounding box center [535, 491] width 13 height 13
click at [529, 487] on input "checkbox" at bounding box center [534, 492] width 11 height 11
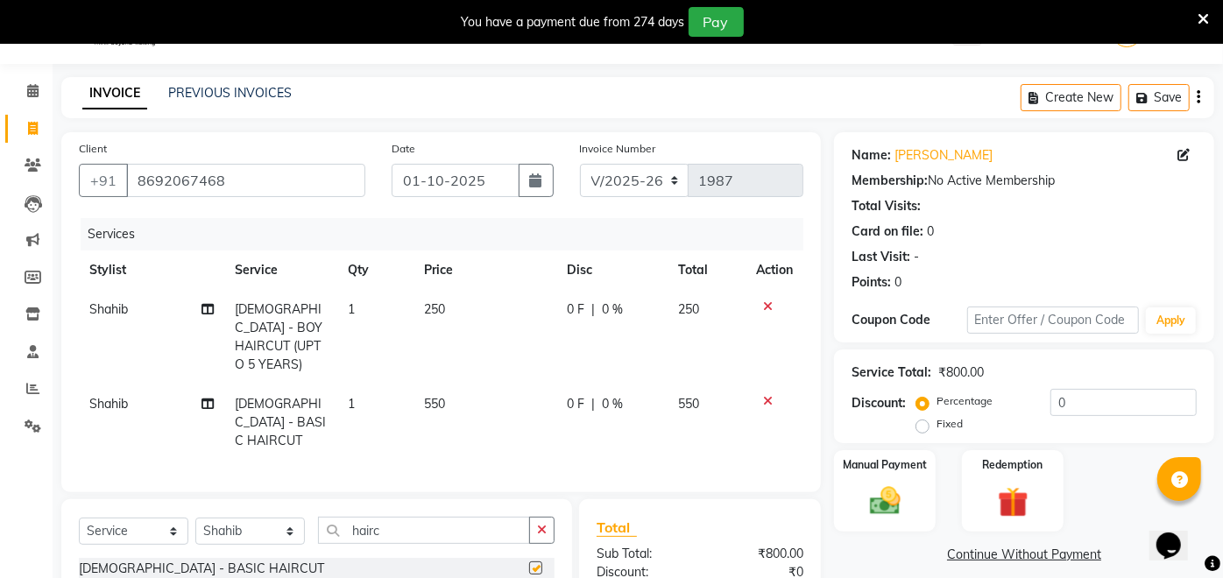
checkbox input "false"
click at [773, 298] on td at bounding box center [774, 337] width 58 height 95
click at [766, 305] on icon at bounding box center [768, 306] width 10 height 12
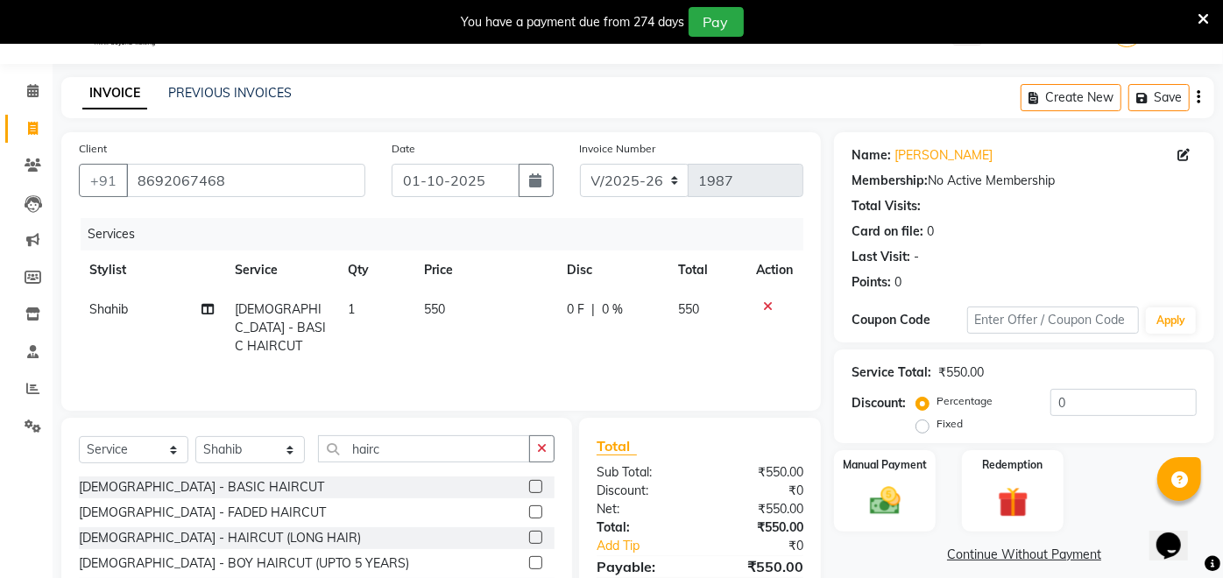
click at [432, 306] on span "550" at bounding box center [434, 309] width 21 height 16
select select "46589"
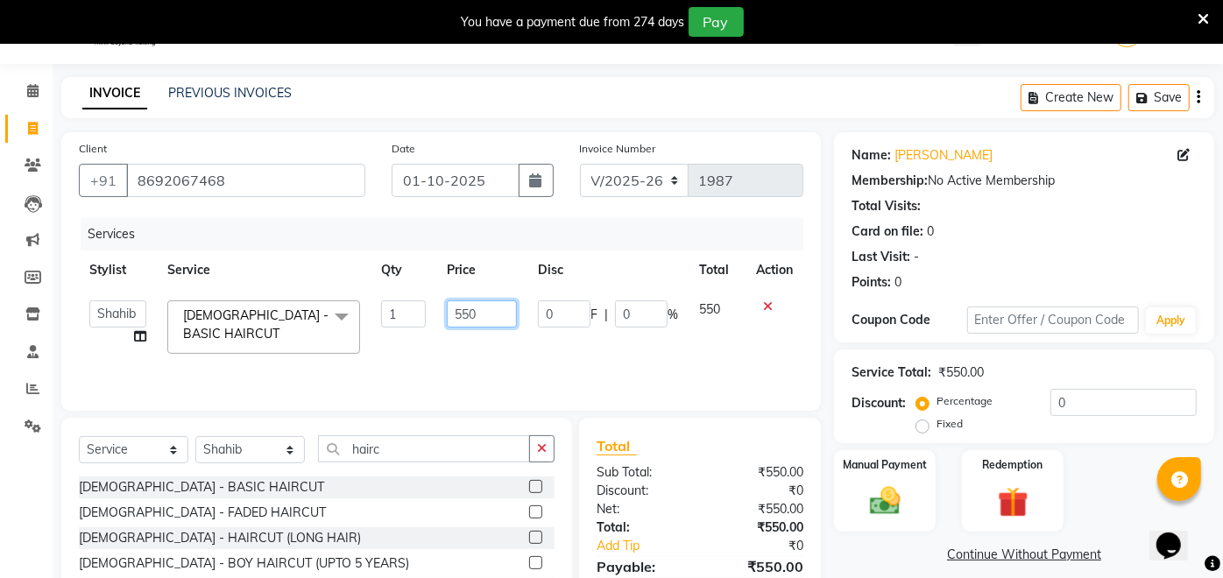
drag, startPoint x: 483, startPoint y: 308, endPoint x: 438, endPoint y: 320, distance: 46.1
click at [438, 320] on td "550" at bounding box center [481, 327] width 91 height 74
type input "350"
click at [539, 338] on tr "[PERSON_NAME] danish [PERSON_NAME] [PERSON_NAME] [PERSON_NAME] [PERSON_NAME] [P…" at bounding box center [441, 327] width 724 height 74
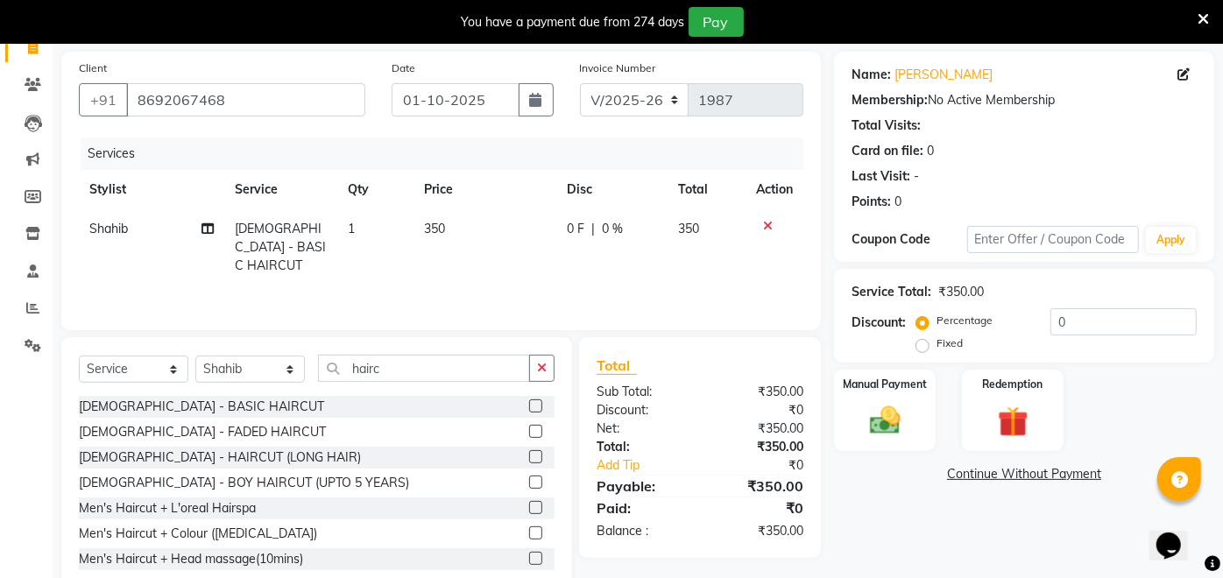
scroll to position [0, 0]
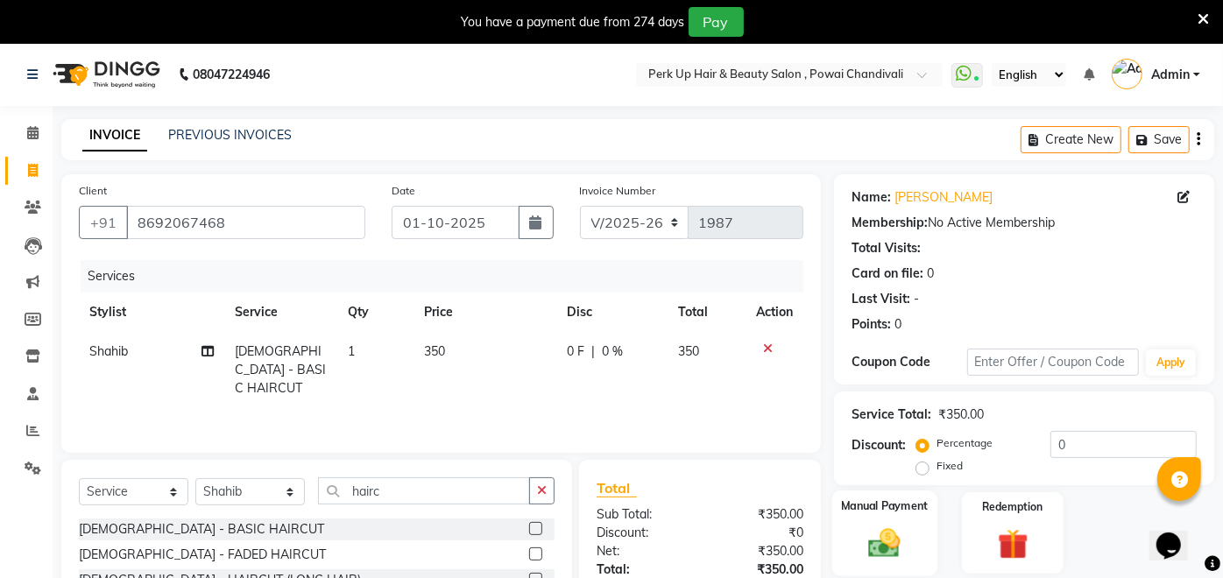
click at [906, 511] on label "Manual Payment" at bounding box center [885, 505] width 88 height 17
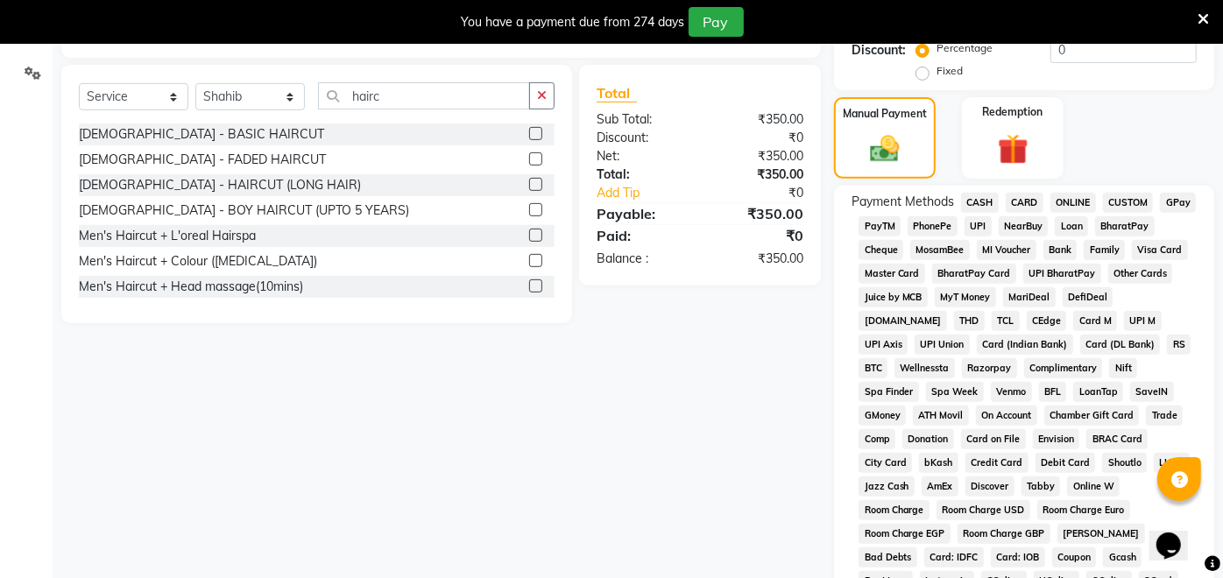
scroll to position [274, 0]
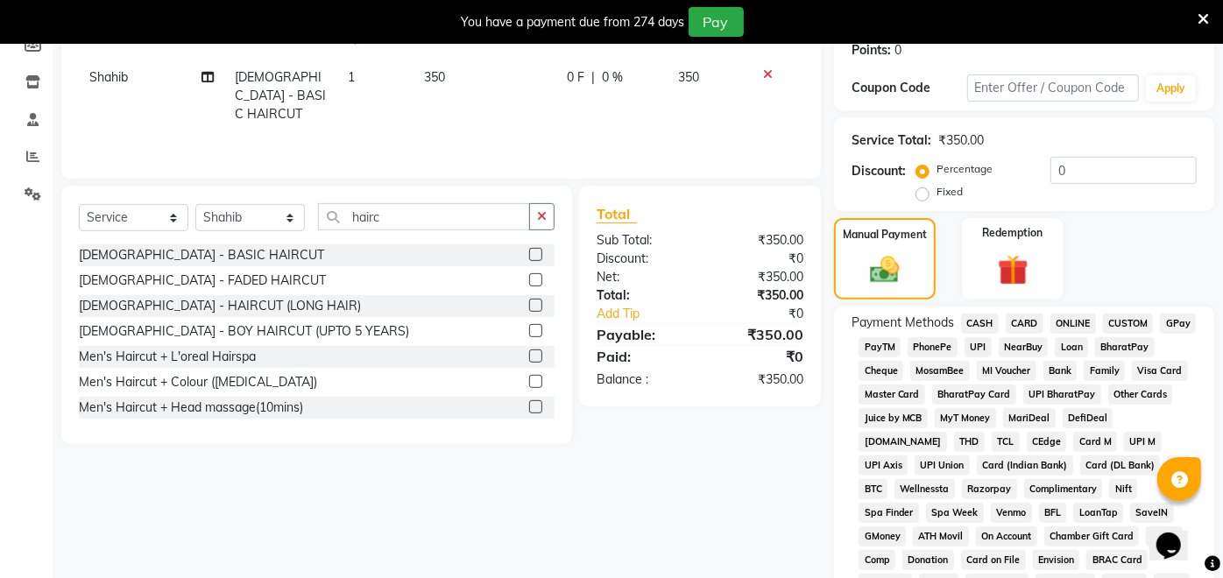
click at [978, 319] on span "CASH" at bounding box center [980, 324] width 38 height 20
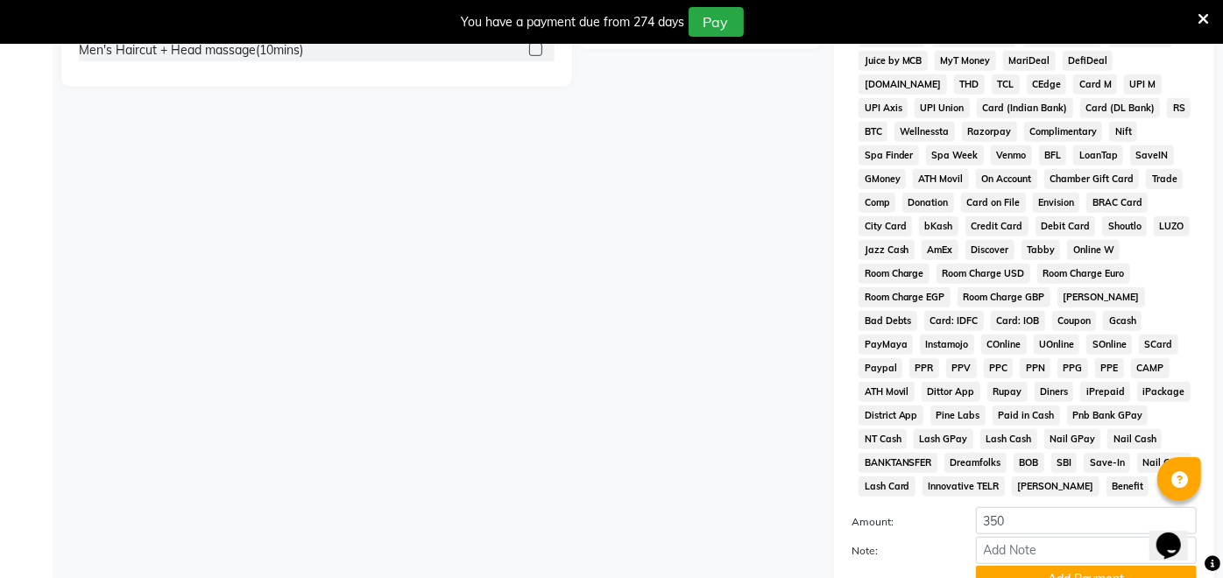
scroll to position [762, 0]
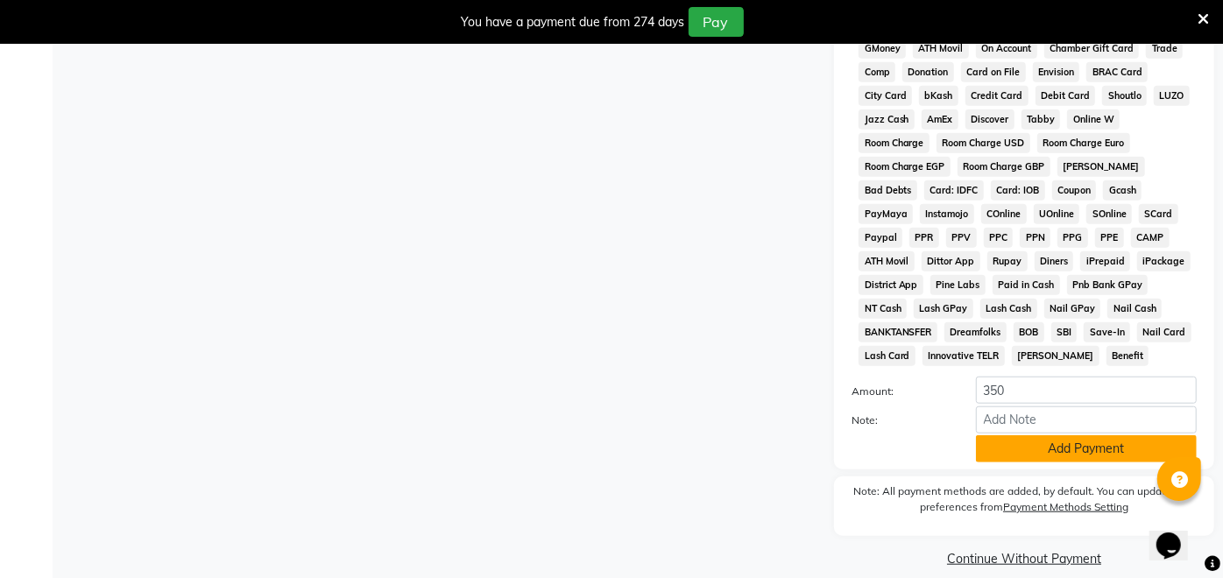
click at [1086, 435] on button "Add Payment" at bounding box center [1086, 448] width 221 height 27
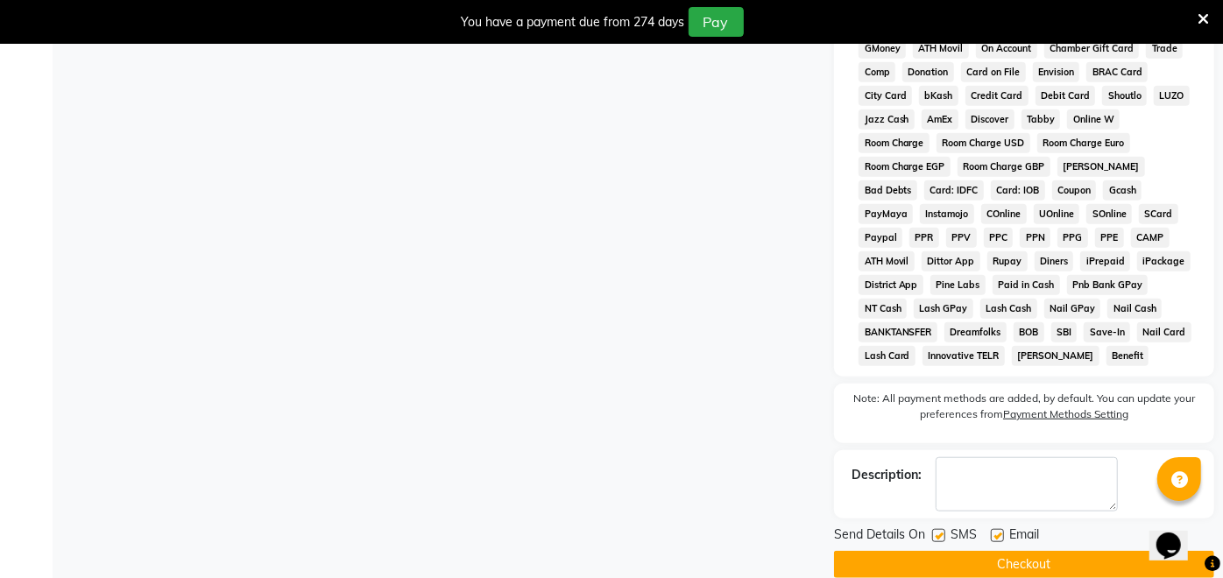
click at [998, 529] on label at bounding box center [997, 535] width 13 height 13
click at [998, 531] on input "checkbox" at bounding box center [996, 536] width 11 height 11
checkbox input "false"
click at [945, 551] on button "Checkout" at bounding box center [1024, 564] width 380 height 27
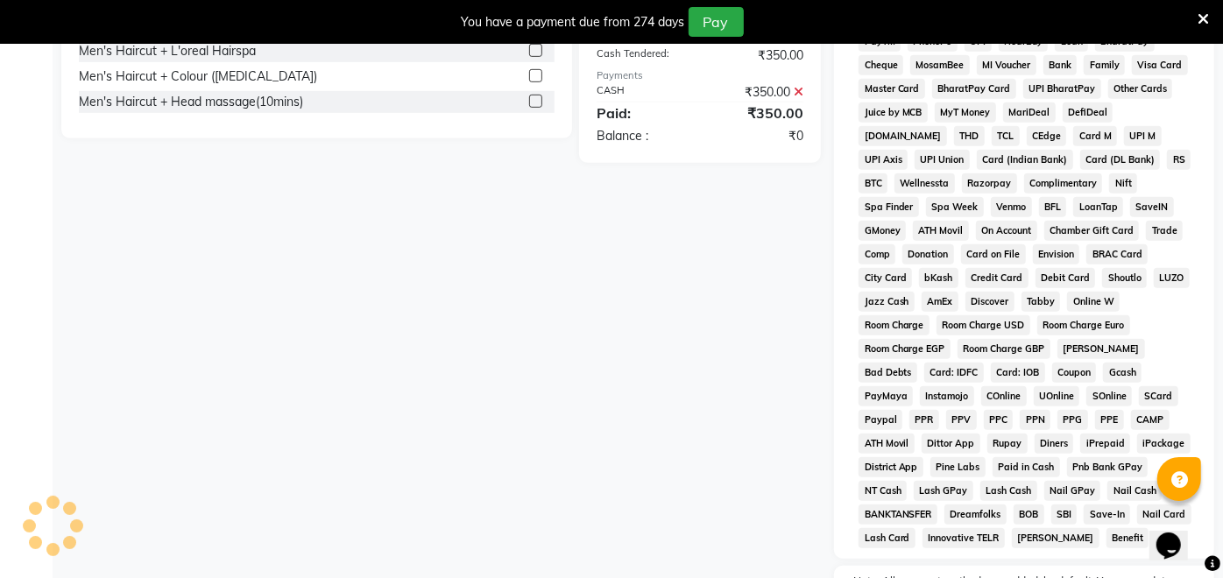
scroll to position [0, 0]
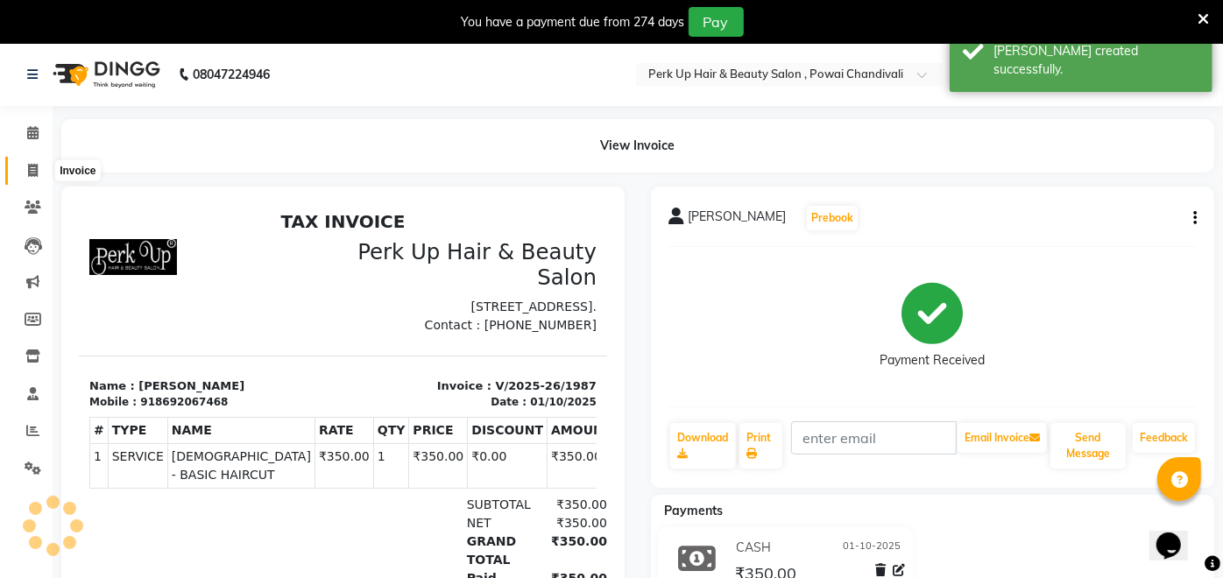
click at [35, 165] on icon at bounding box center [33, 170] width 10 height 13
select select "5131"
select select "service"
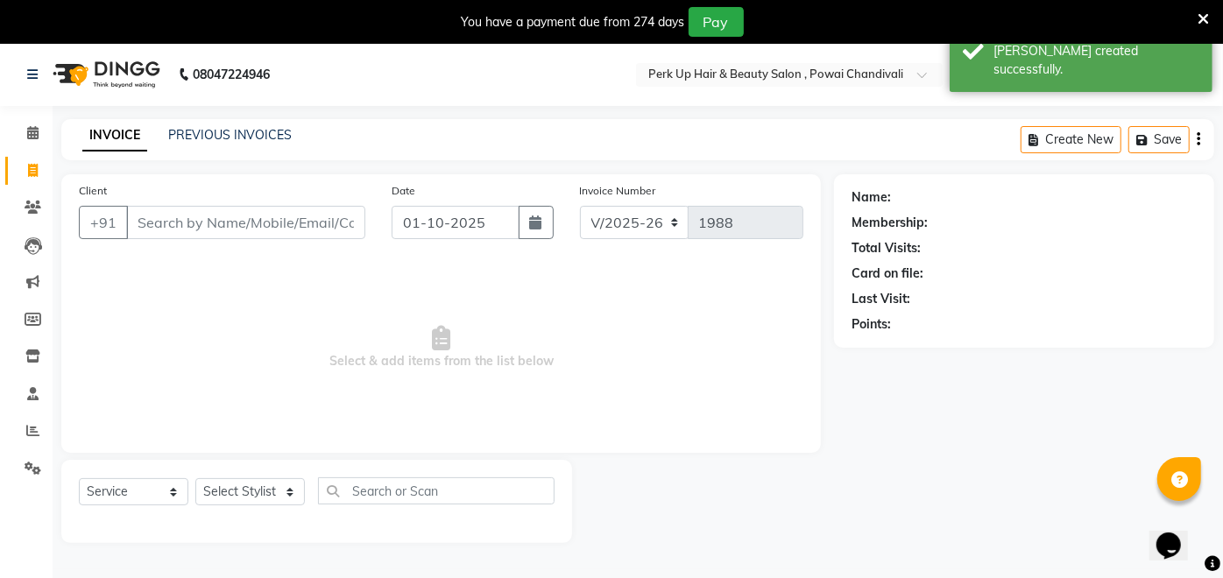
scroll to position [42, 0]
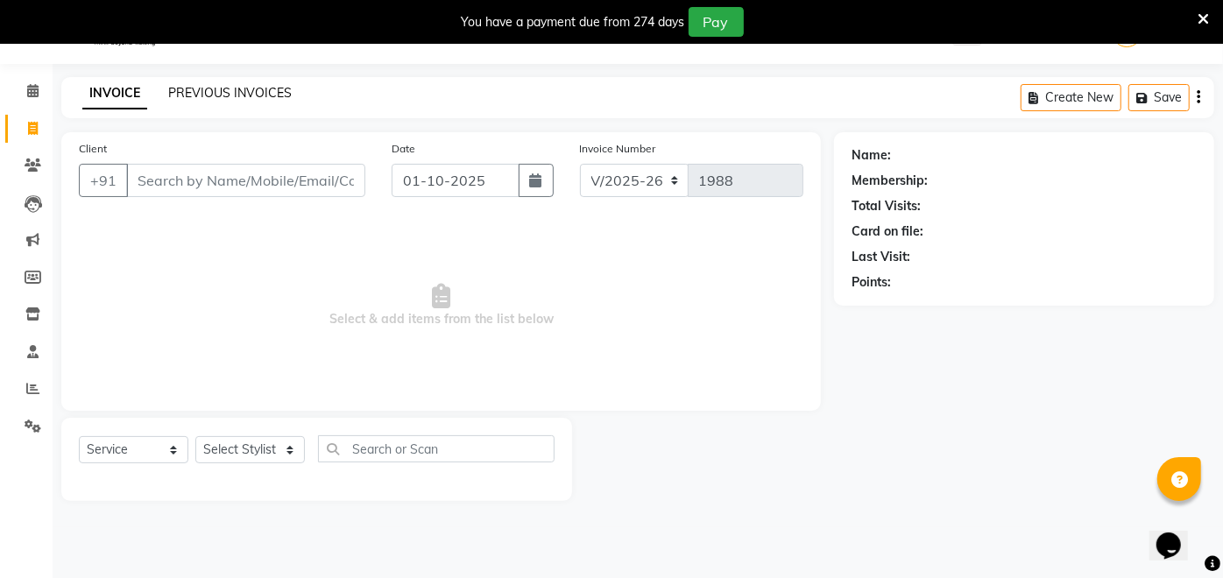
click at [223, 98] on link "PREVIOUS INVOICES" at bounding box center [229, 93] width 123 height 16
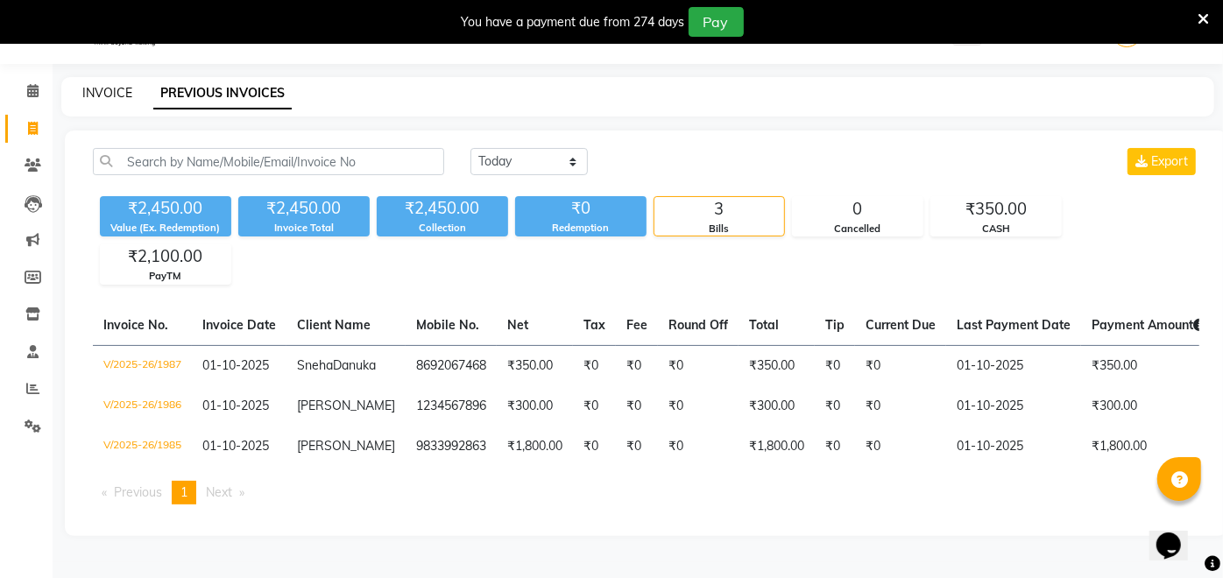
click at [119, 96] on link "INVOICE" at bounding box center [107, 93] width 50 height 16
select select "5131"
select select "service"
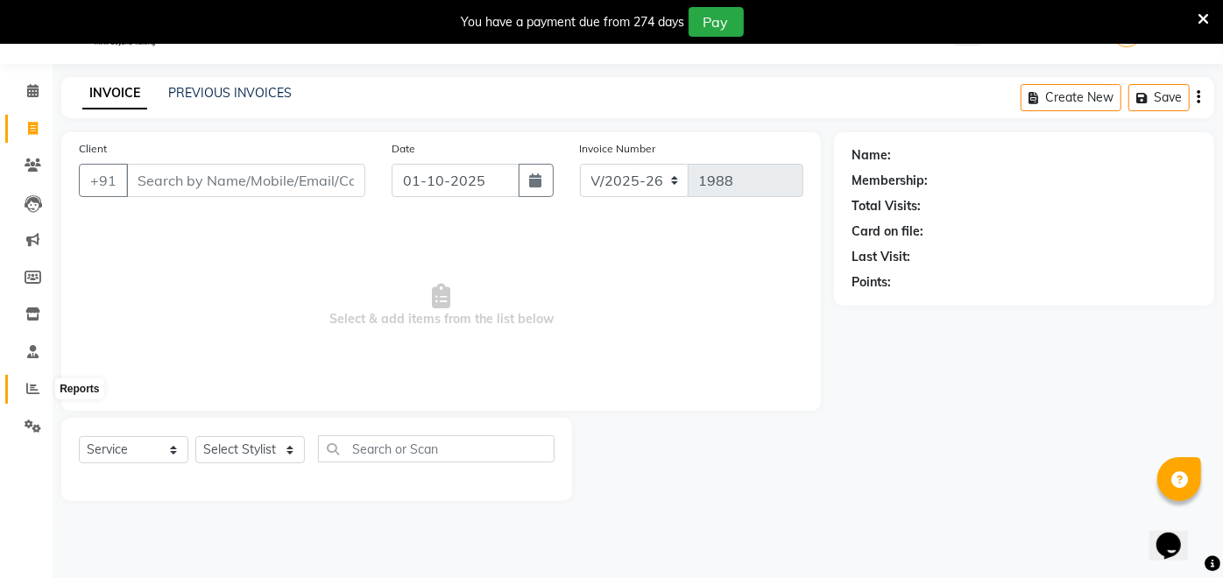
click at [33, 390] on icon at bounding box center [32, 388] width 13 height 13
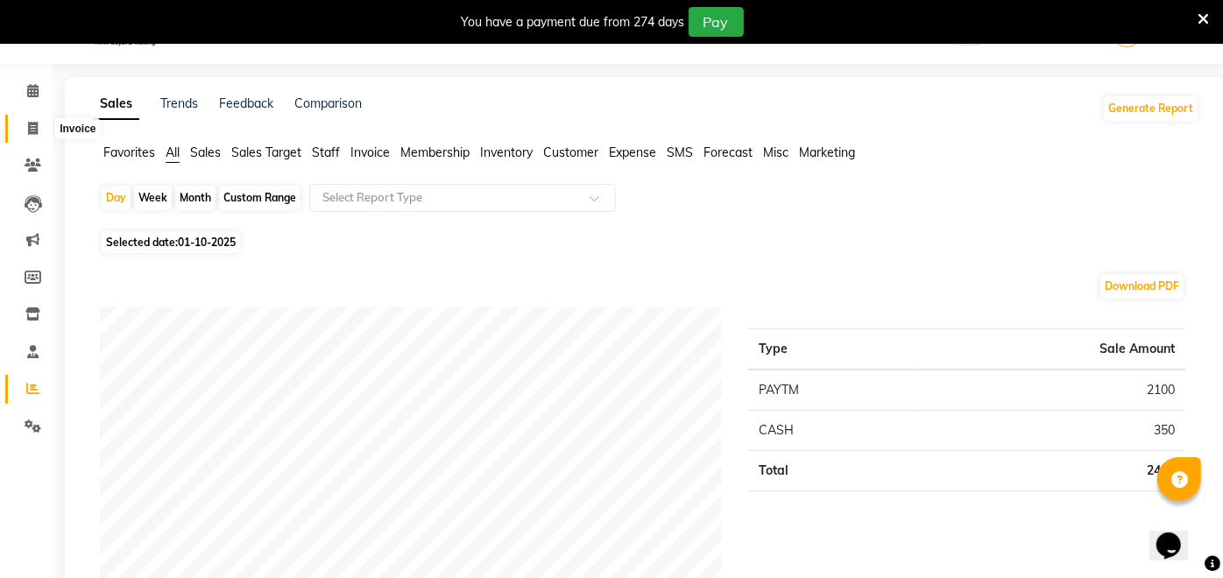
click at [36, 132] on icon at bounding box center [33, 128] width 10 height 13
select select "5131"
select select "service"
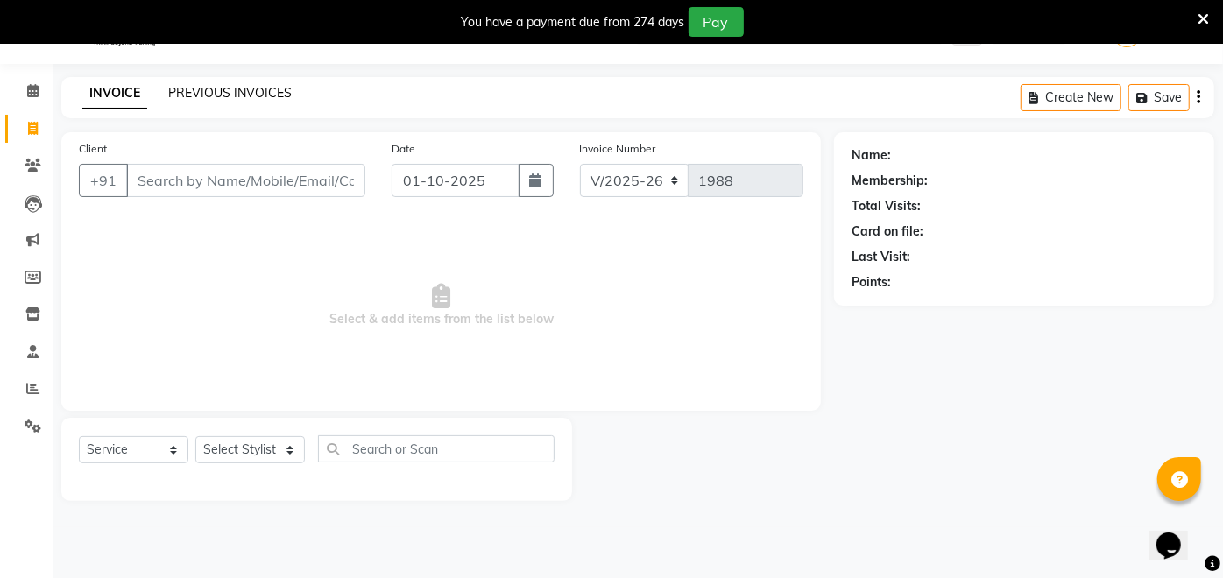
click at [255, 91] on link "PREVIOUS INVOICES" at bounding box center [229, 93] width 123 height 16
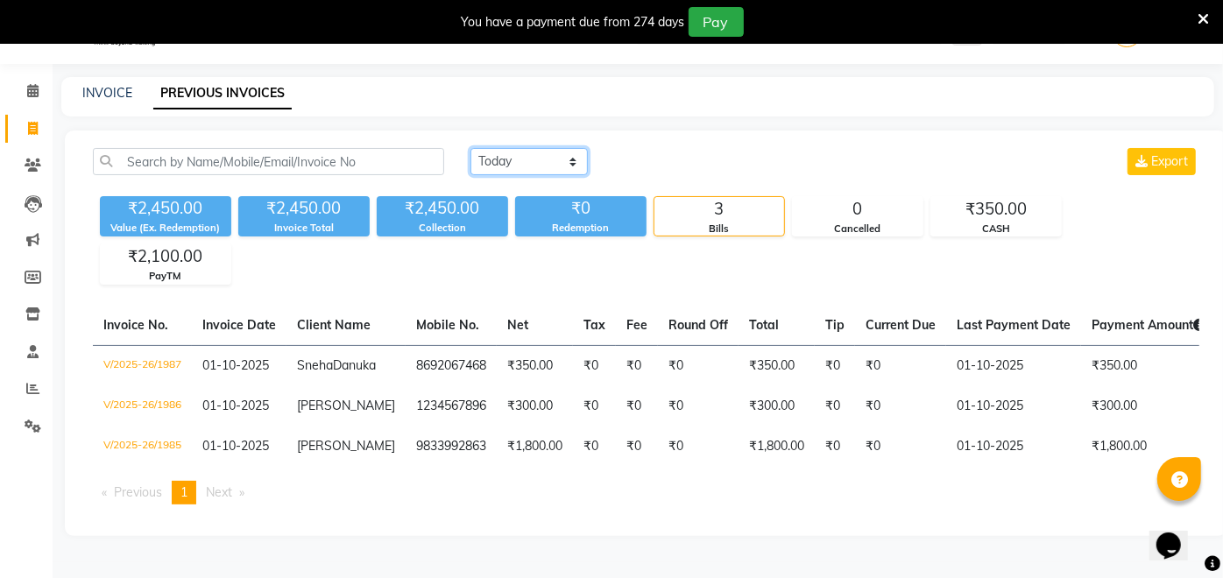
click at [515, 161] on select "[DATE] [DATE] Custom Range" at bounding box center [528, 161] width 117 height 27
select select "range"
click at [470, 148] on select "[DATE] [DATE] Custom Range" at bounding box center [528, 161] width 117 height 27
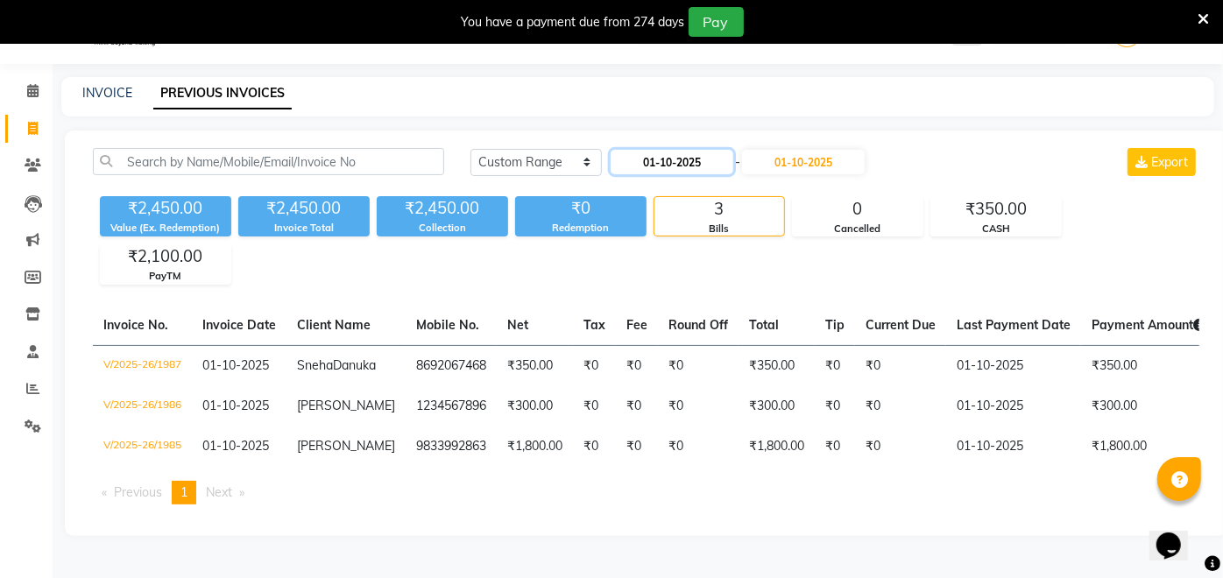
click at [661, 159] on input "01-10-2025" at bounding box center [671, 162] width 123 height 25
select select "10"
select select "2025"
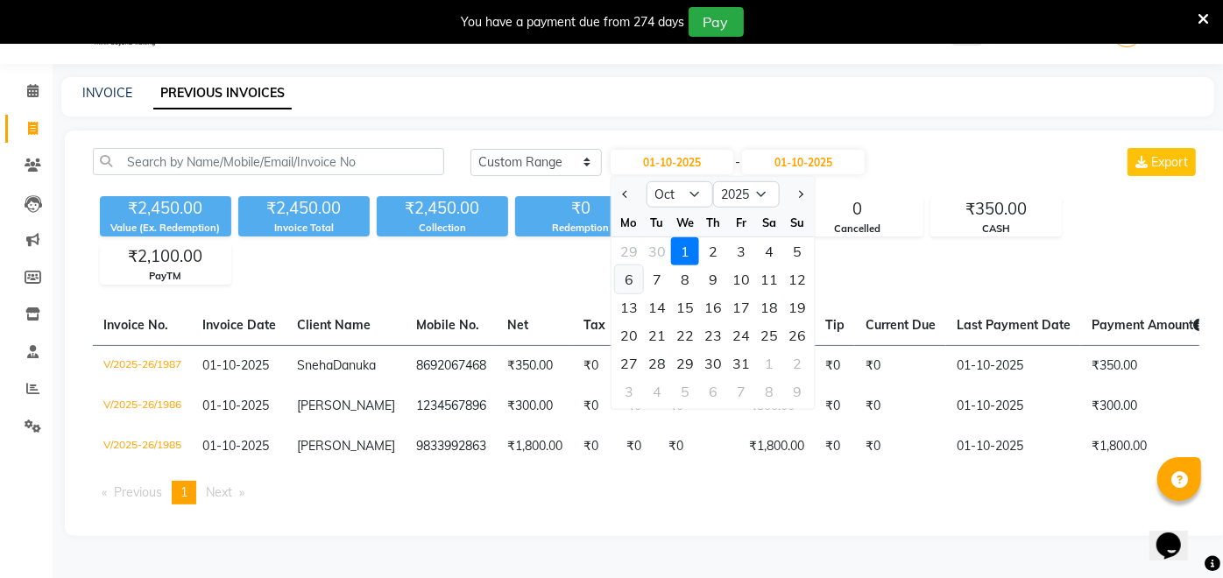
click at [631, 278] on div "6" at bounding box center [629, 279] width 28 height 28
type input "[DATE]"
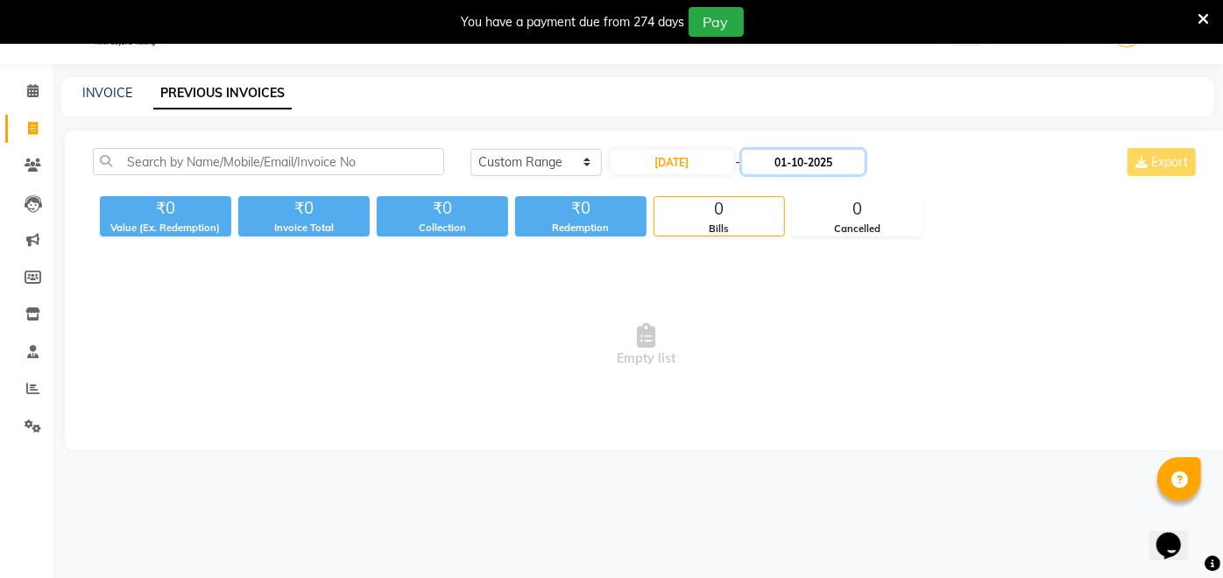
click at [778, 158] on input "01-10-2025" at bounding box center [803, 162] width 123 height 25
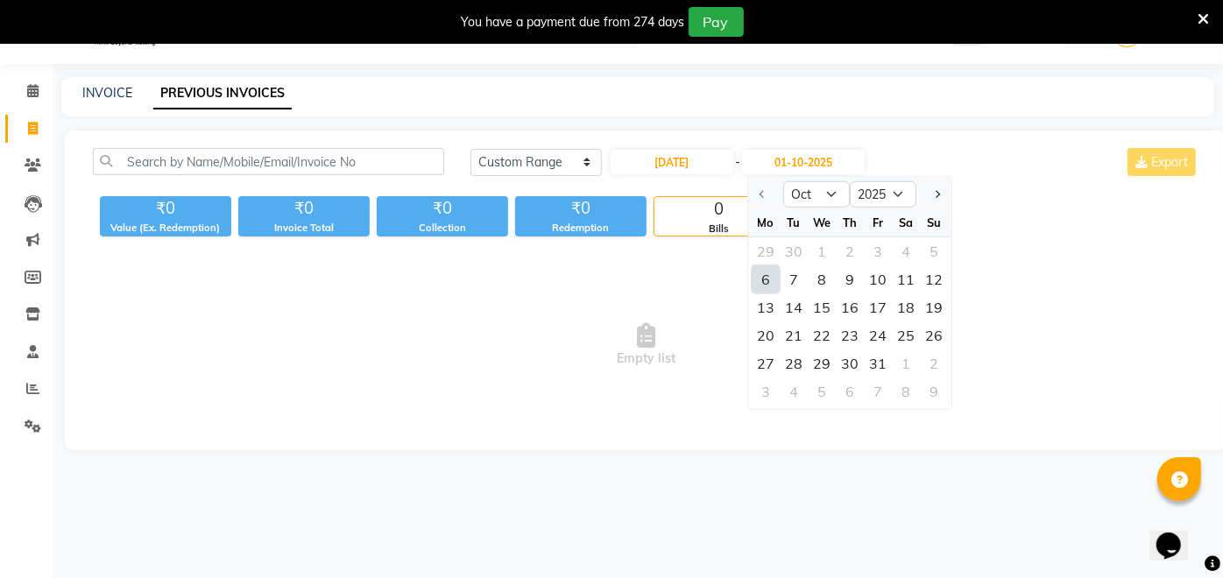
click at [763, 277] on div "6" at bounding box center [765, 279] width 28 height 28
type input "[DATE]"
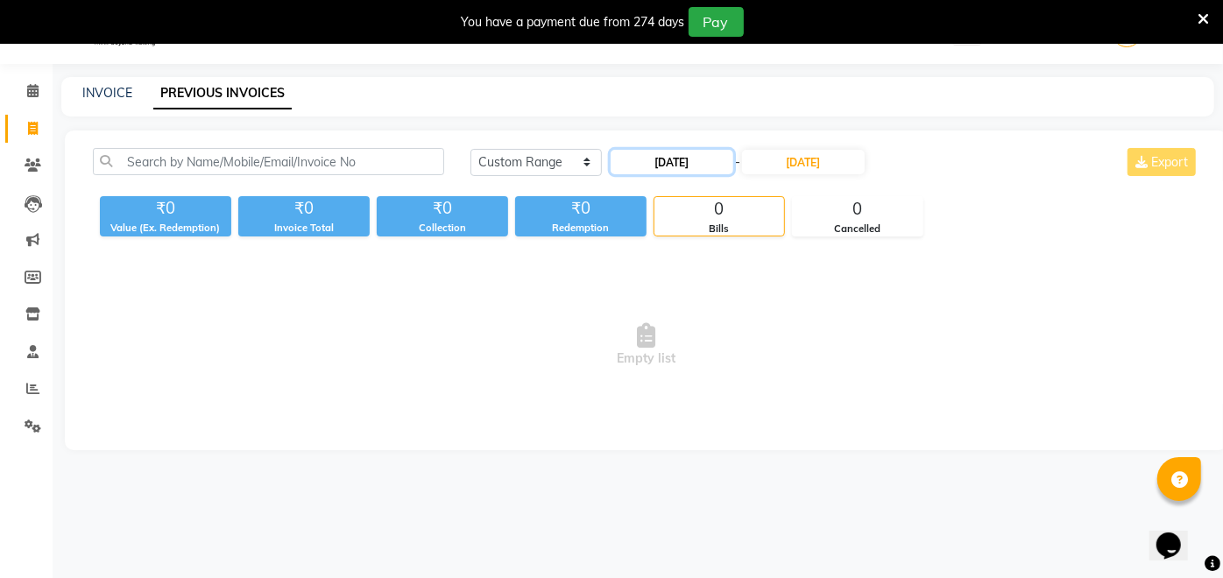
click at [667, 154] on input "[DATE]" at bounding box center [671, 162] width 123 height 25
select select "10"
select select "2025"
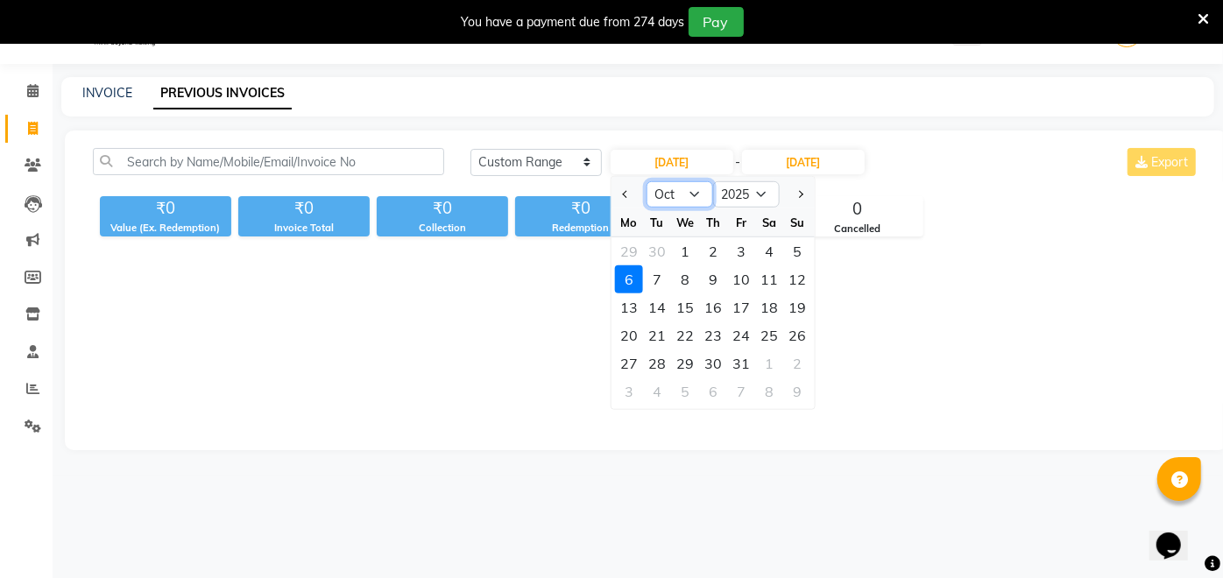
click at [695, 195] on select "Jan Feb Mar Apr May Jun [DATE] Aug Sep Oct Nov Dec" at bounding box center [679, 194] width 67 height 26
select select "9"
click at [646, 181] on select "Jan Feb Mar Apr May Jun [DATE] Aug Sep Oct Nov Dec" at bounding box center [679, 194] width 67 height 26
click at [765, 247] on div "6" at bounding box center [769, 251] width 28 height 28
type input "[DATE]"
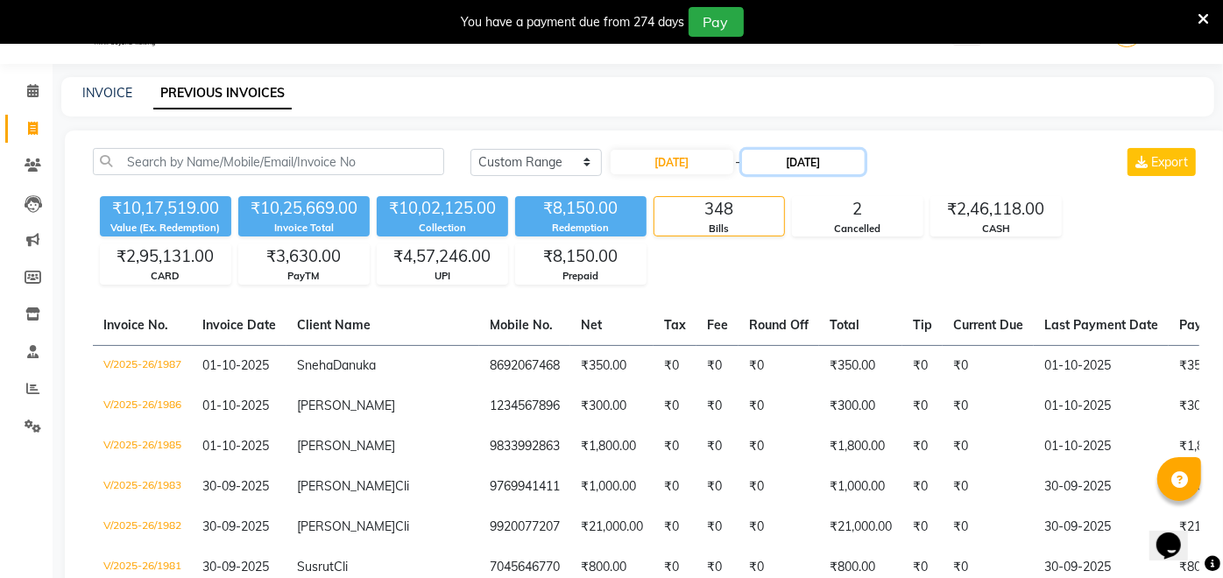
click at [806, 159] on input "[DATE]" at bounding box center [803, 162] width 123 height 25
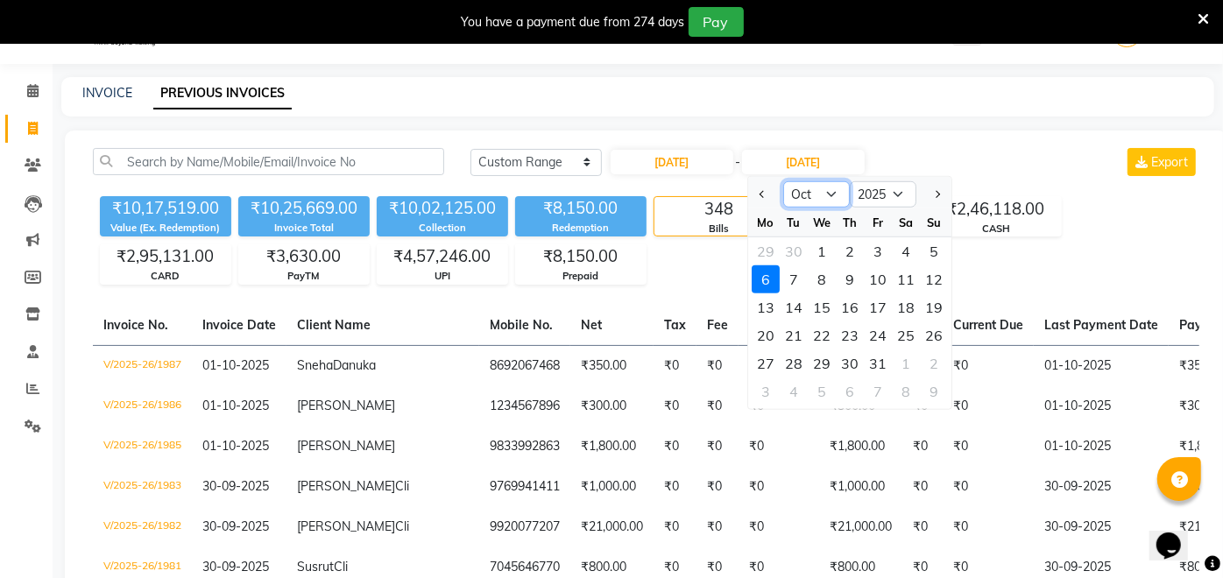
click at [830, 187] on select "Sep Oct Nov Dec" at bounding box center [816, 194] width 67 height 26
select select "9"
click at [783, 181] on select "Sep Oct Nov Dec" at bounding box center [816, 194] width 67 height 26
click at [906, 248] on div "6" at bounding box center [906, 251] width 28 height 28
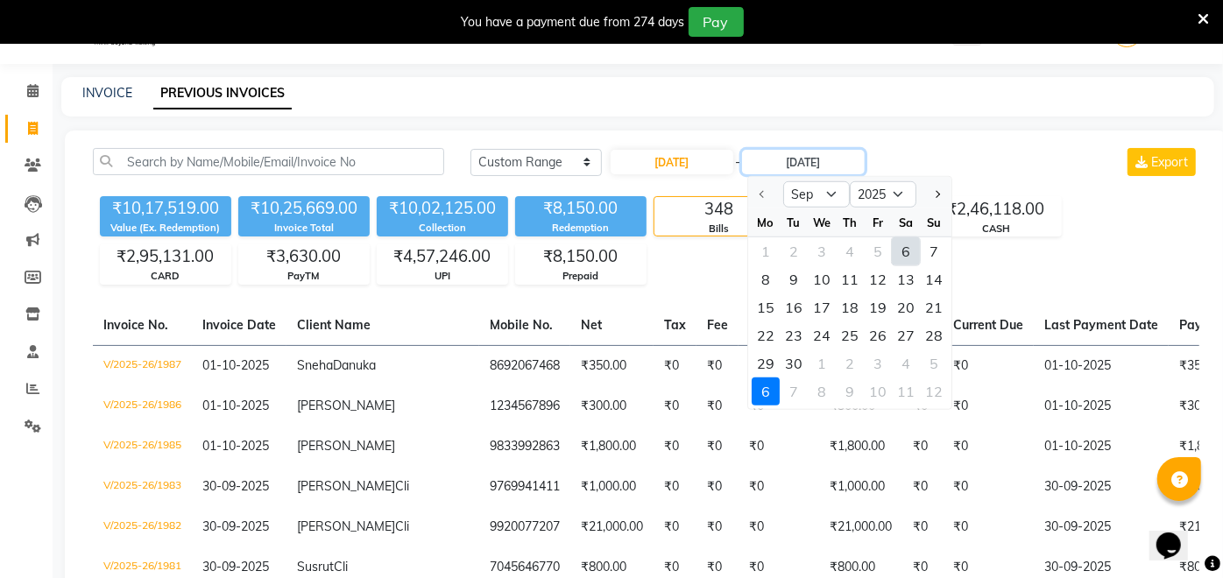
type input "[DATE]"
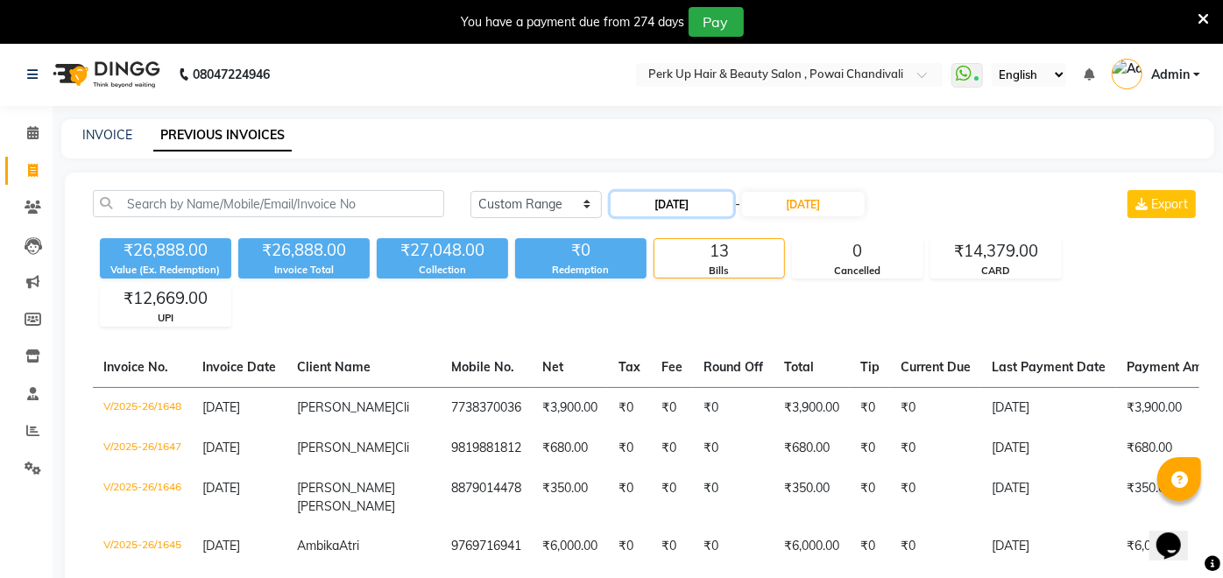
click at [640, 208] on input "[DATE]" at bounding box center [671, 204] width 123 height 25
select select "9"
select select "2025"
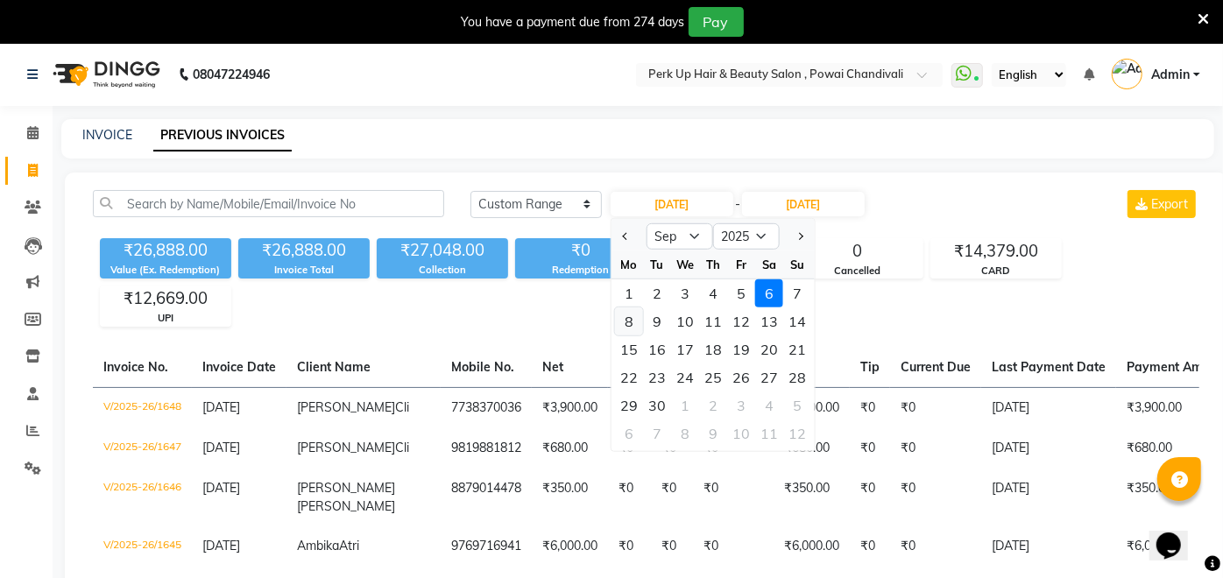
click at [631, 325] on div "8" at bounding box center [629, 321] width 28 height 28
type input "[DATE]"
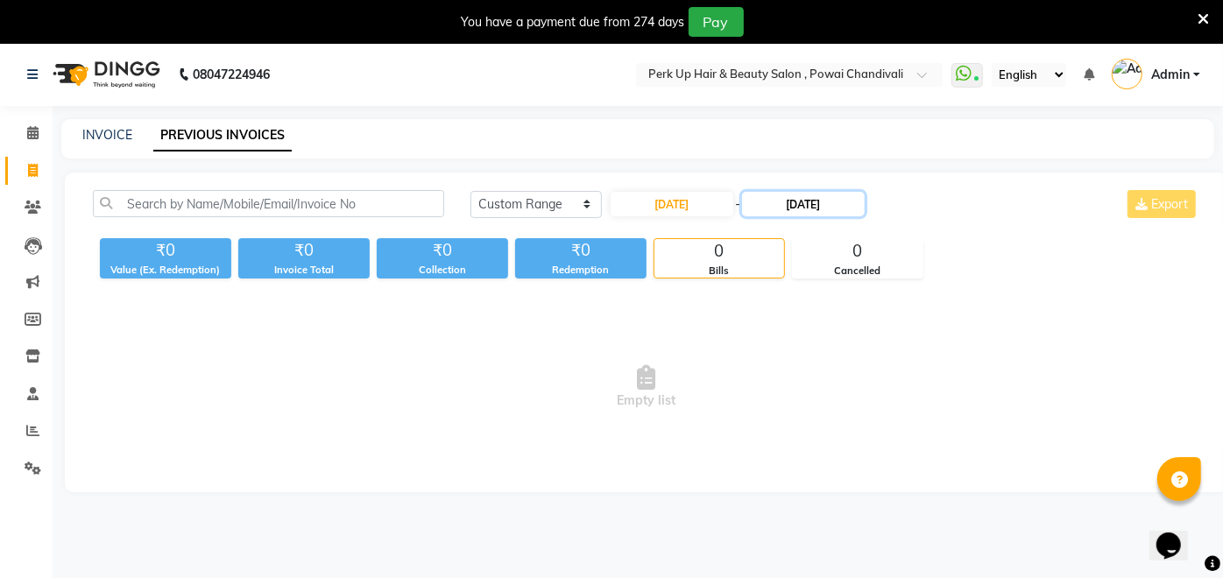
click at [793, 202] on input "[DATE]" at bounding box center [803, 204] width 123 height 25
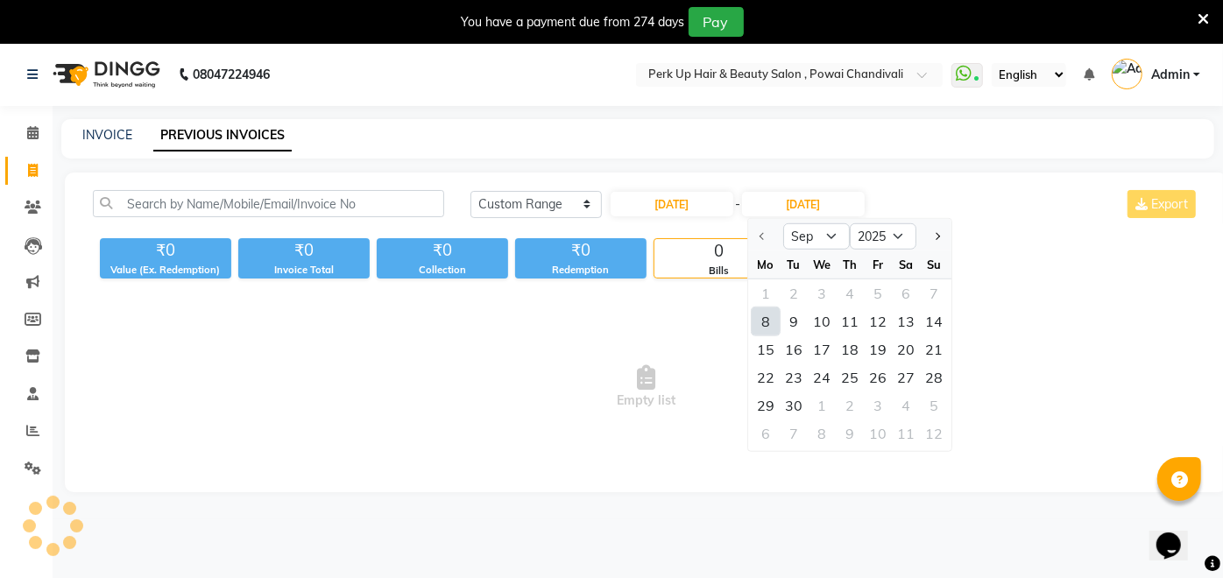
click at [768, 317] on div "8" at bounding box center [765, 321] width 28 height 28
type input "[DATE]"
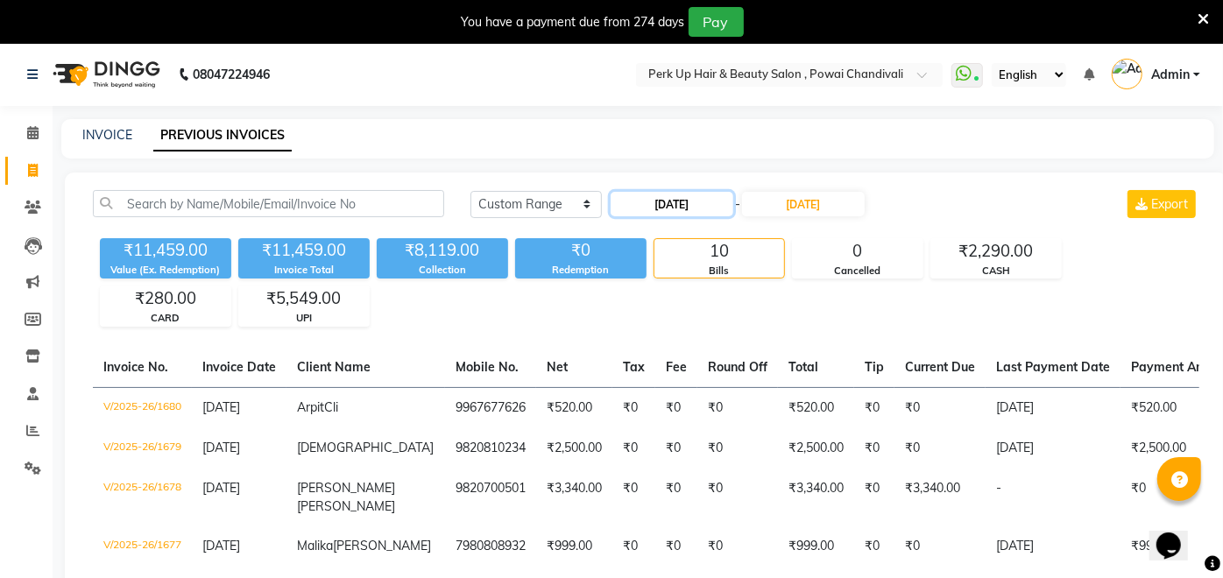
click at [652, 206] on input "[DATE]" at bounding box center [671, 204] width 123 height 25
select select "9"
select select "2025"
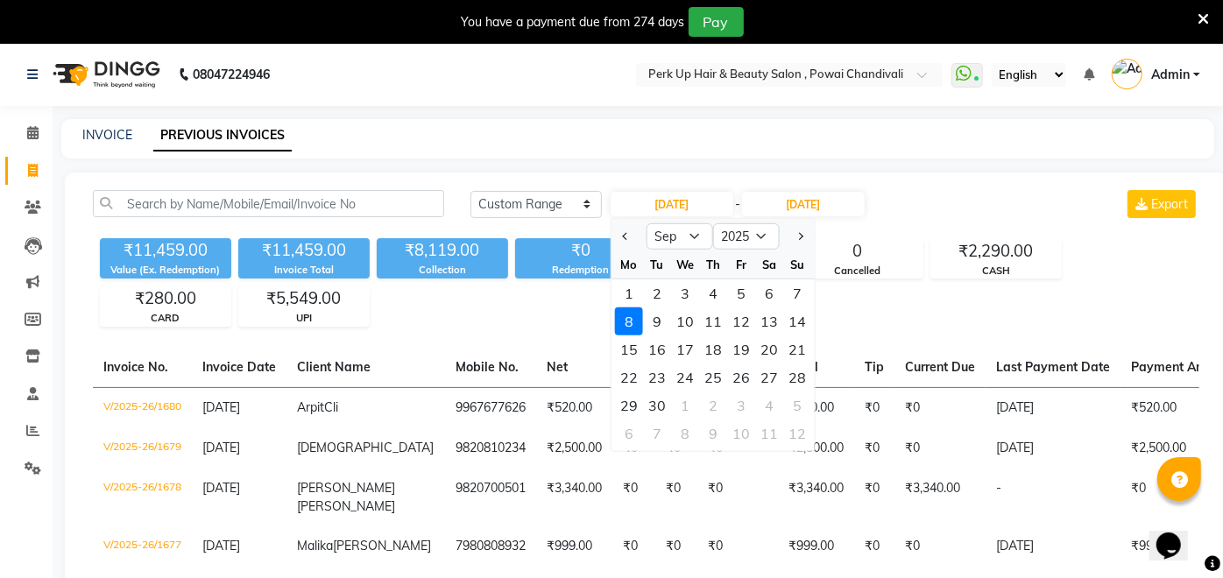
click at [656, 321] on div "9" at bounding box center [657, 321] width 28 height 28
type input "[DATE]"
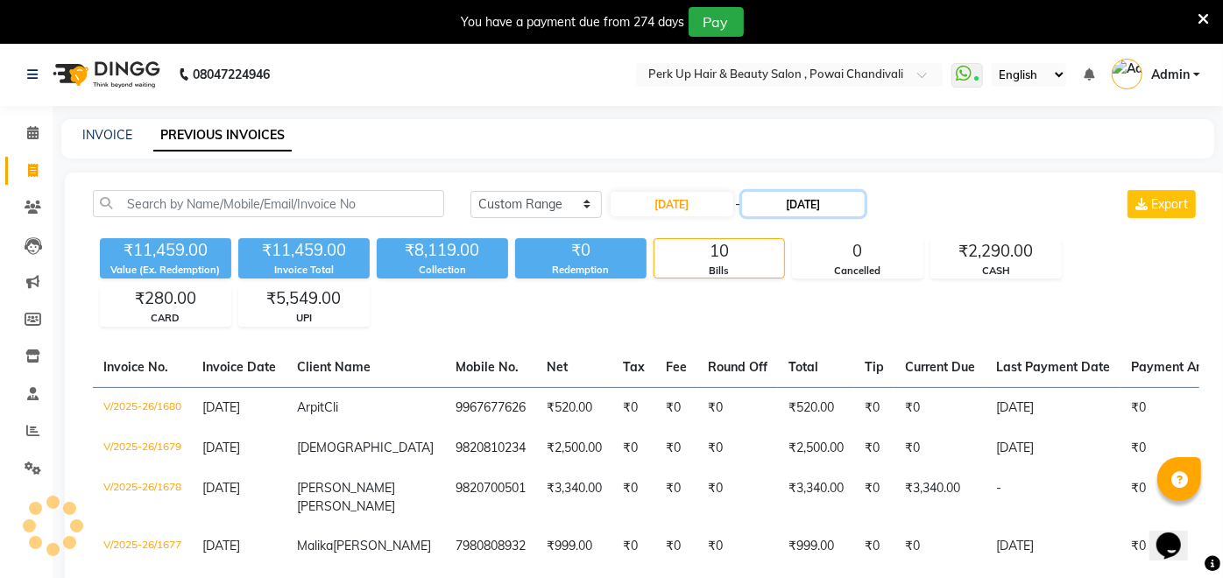
click at [787, 202] on input "[DATE]" at bounding box center [803, 204] width 123 height 25
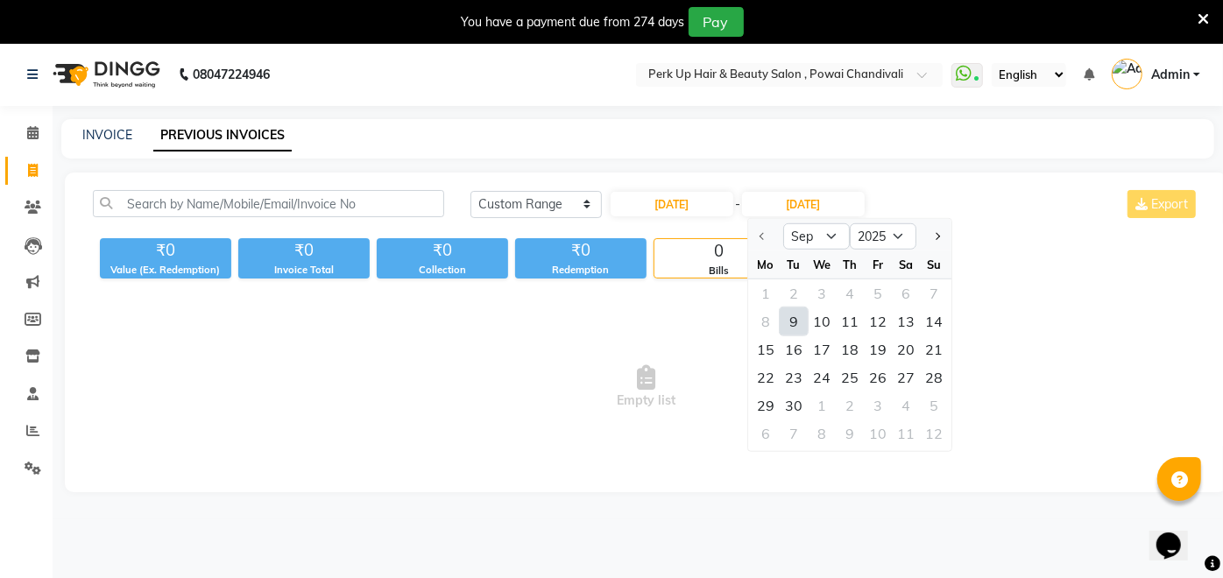
click at [791, 318] on div "9" at bounding box center [793, 321] width 28 height 28
type input "[DATE]"
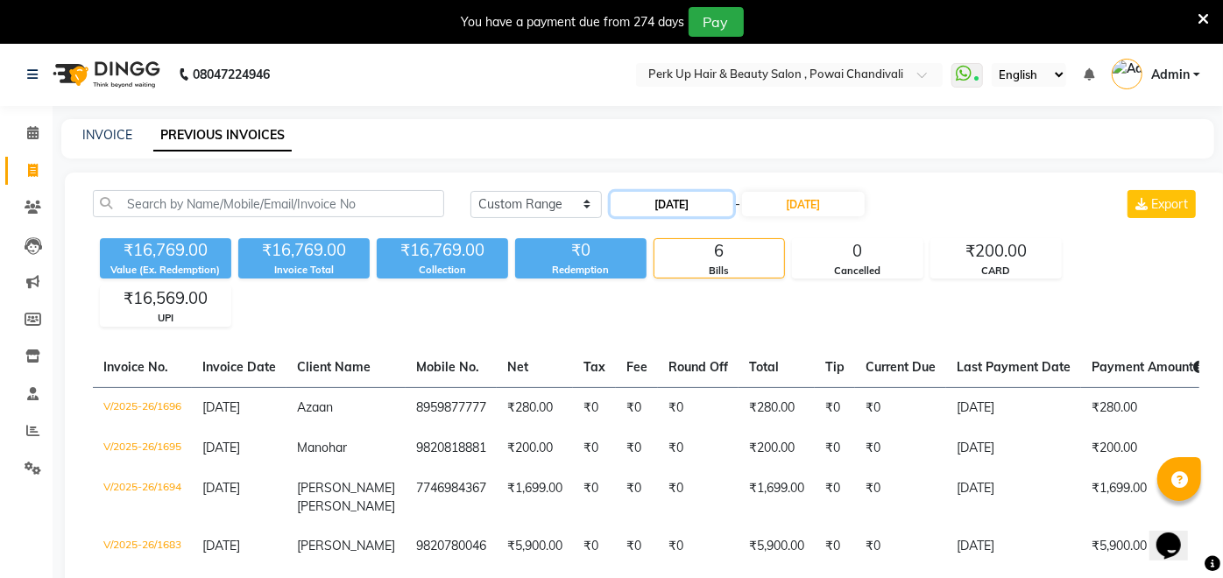
click at [655, 208] on input "[DATE]" at bounding box center [671, 204] width 123 height 25
select select "9"
select select "2025"
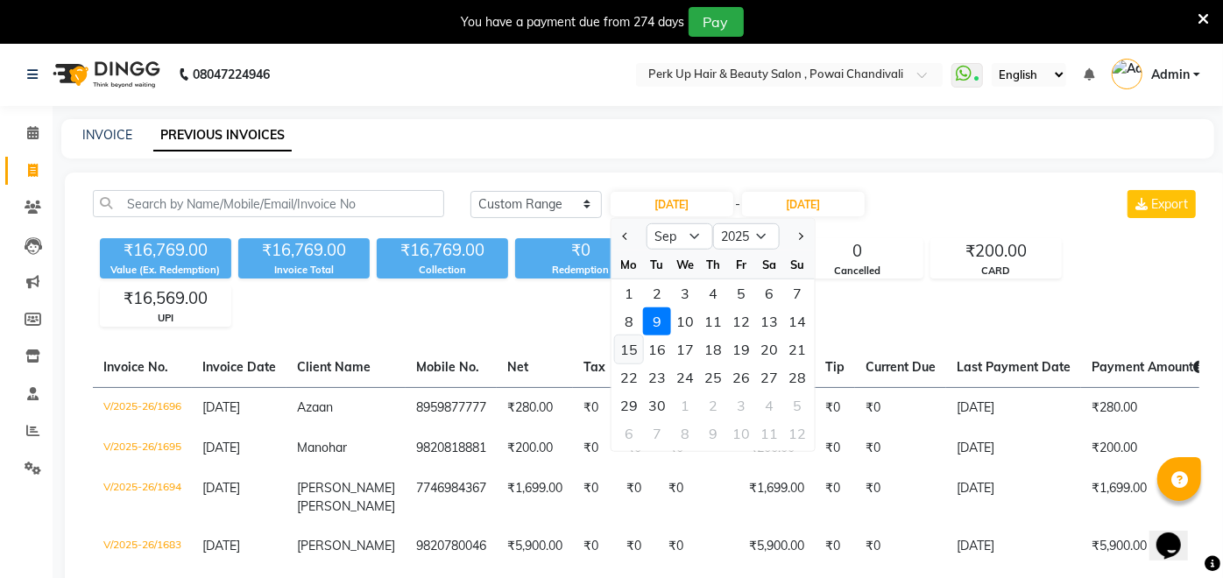
click at [628, 350] on div "15" at bounding box center [629, 349] width 28 height 28
type input "[DATE]"
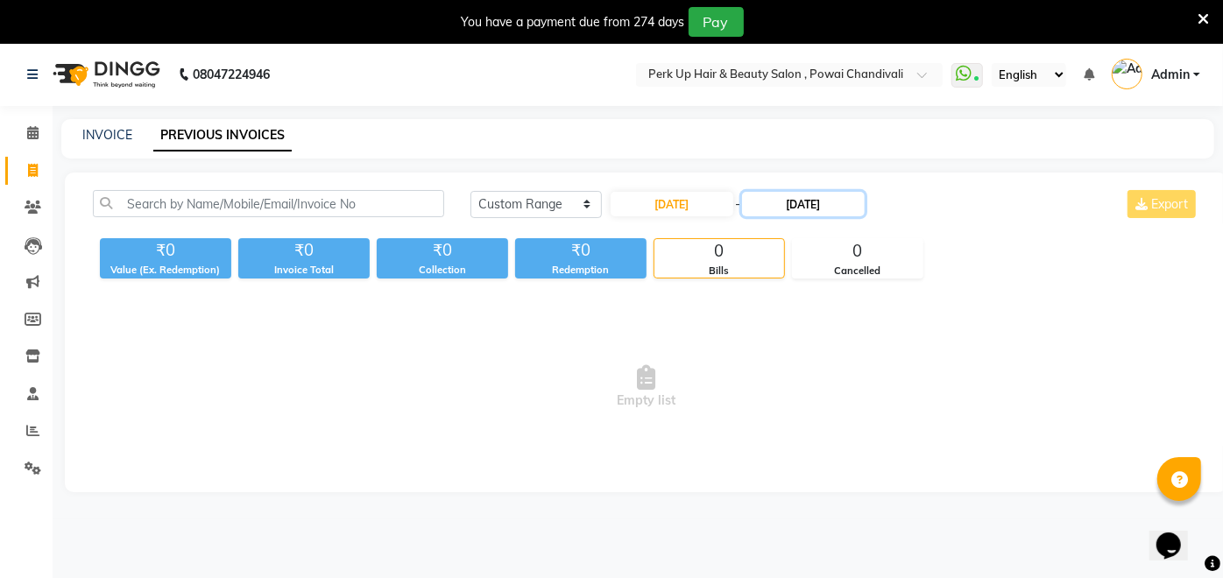
click at [789, 194] on input "[DATE]" at bounding box center [803, 204] width 123 height 25
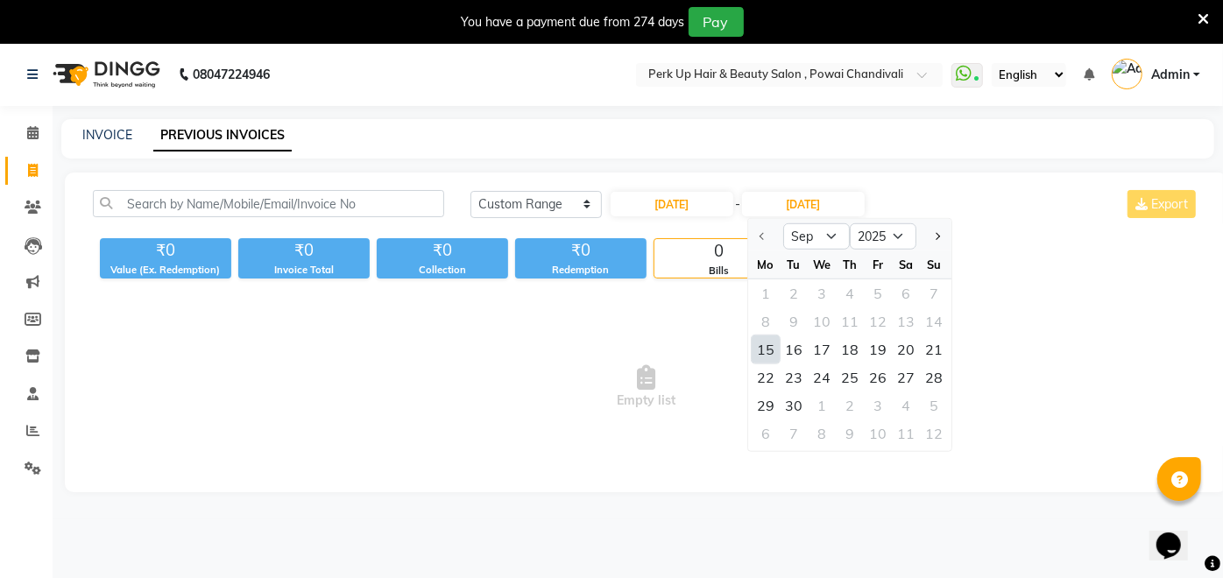
click at [758, 350] on div "15" at bounding box center [765, 349] width 28 height 28
type input "[DATE]"
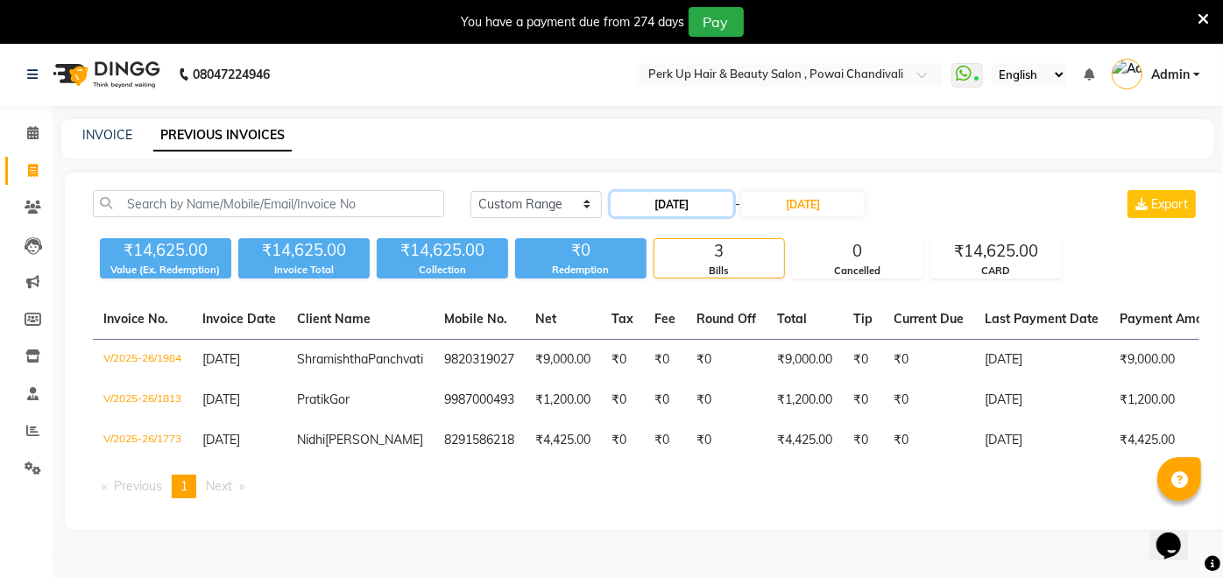
click at [656, 200] on input "[DATE]" at bounding box center [671, 204] width 123 height 25
select select "9"
select select "2025"
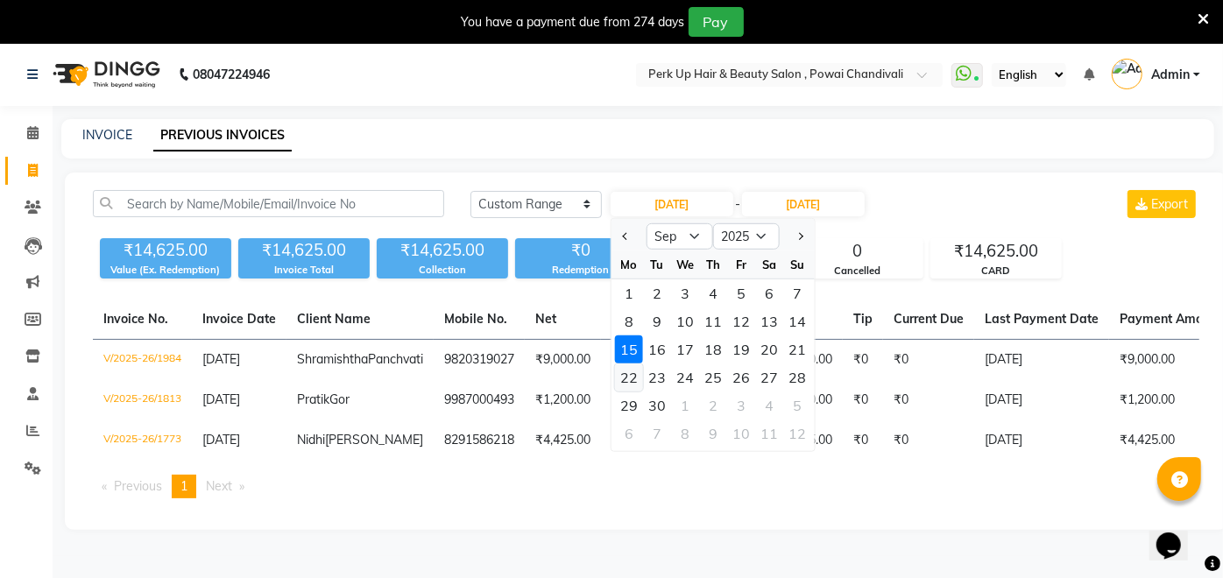
click at [631, 380] on div "22" at bounding box center [629, 377] width 28 height 28
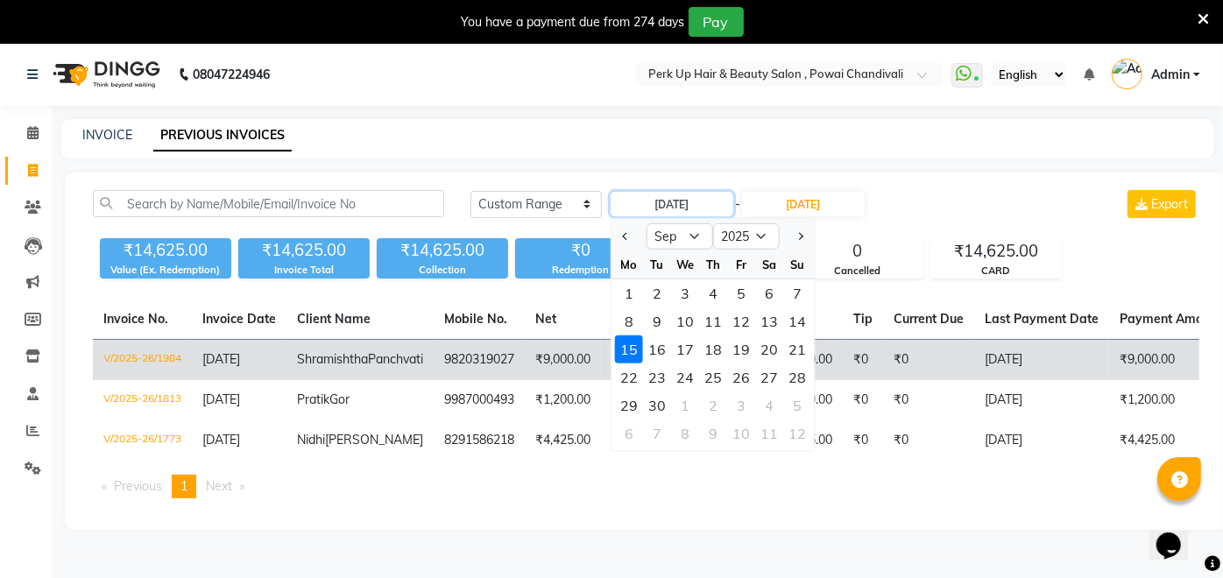
type input "[DATE]"
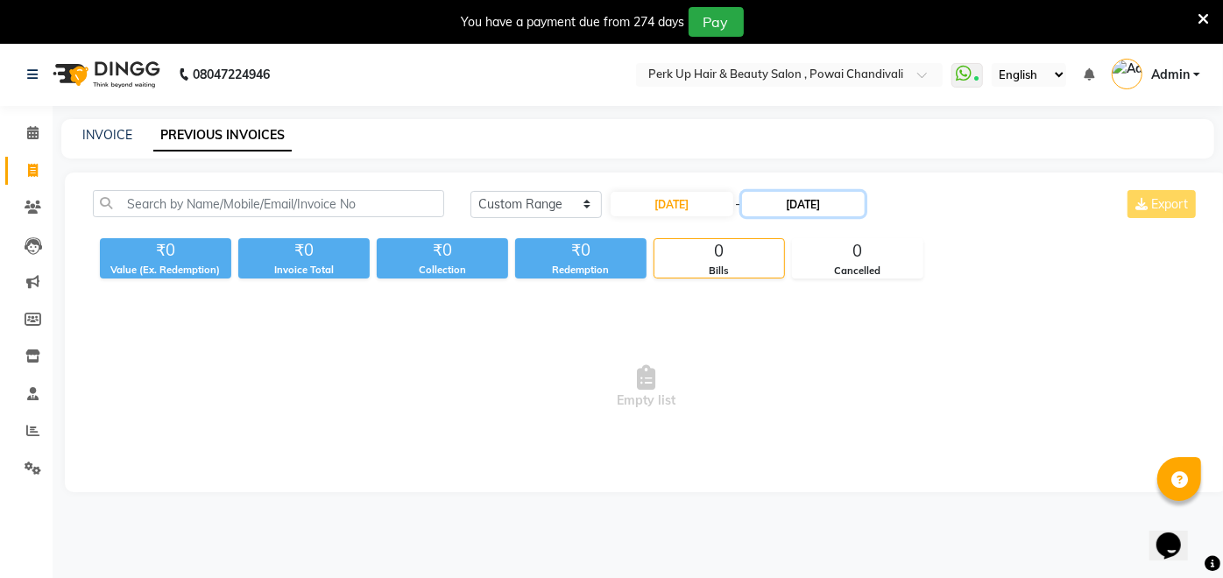
click at [786, 205] on input "[DATE]" at bounding box center [803, 204] width 123 height 25
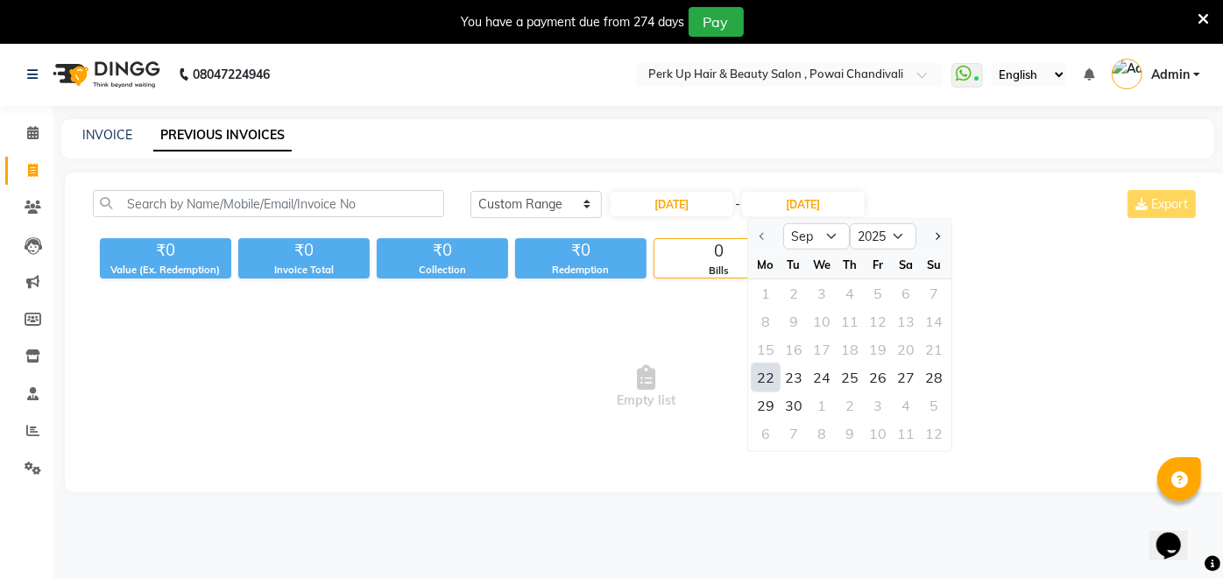
click at [764, 383] on div "22" at bounding box center [765, 377] width 28 height 28
type input "[DATE]"
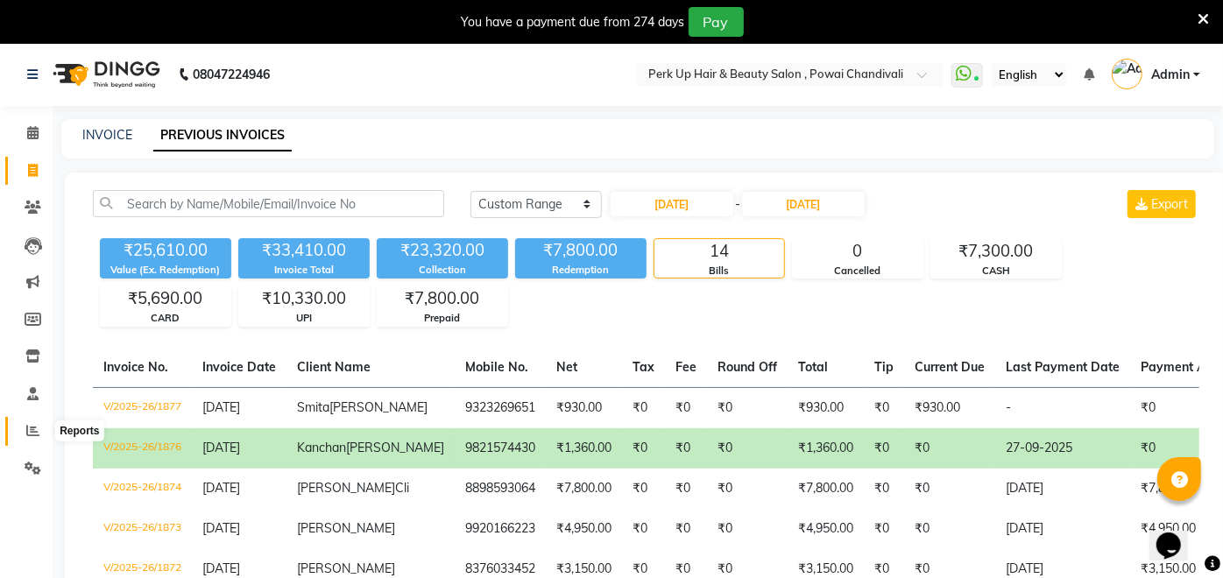
click at [37, 422] on span at bounding box center [33, 431] width 31 height 20
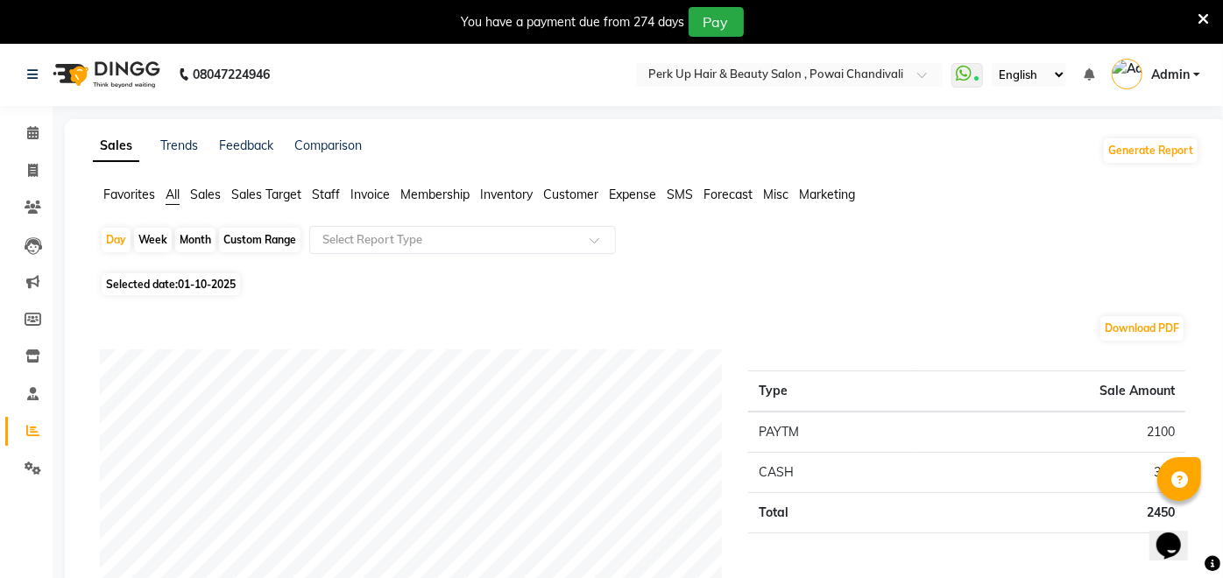
click at [216, 194] on span "Sales" at bounding box center [205, 195] width 31 height 16
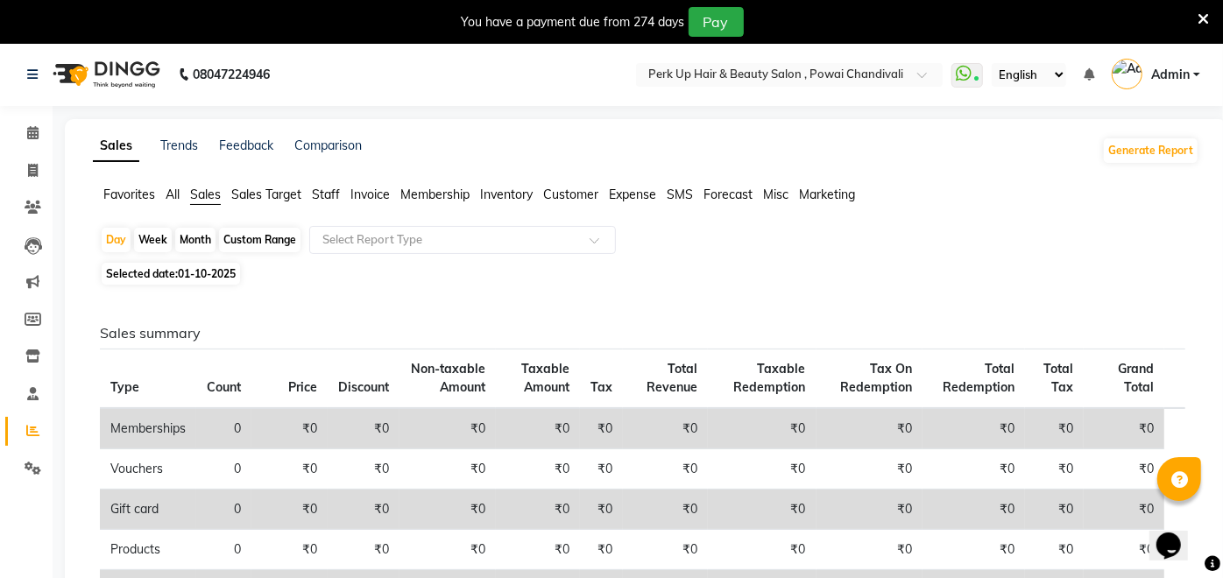
click at [322, 197] on span "Staff" at bounding box center [326, 195] width 28 height 16
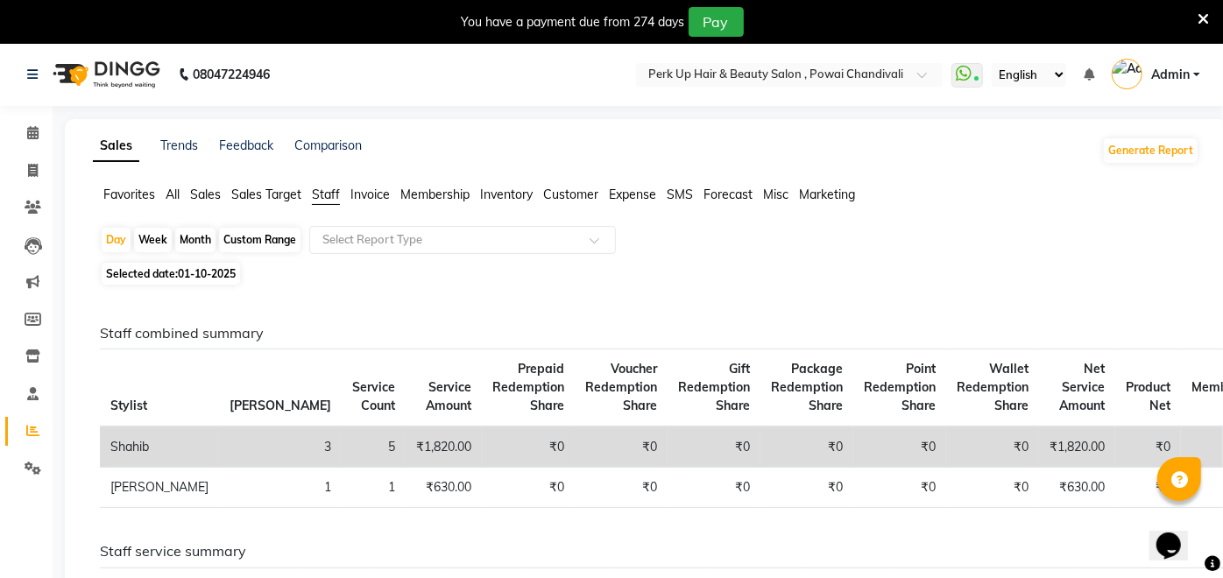
click at [274, 237] on div "Custom Range" at bounding box center [259, 240] width 81 height 25
select select "10"
select select "2025"
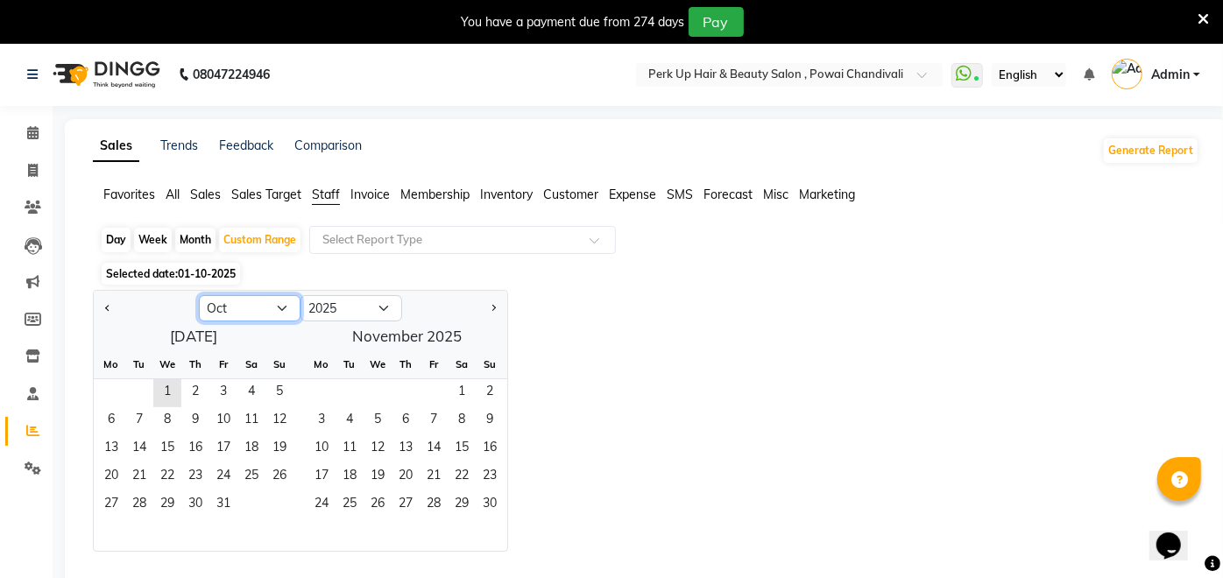
click at [247, 307] on select "Jan Feb Mar Apr May Jun [DATE] Aug Sep Oct Nov Dec" at bounding box center [250, 308] width 102 height 26
select select "9"
click at [199, 295] on select "Jan Feb Mar Apr May Jun [DATE] Aug Sep Oct Nov Dec" at bounding box center [250, 308] width 102 height 26
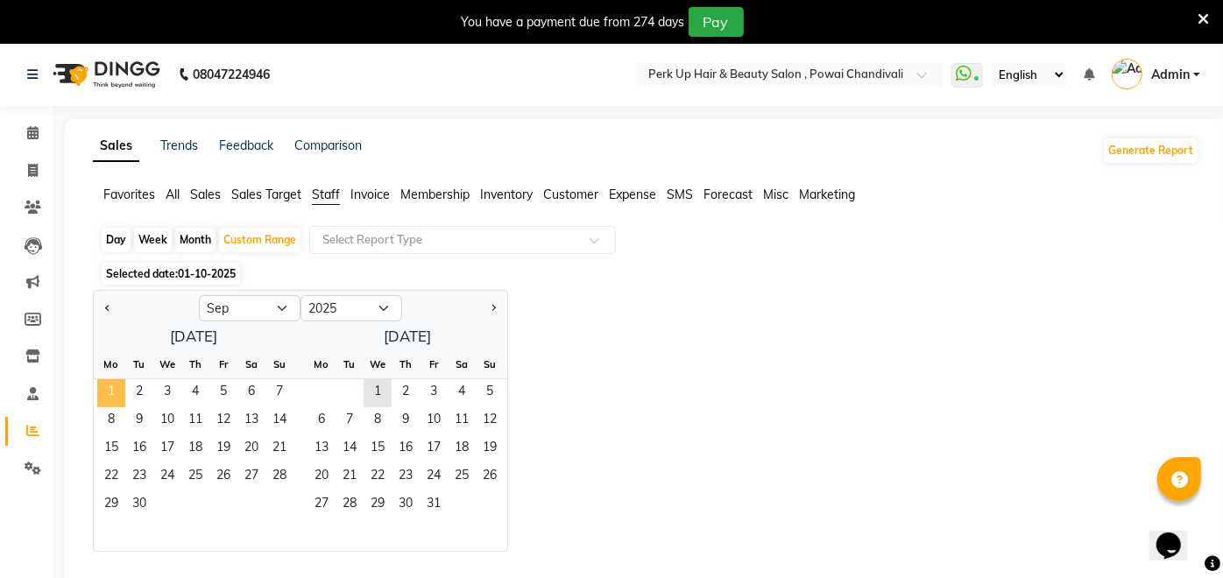
click at [115, 381] on span "1" at bounding box center [111, 393] width 28 height 28
click at [138, 506] on span "30" at bounding box center [139, 505] width 28 height 28
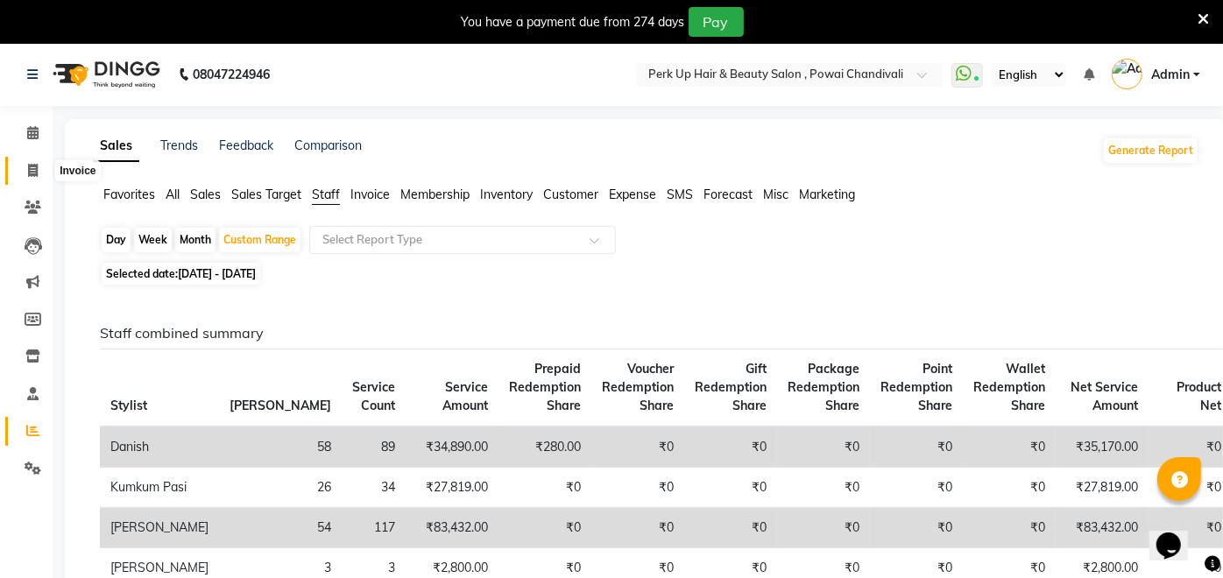
click at [32, 170] on icon at bounding box center [33, 170] width 10 height 13
select select "5131"
select select "service"
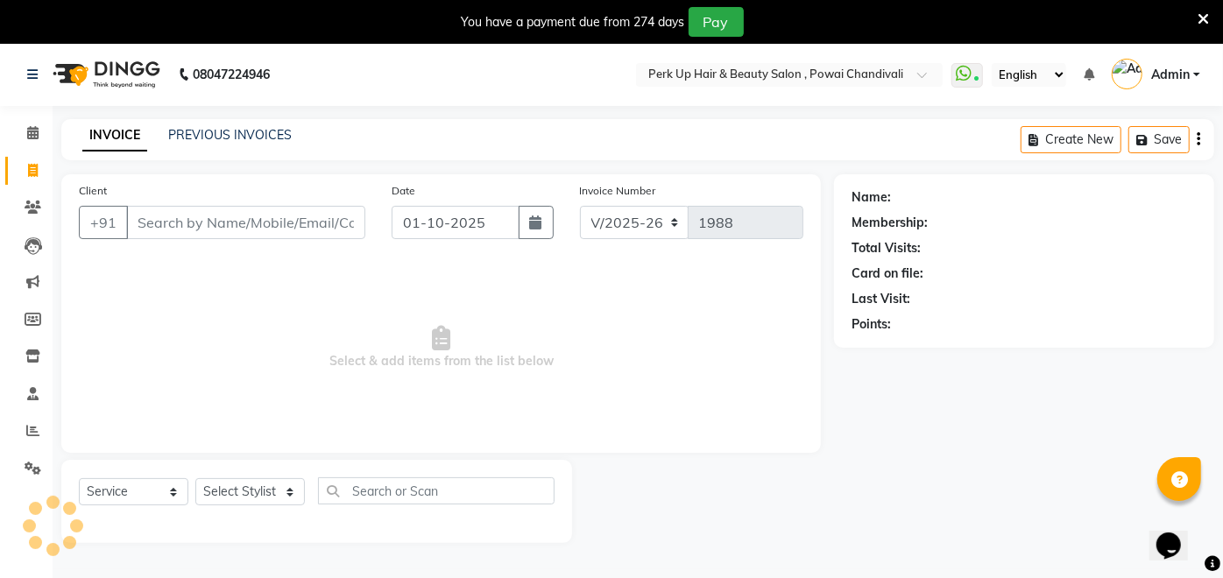
scroll to position [42, 0]
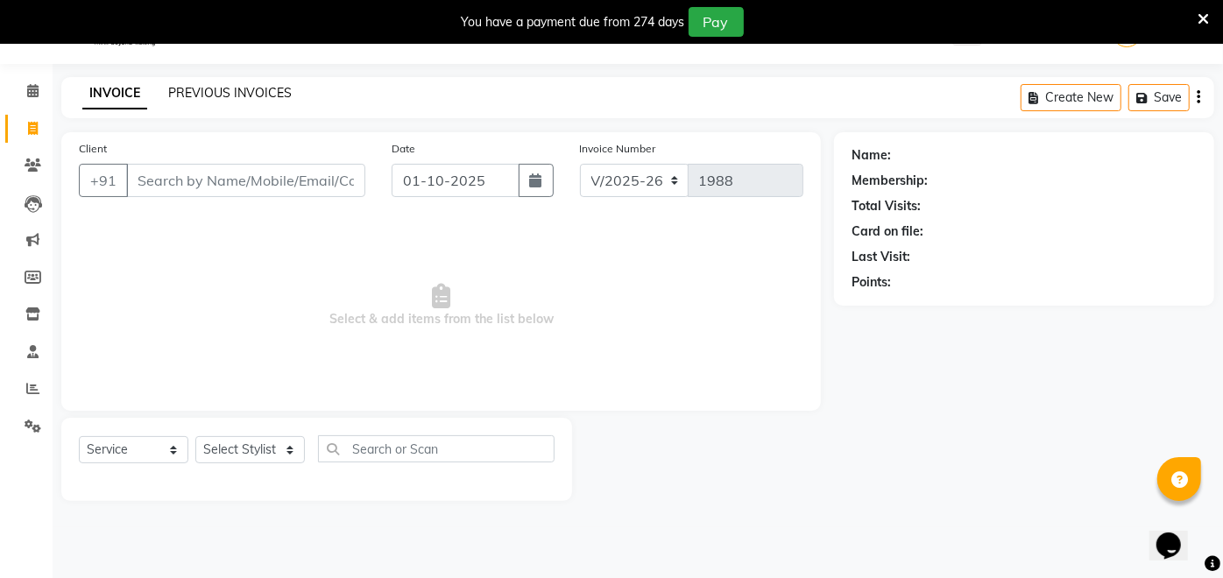
click at [268, 88] on link "PREVIOUS INVOICES" at bounding box center [229, 93] width 123 height 16
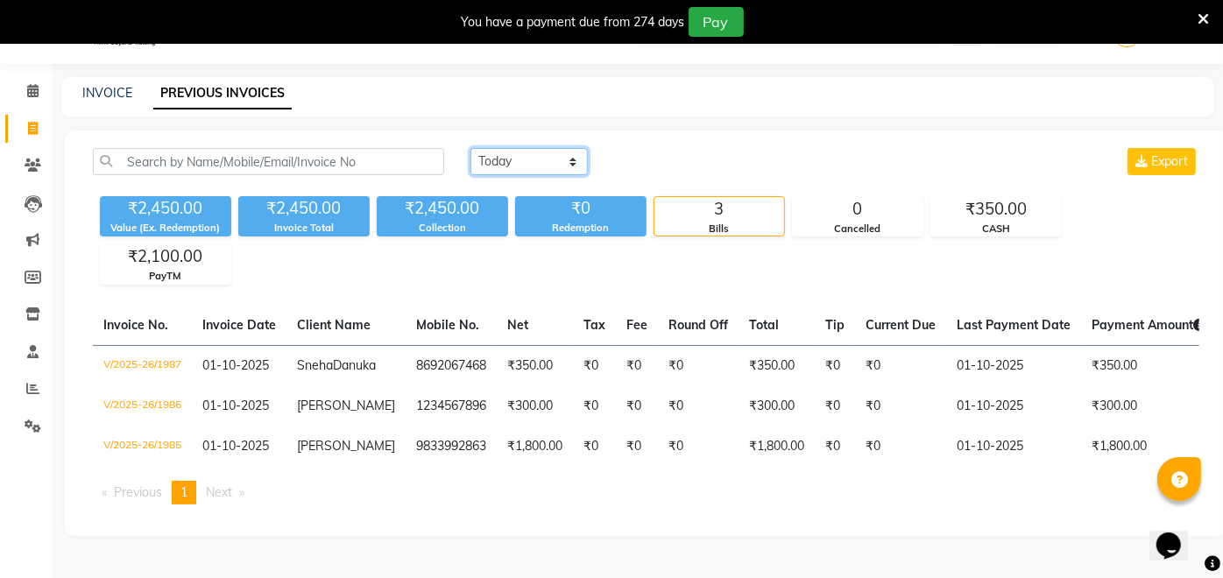
click at [529, 157] on select "[DATE] [DATE] Custom Range" at bounding box center [528, 161] width 117 height 27
select select "range"
click at [470, 148] on select "[DATE] [DATE] Custom Range" at bounding box center [528, 161] width 117 height 27
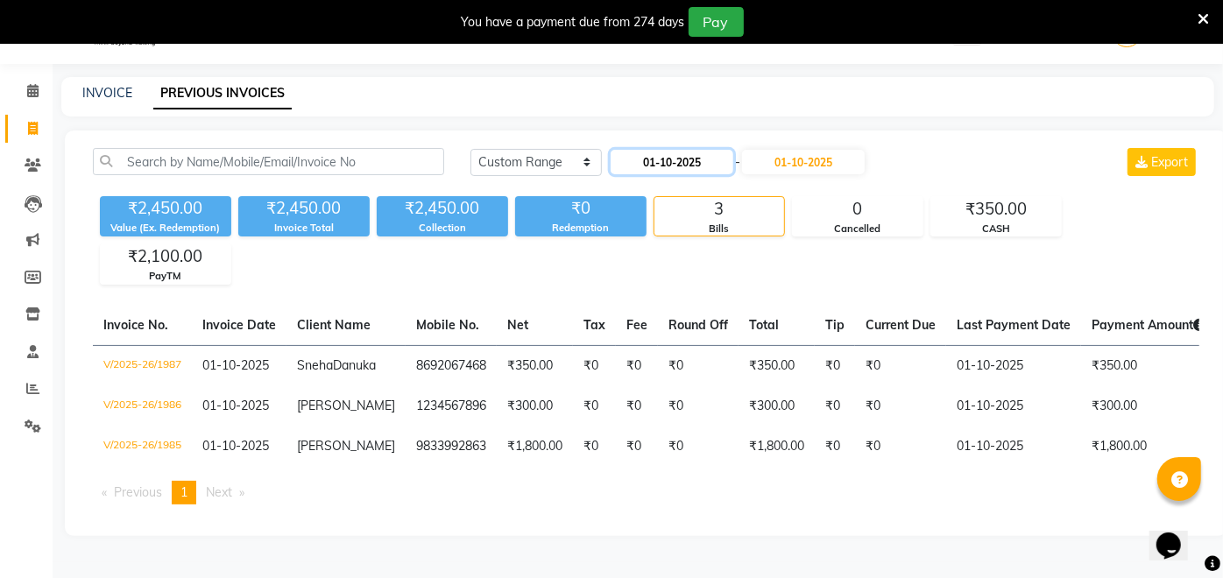
click at [647, 162] on input "01-10-2025" at bounding box center [671, 162] width 123 height 25
select select "10"
select select "2025"
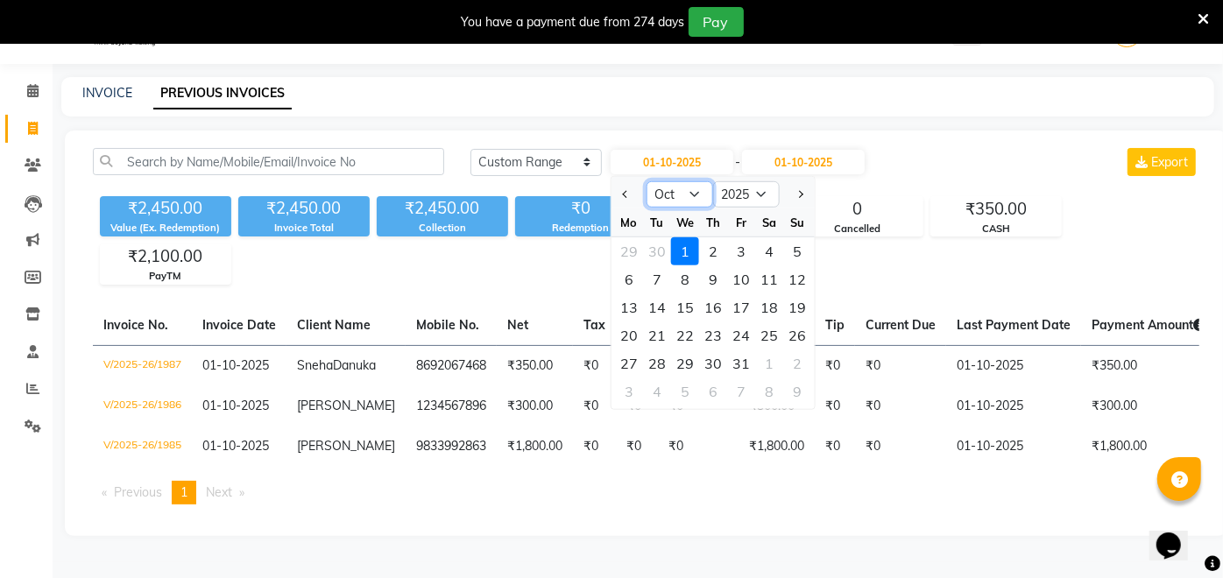
click at [697, 186] on select "Jan Feb Mar Apr May Jun [DATE] Aug Sep Oct Nov Dec" at bounding box center [679, 194] width 67 height 26
select select "9"
click at [646, 181] on select "Jan Feb Mar Apr May Jun [DATE] Aug Sep Oct Nov Dec" at bounding box center [679, 194] width 67 height 26
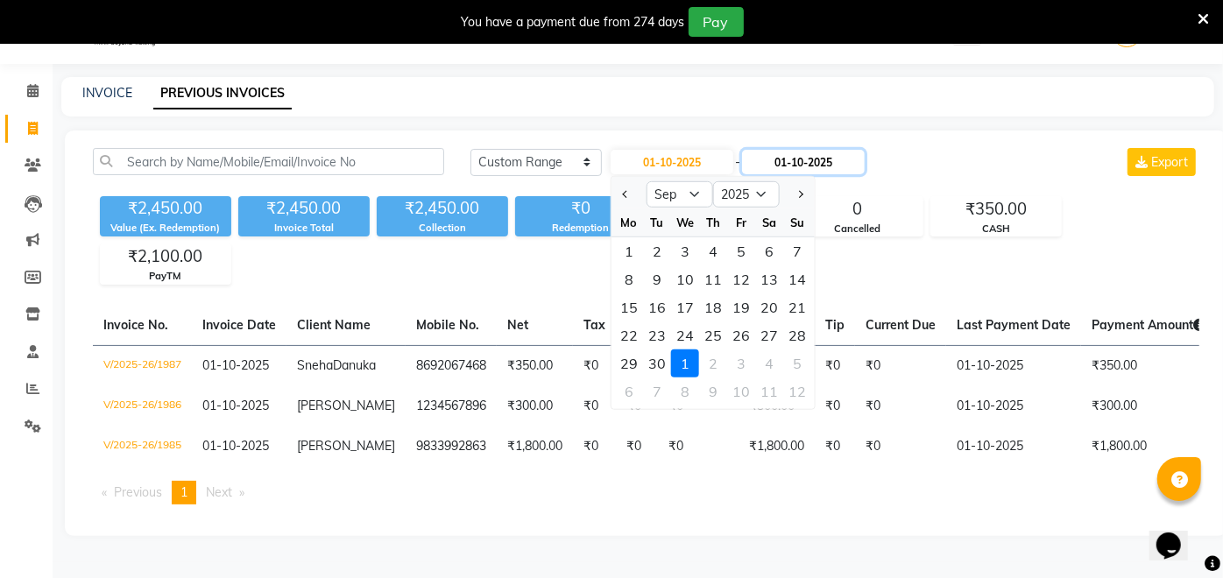
click at [789, 159] on input "01-10-2025" at bounding box center [803, 162] width 123 height 25
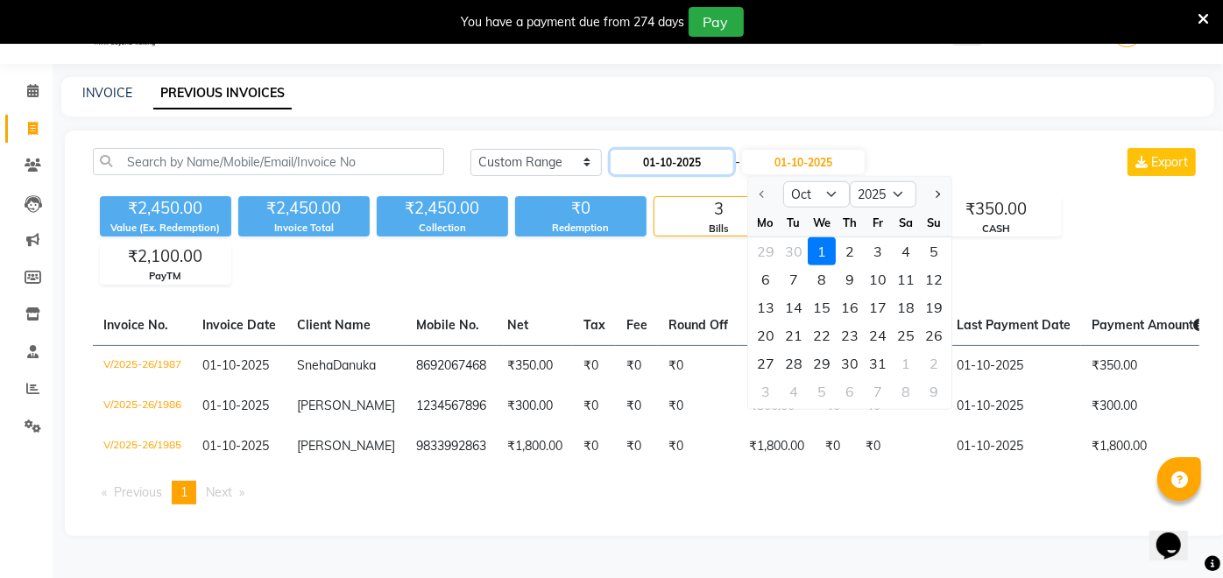
click at [648, 159] on input "01-10-2025" at bounding box center [671, 162] width 123 height 25
select select "10"
select select "2025"
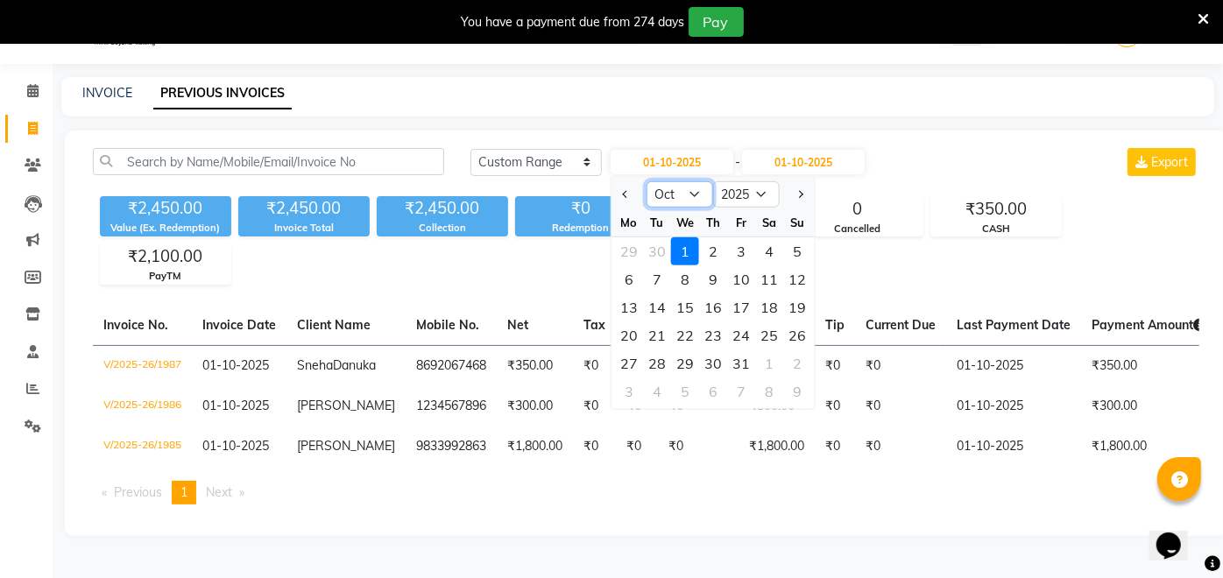
click at [693, 194] on select "Jan Feb Mar Apr May Jun [DATE] Aug Sep Oct Nov Dec" at bounding box center [679, 194] width 67 height 26
select select "9"
click at [646, 181] on select "Jan Feb Mar Apr May Jun [DATE] Aug Sep Oct Nov Dec" at bounding box center [679, 194] width 67 height 26
click at [629, 331] on div "22" at bounding box center [629, 335] width 28 height 28
type input "[DATE]"
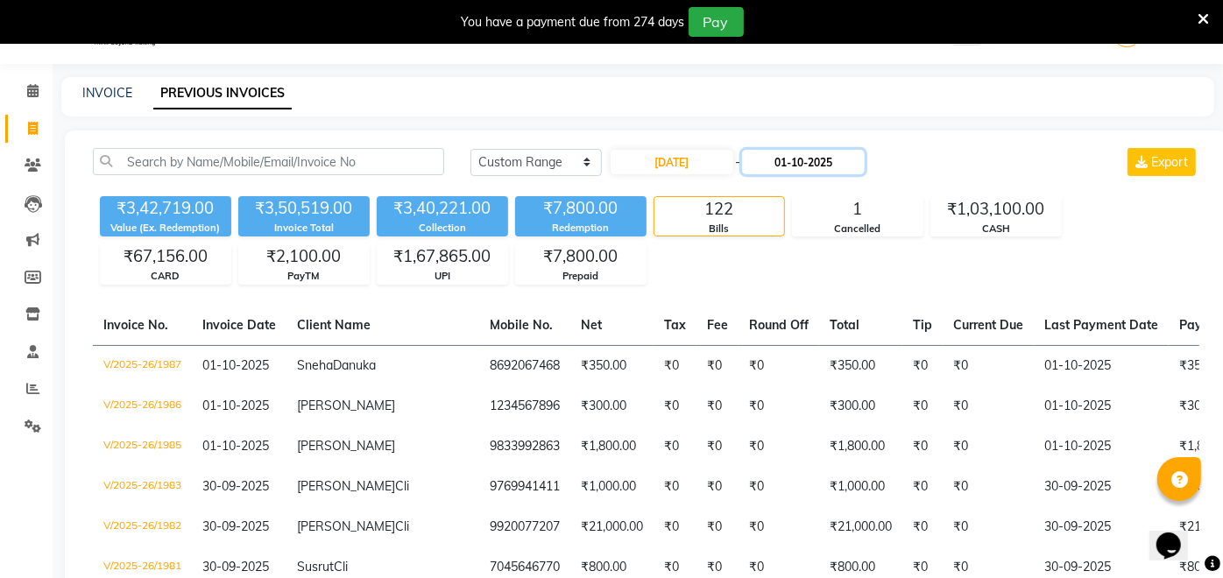
click at [786, 156] on input "01-10-2025" at bounding box center [803, 162] width 123 height 25
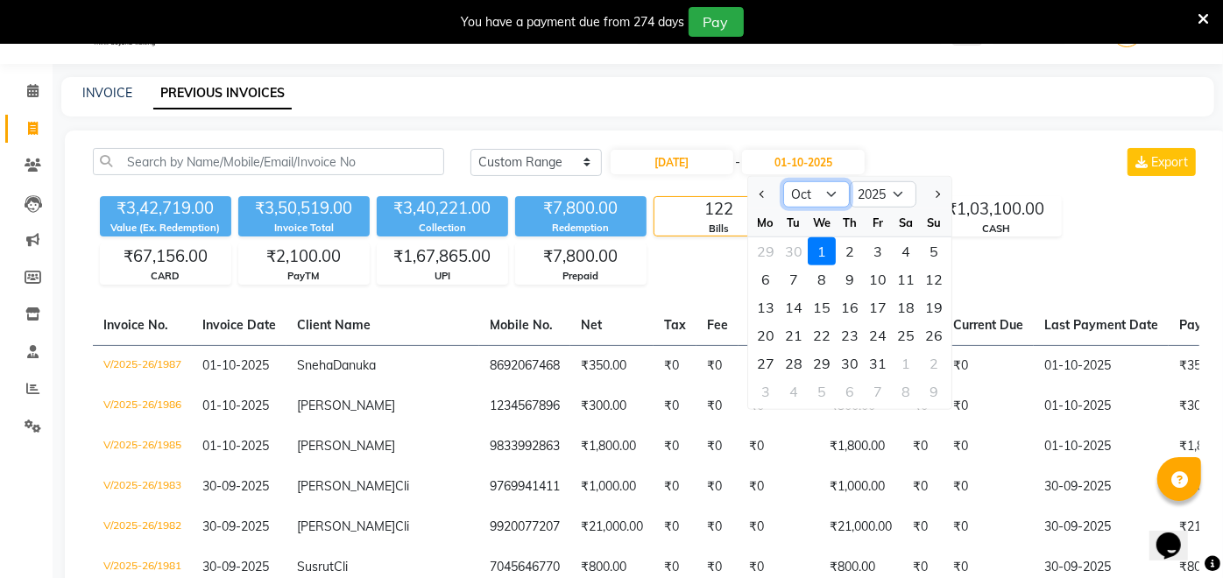
click at [836, 194] on select "Sep Oct Nov Dec" at bounding box center [816, 194] width 67 height 26
select select "9"
click at [783, 181] on select "Sep Oct Nov Dec" at bounding box center [816, 194] width 67 height 26
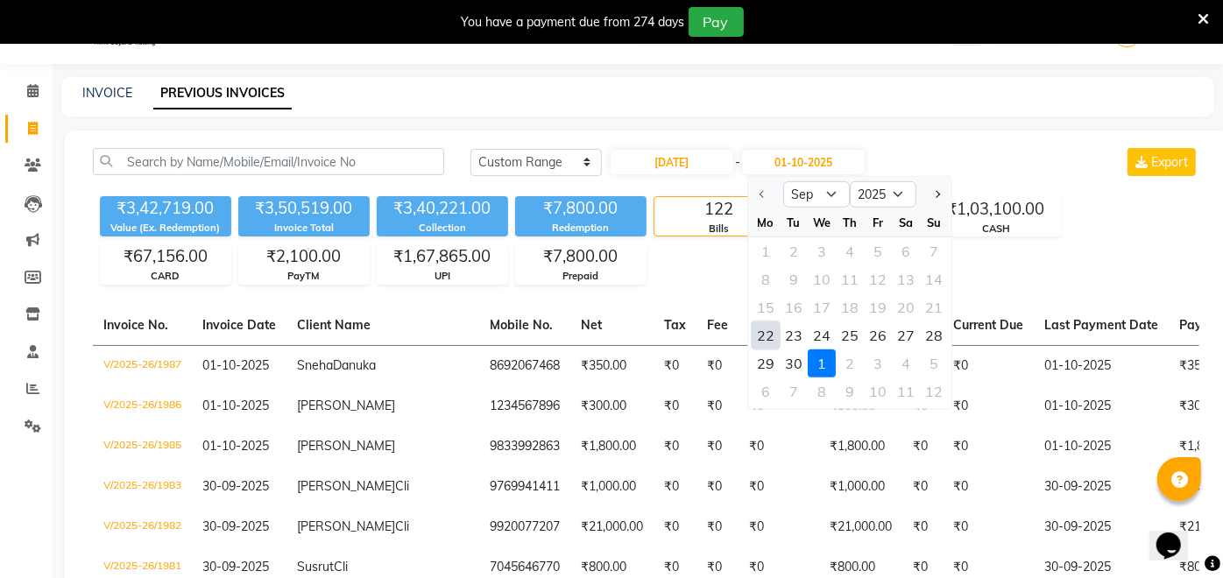
click at [765, 335] on div "22" at bounding box center [765, 335] width 28 height 28
type input "[DATE]"
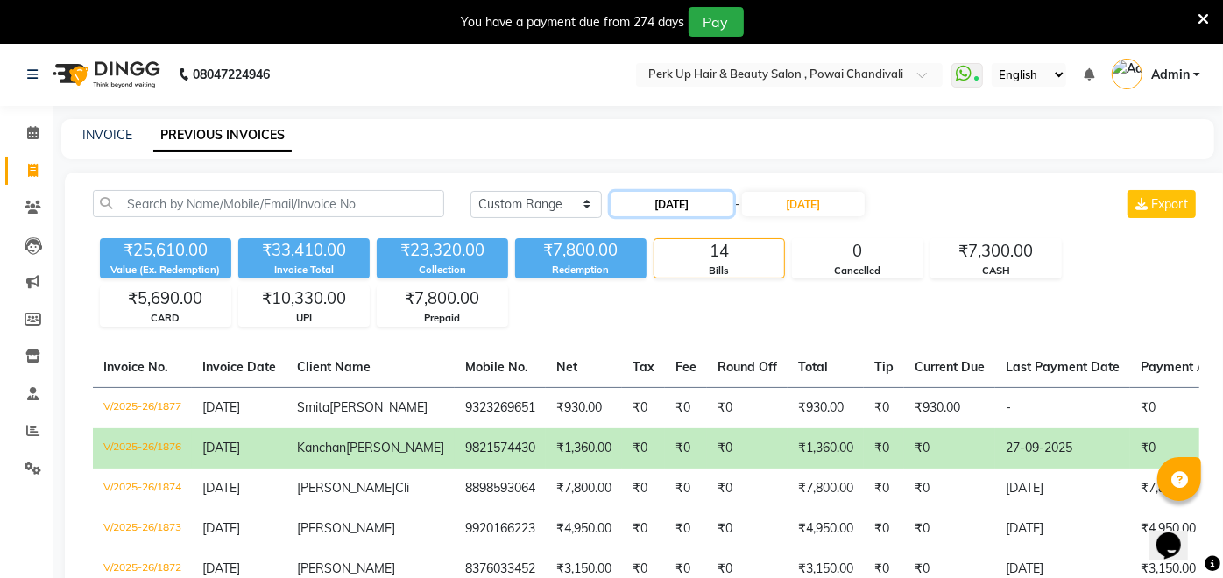
click at [655, 201] on input "[DATE]" at bounding box center [671, 204] width 123 height 25
select select "9"
select select "2025"
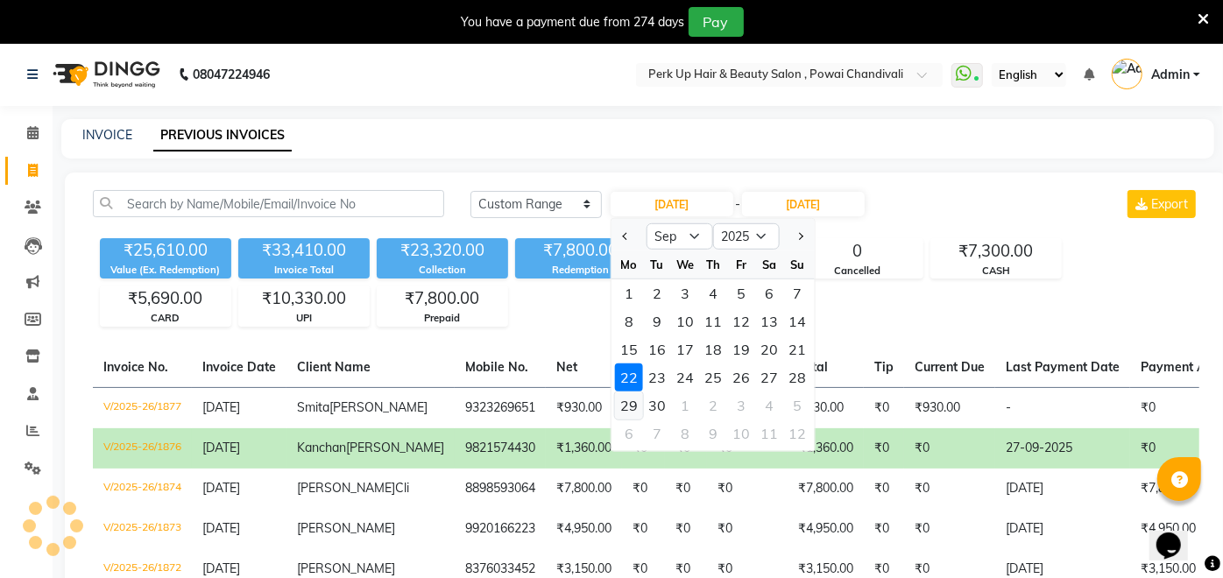
click at [631, 405] on div "29" at bounding box center [629, 405] width 28 height 28
type input "29-09-2025"
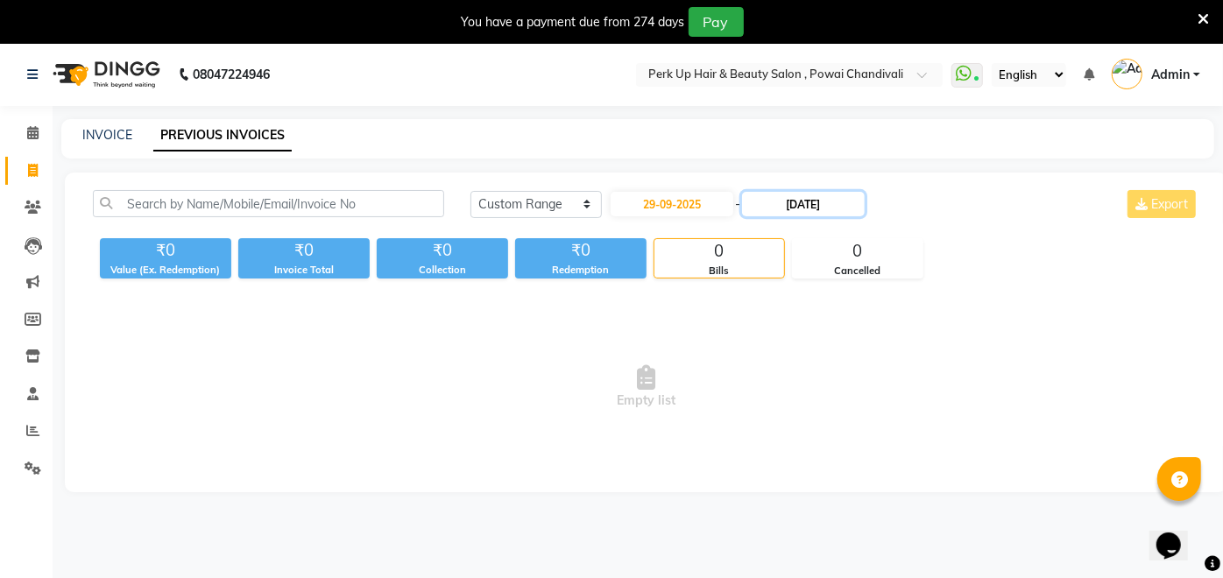
click at [783, 201] on input "[DATE]" at bounding box center [803, 204] width 123 height 25
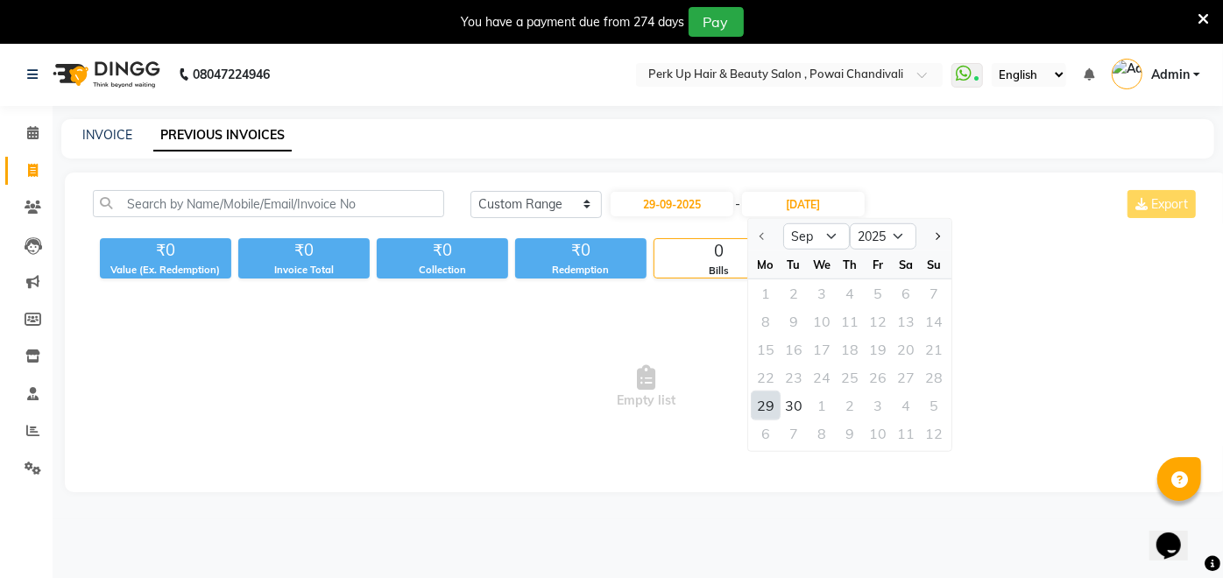
click at [758, 405] on div "29" at bounding box center [765, 405] width 28 height 28
type input "29-09-2025"
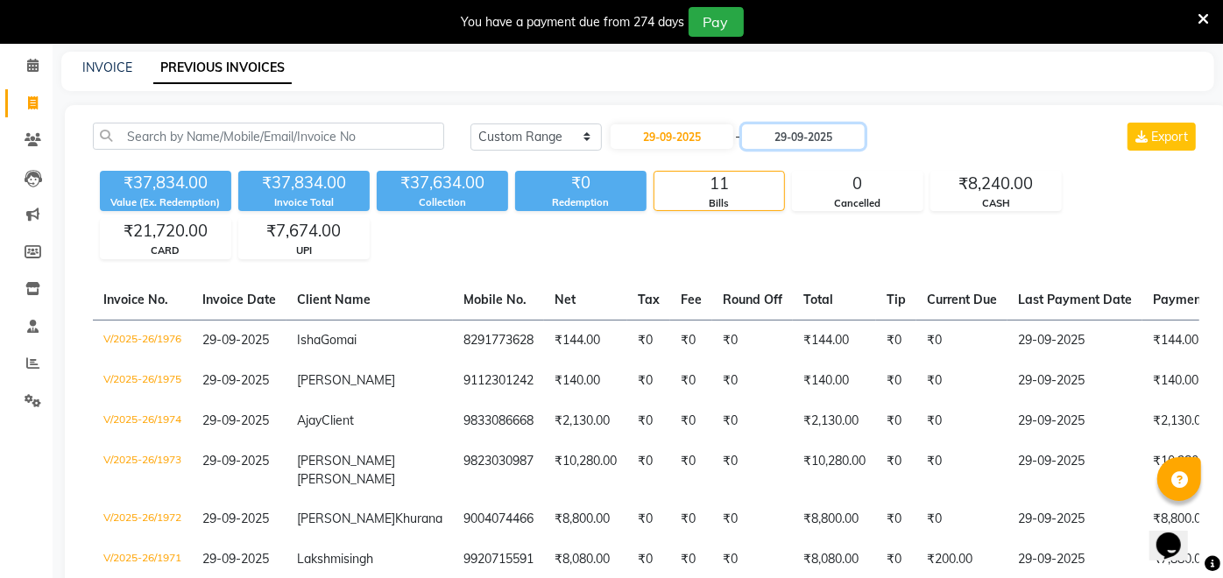
scroll to position [63, 0]
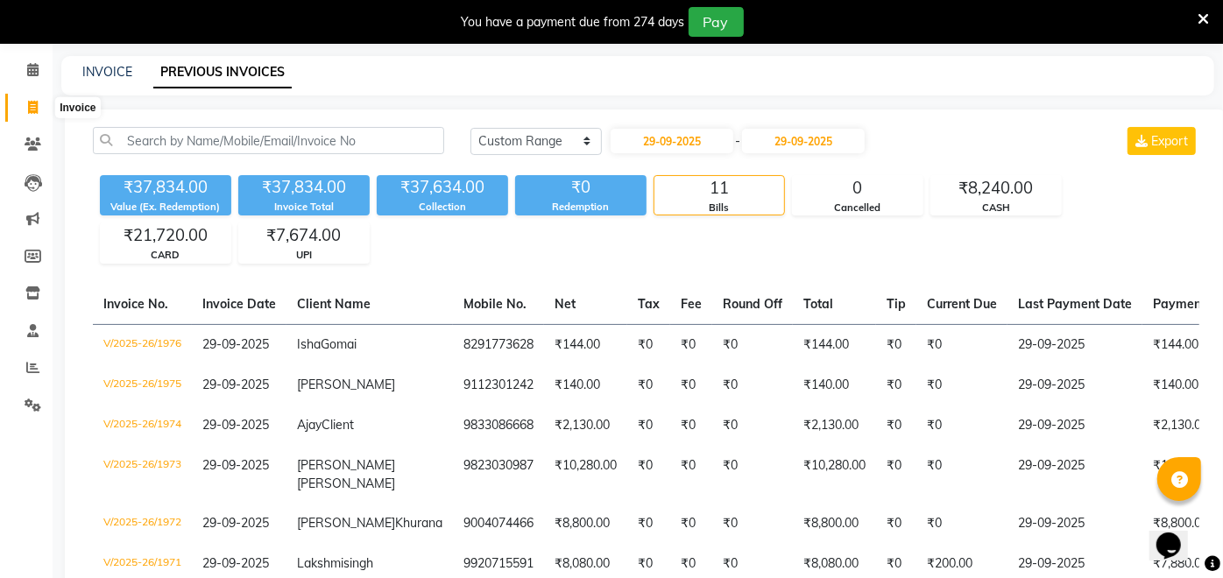
click at [26, 112] on span at bounding box center [33, 108] width 31 height 20
select select "service"
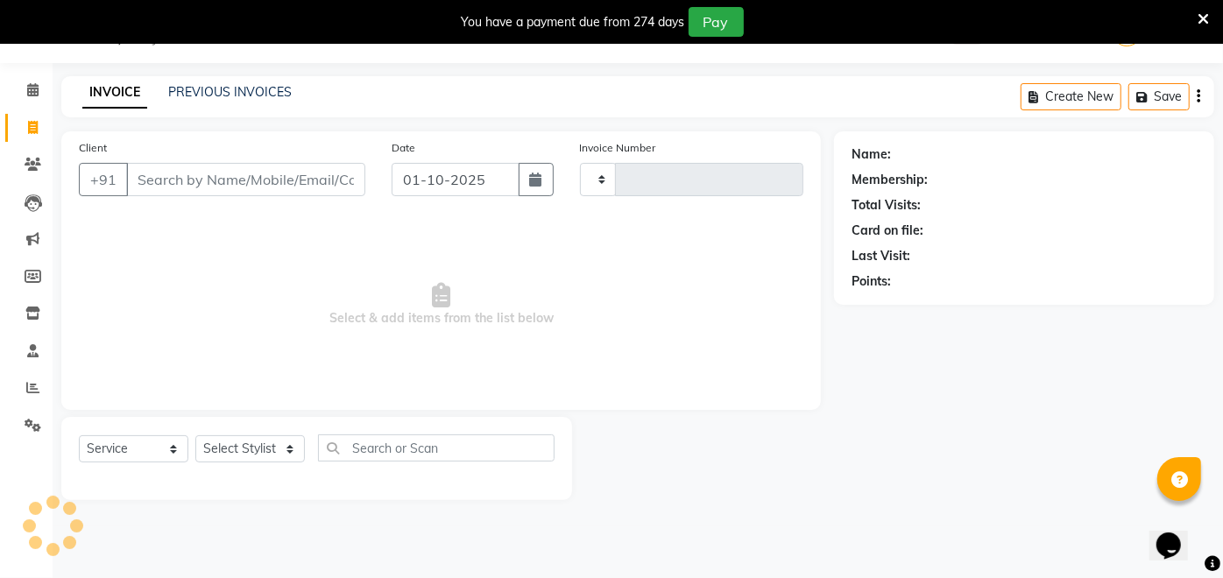
type input "1988"
select select "5131"
click at [32, 422] on icon at bounding box center [33, 426] width 17 height 13
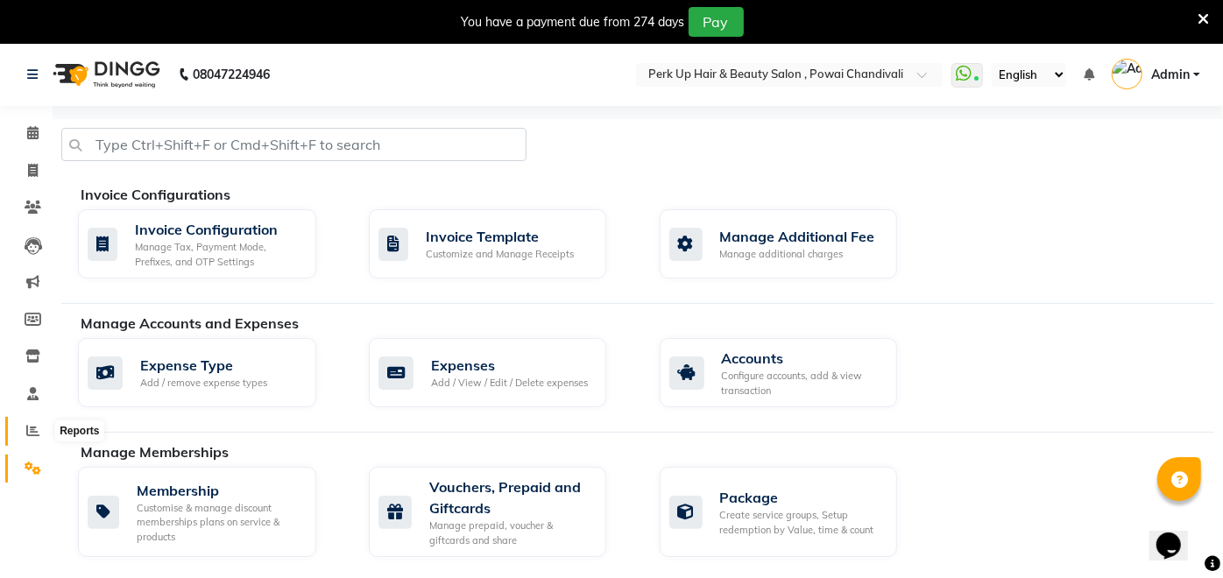
click at [29, 430] on icon at bounding box center [32, 430] width 13 height 13
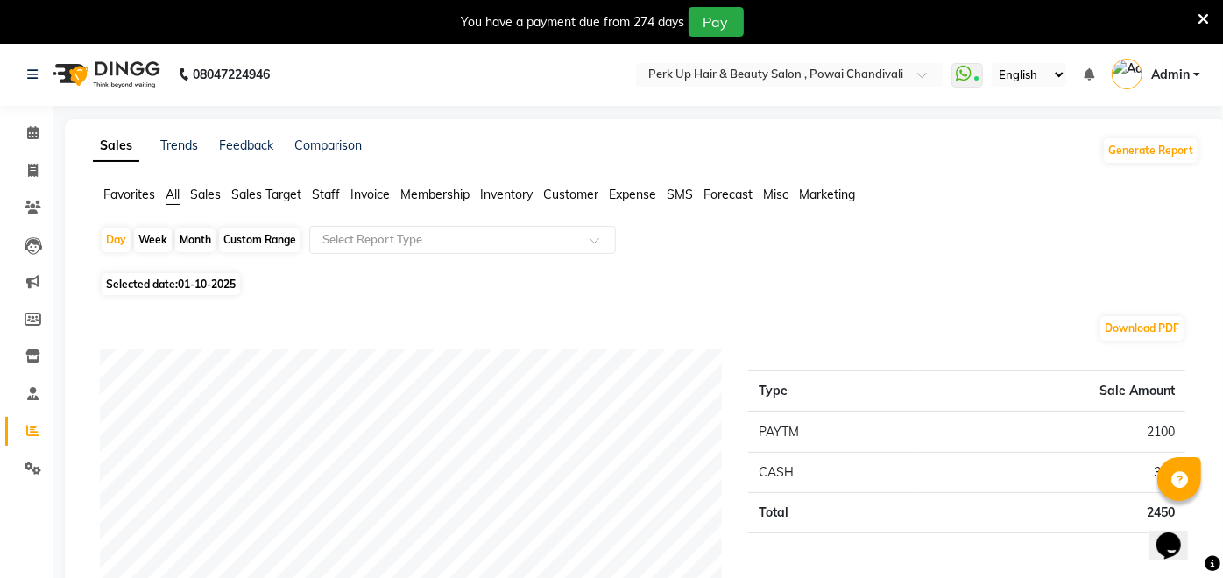
click at [203, 194] on span "Sales" at bounding box center [205, 195] width 31 height 16
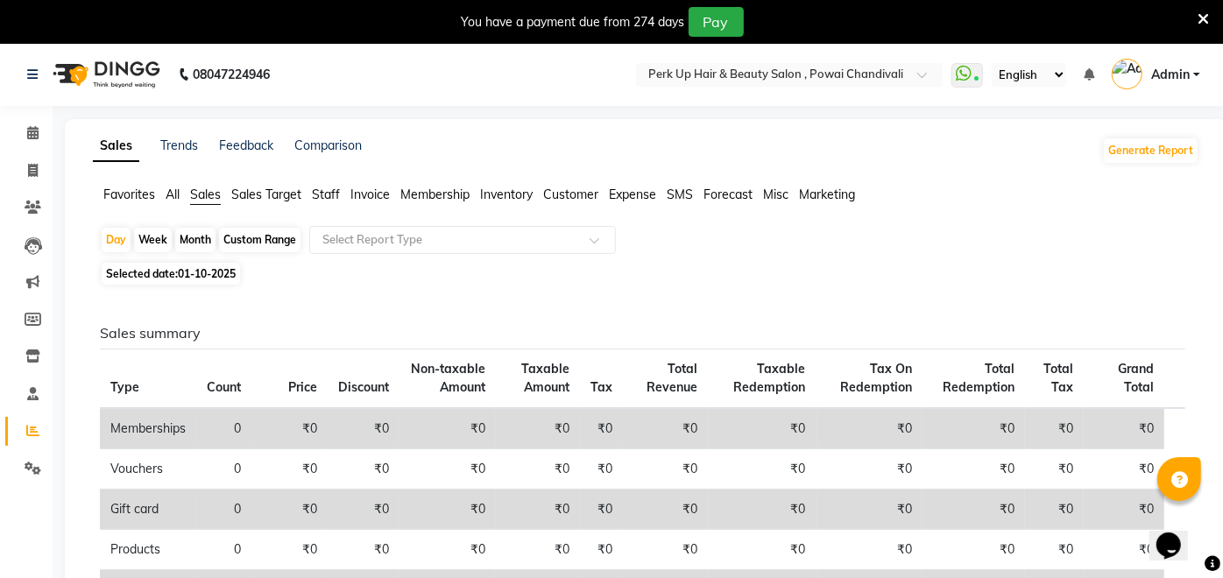
click at [434, 194] on span "Membership" at bounding box center [434, 195] width 69 height 16
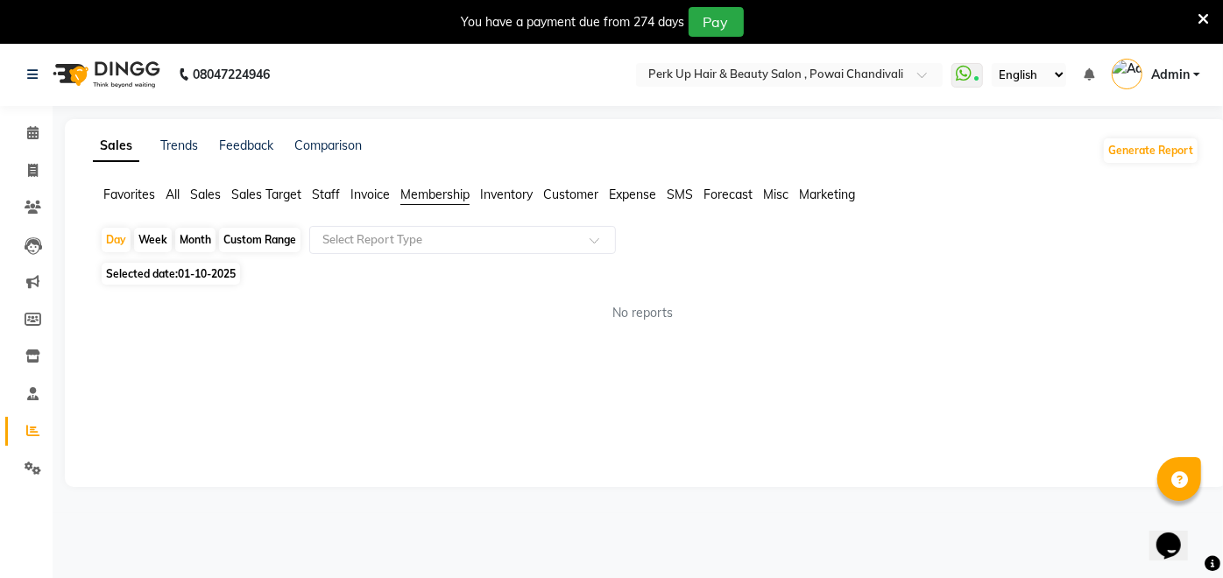
click at [377, 192] on span "Invoice" at bounding box center [369, 195] width 39 height 16
click at [197, 194] on span "Sales" at bounding box center [205, 195] width 31 height 16
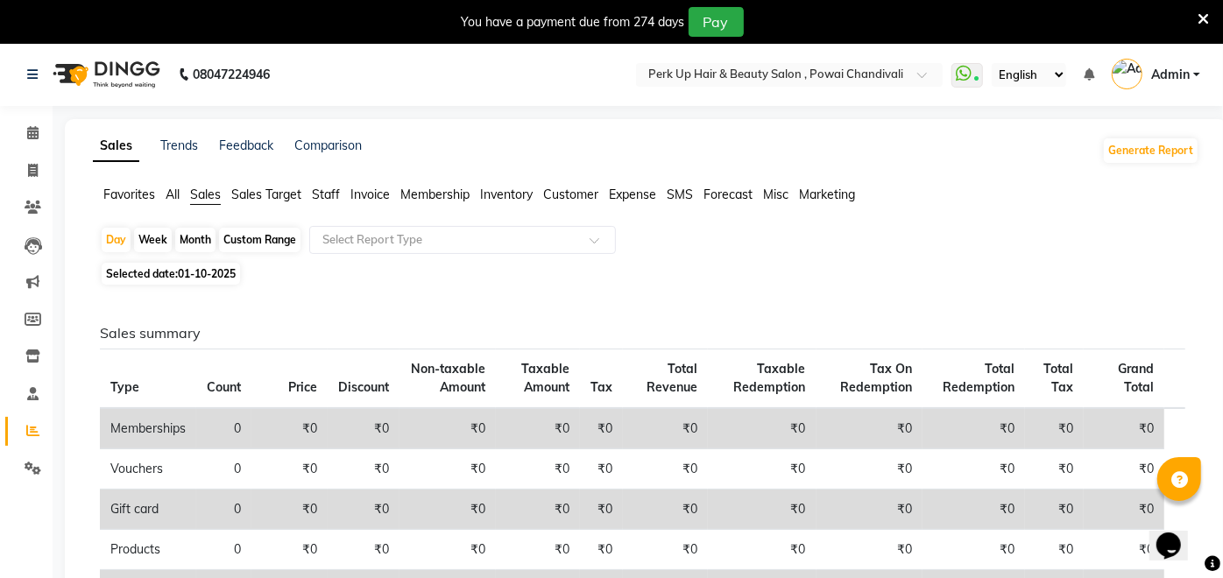
click at [273, 236] on div "Custom Range" at bounding box center [259, 240] width 81 height 25
select select "10"
select select "2025"
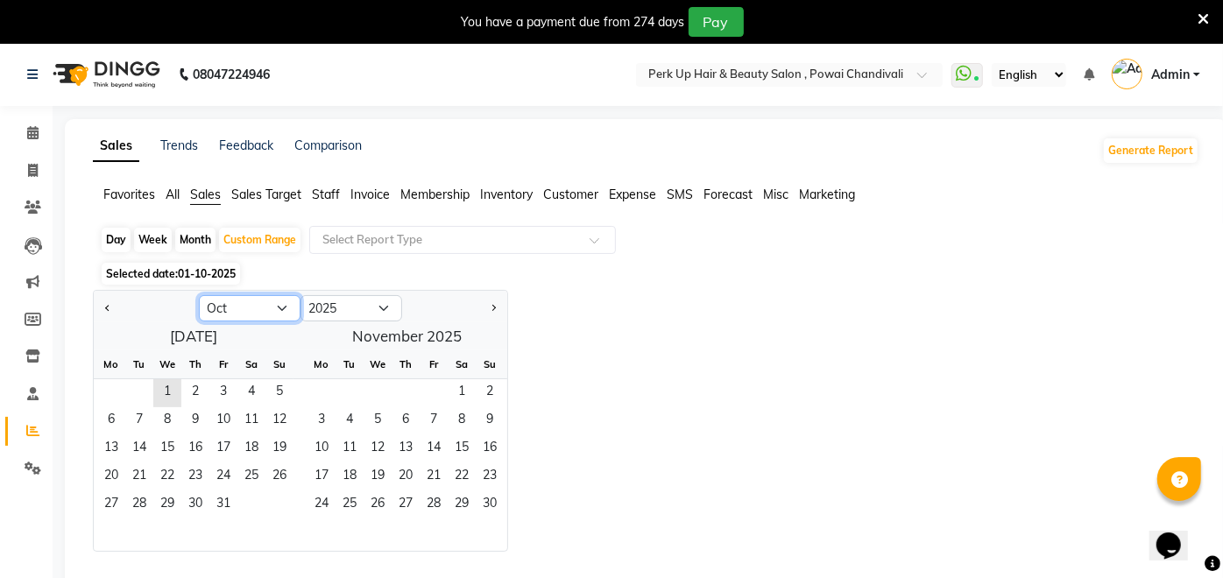
click at [257, 310] on select "Jan Feb Mar Apr May Jun [DATE] Aug Sep Oct Nov Dec" at bounding box center [250, 308] width 102 height 26
select select "9"
click at [199, 295] on select "Jan Feb Mar Apr May Jun [DATE] Aug Sep Oct Nov Dec" at bounding box center [250, 308] width 102 height 26
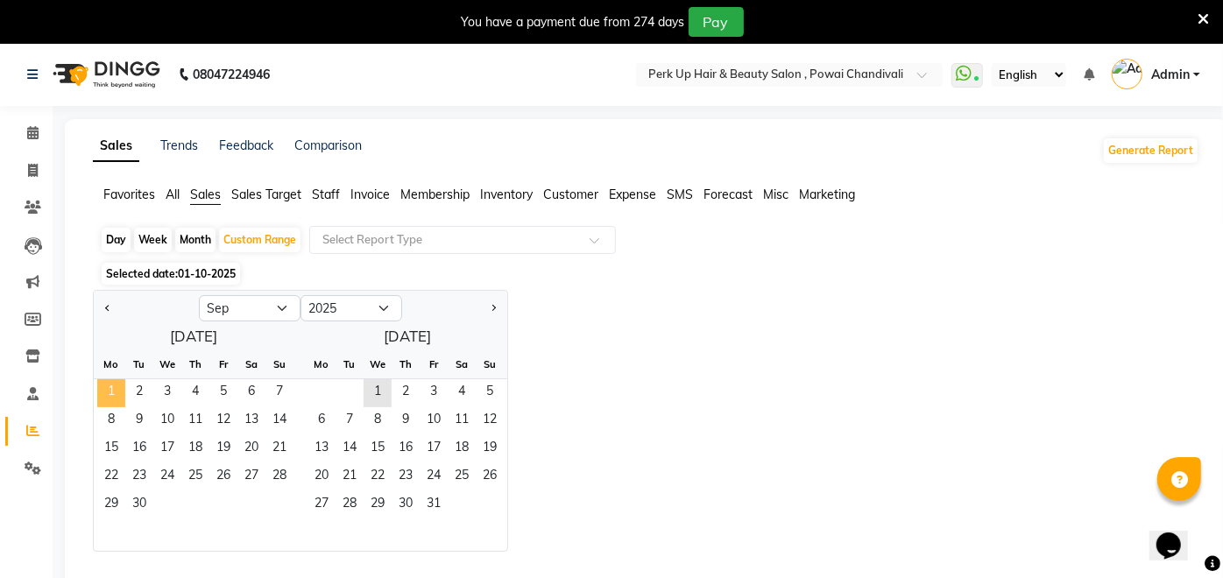
click at [101, 384] on span "1" at bounding box center [111, 393] width 28 height 28
click at [146, 514] on span "30" at bounding box center [139, 505] width 28 height 28
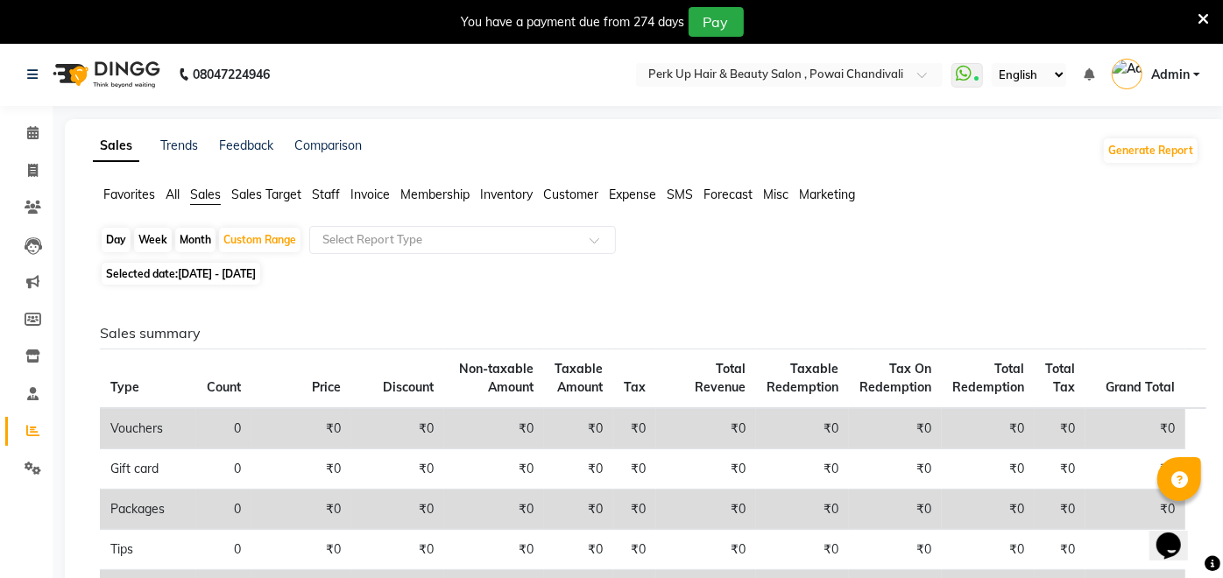
click at [318, 193] on span "Staff" at bounding box center [326, 195] width 28 height 16
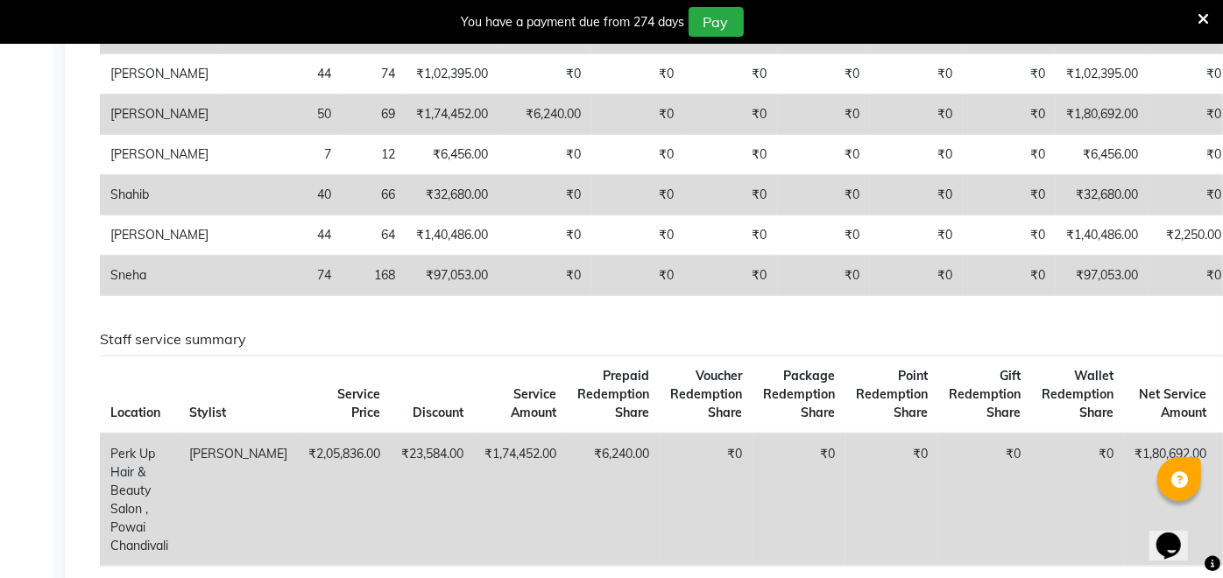
scroll to position [740, 0]
